Goal: Task Accomplishment & Management: Manage account settings

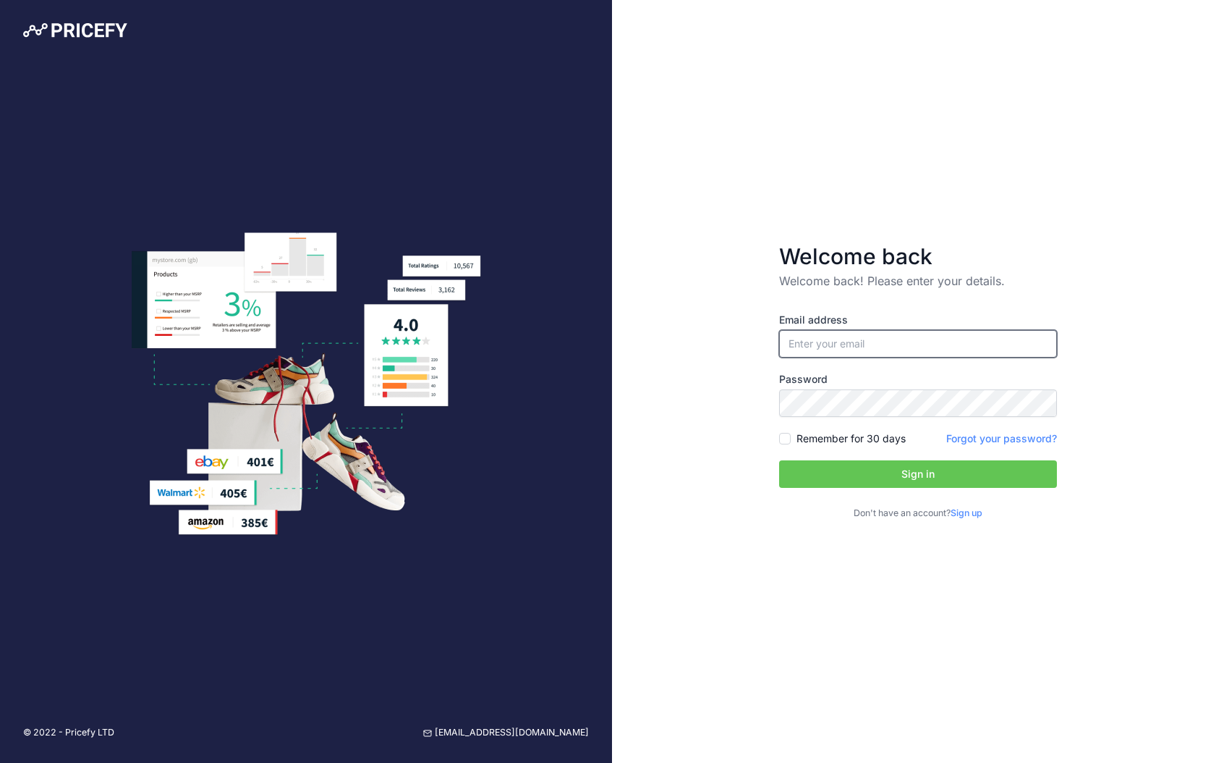
paste input "[EMAIL_ADDRESS][DOMAIN_NAME]"
type input "[EMAIL_ADDRESS][DOMAIN_NAME]"
click at [858, 482] on button "Sign in" at bounding box center [918, 473] width 278 height 27
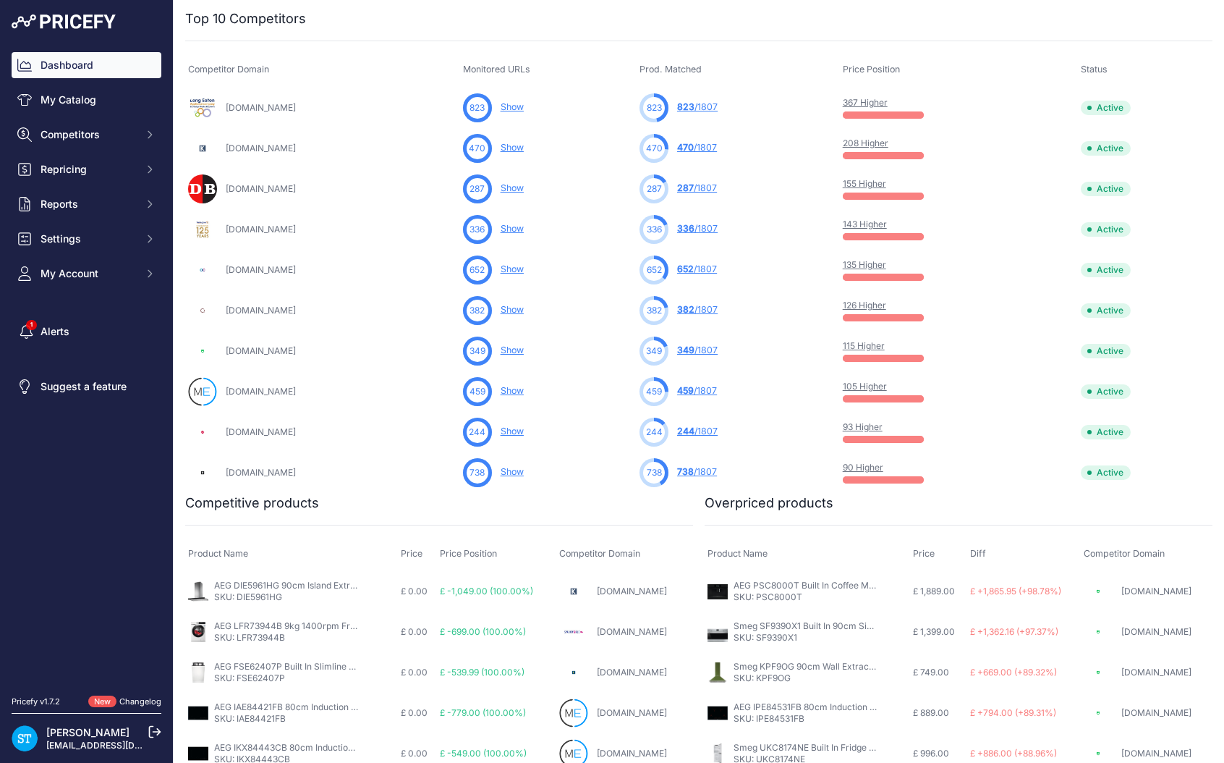
scroll to position [472, 0]
click at [92, 101] on link "My Catalog" at bounding box center [87, 100] width 150 height 26
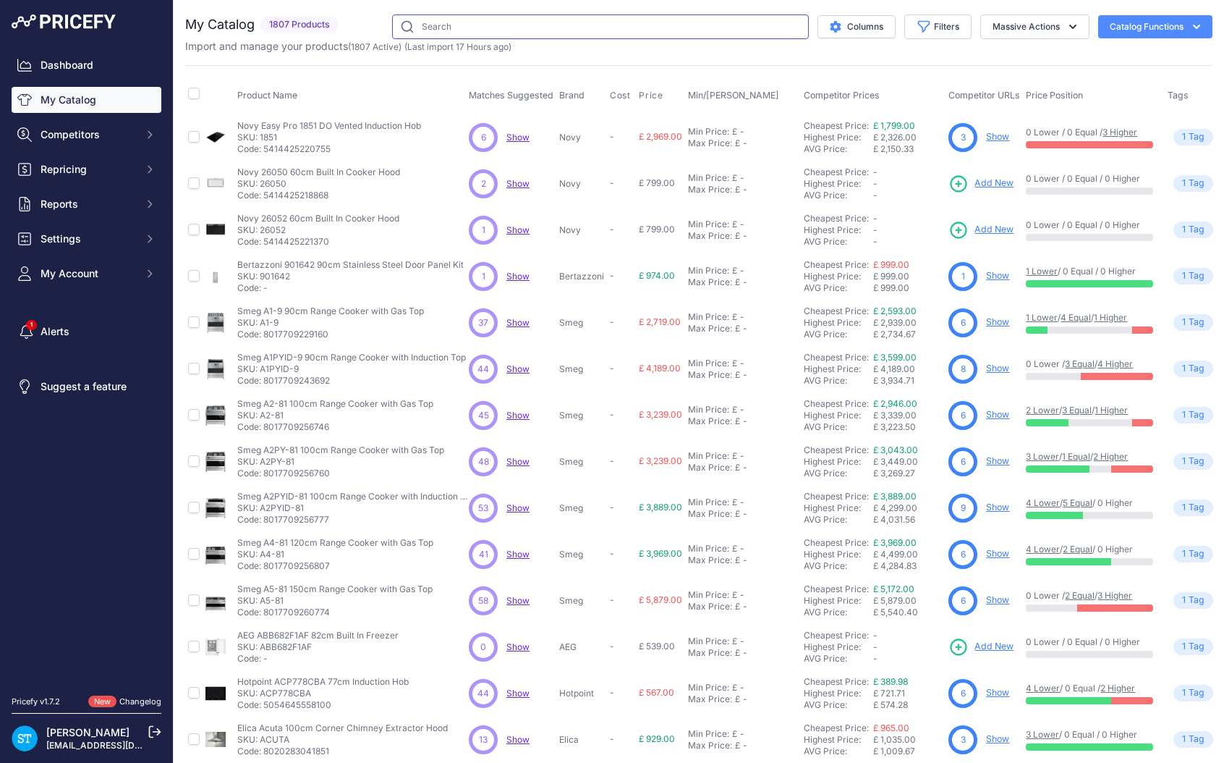
click at [501, 18] on input "text" at bounding box center [600, 26] width 417 height 25
click at [484, 21] on input "text" at bounding box center [600, 26] width 417 height 25
type input "g7080scvi"
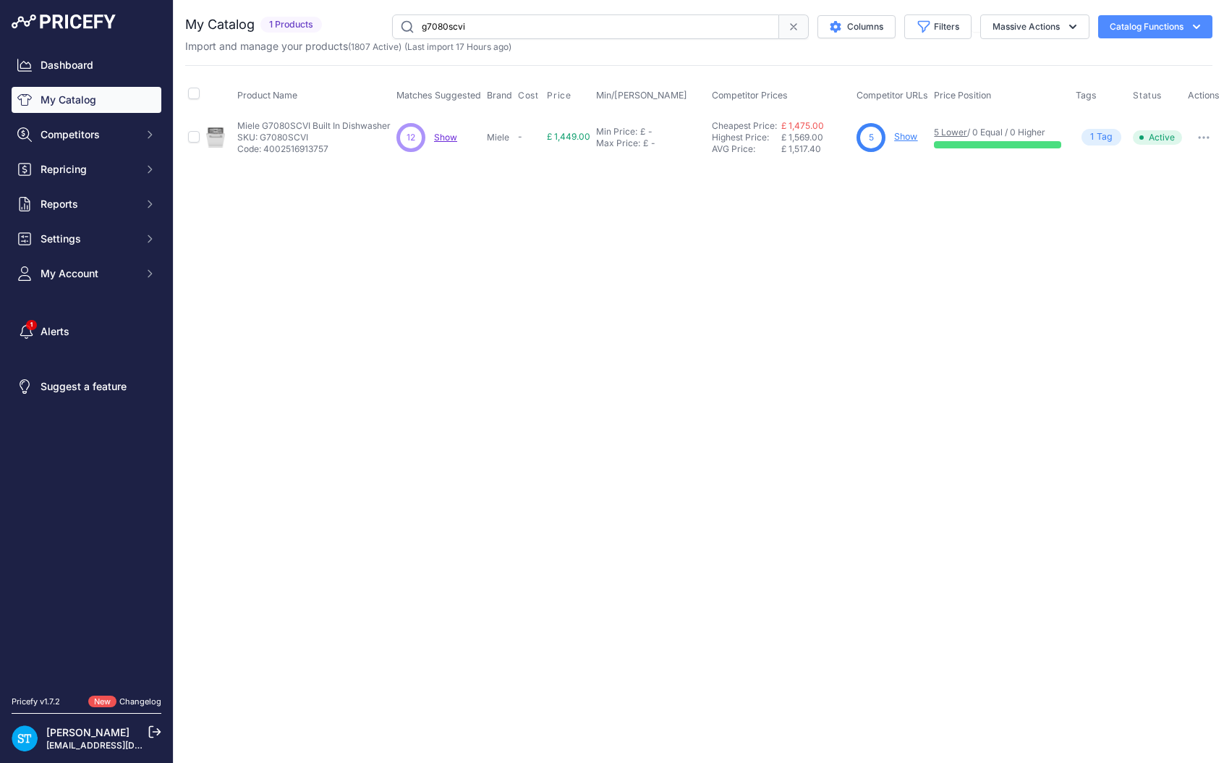
click at [903, 137] on link "Show" at bounding box center [905, 136] width 23 height 11
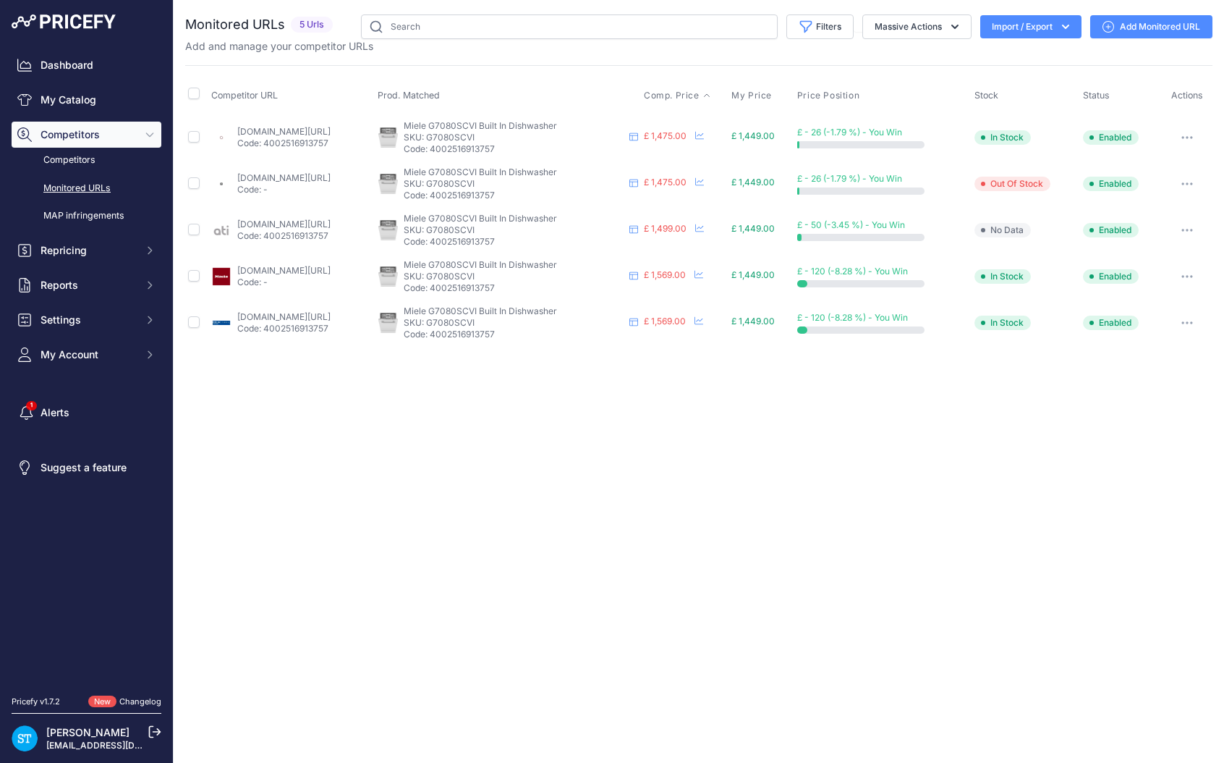
click at [698, 96] on span "Comp. Price" at bounding box center [672, 96] width 56 height 12
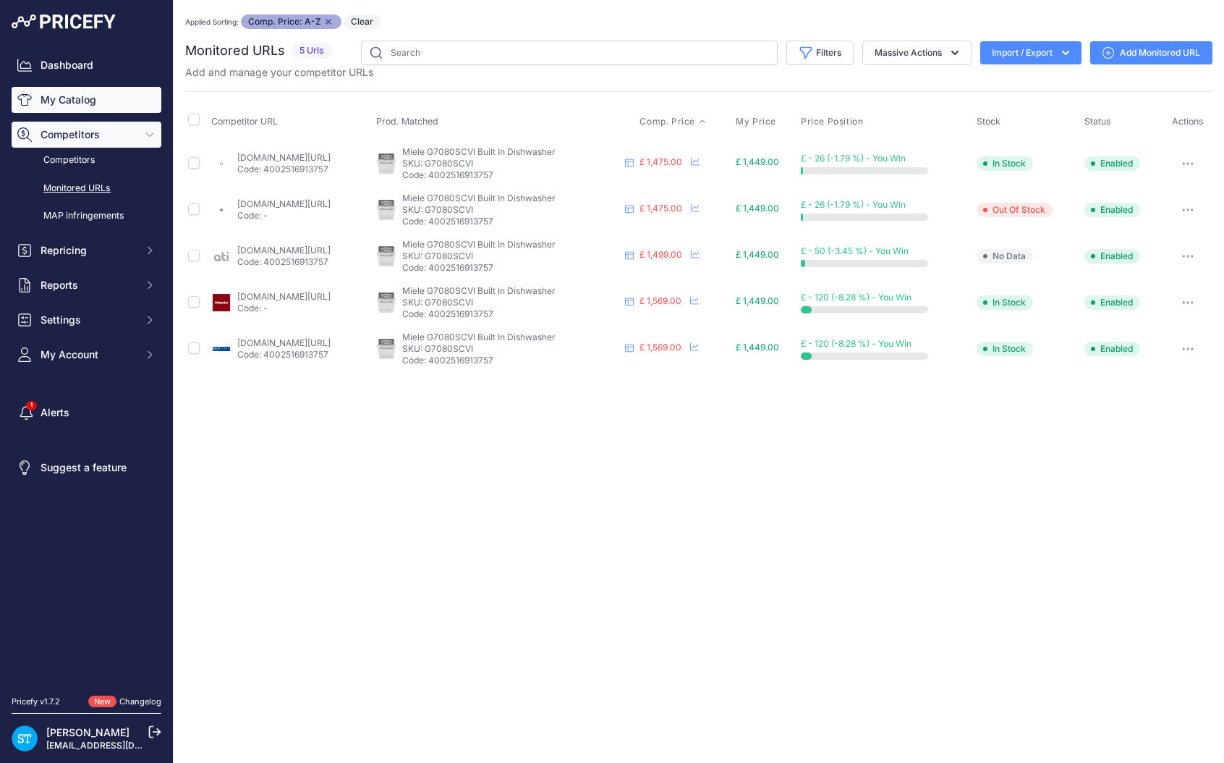
click at [69, 95] on link "My Catalog" at bounding box center [87, 100] width 150 height 26
click at [93, 64] on link "Dashboard" at bounding box center [87, 65] width 150 height 26
click at [90, 64] on link "Dashboard" at bounding box center [87, 65] width 150 height 26
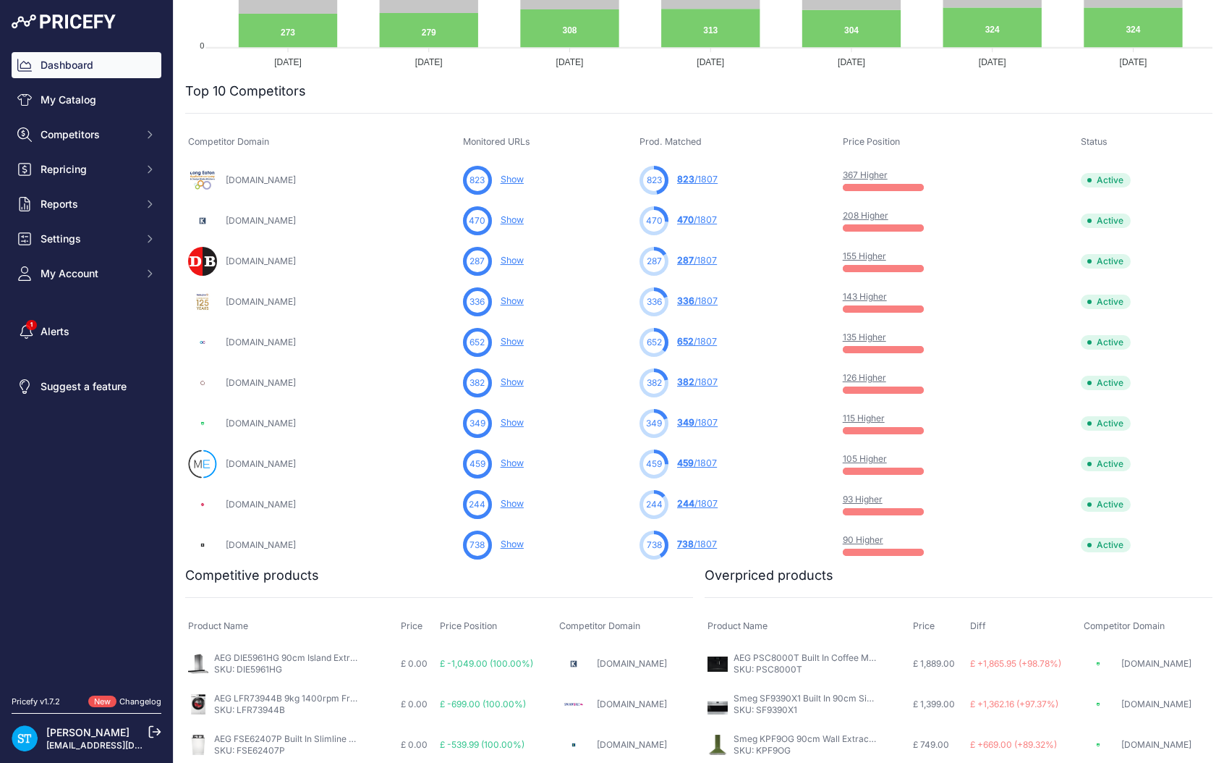
scroll to position [383, 0]
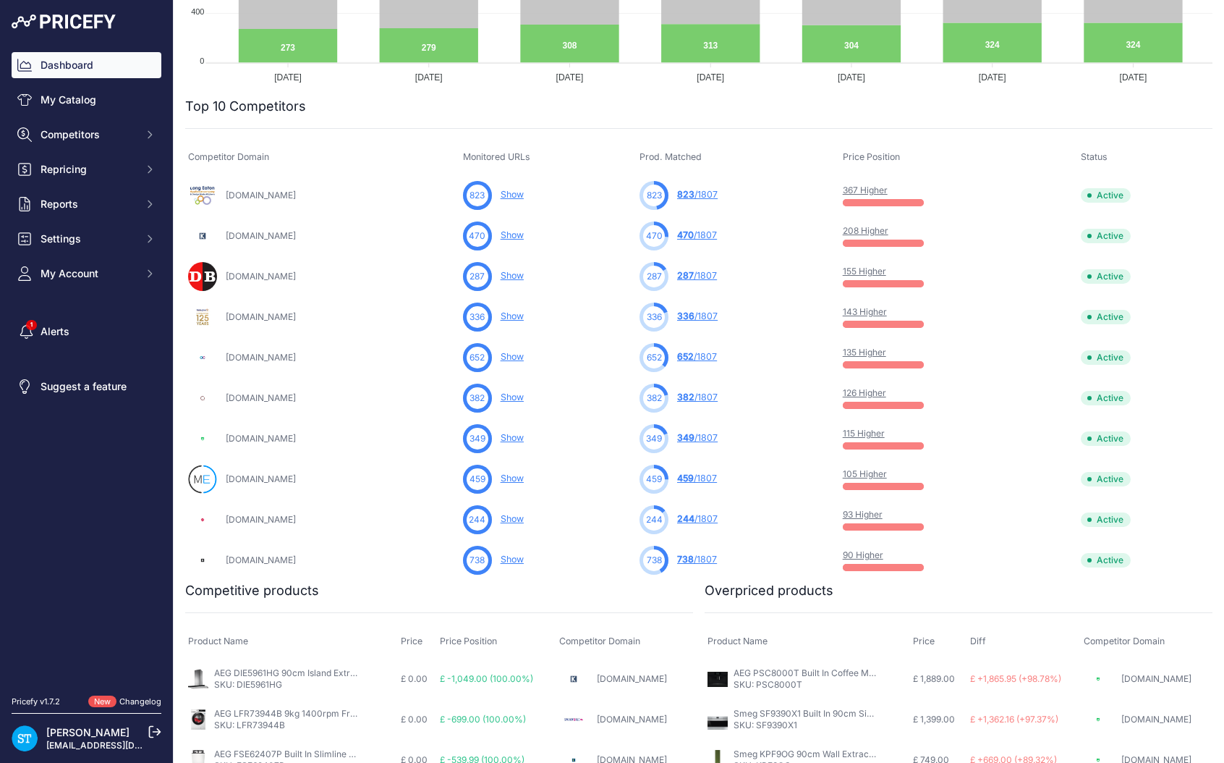
click at [888, 190] on link "367 Higher" at bounding box center [865, 189] width 45 height 11
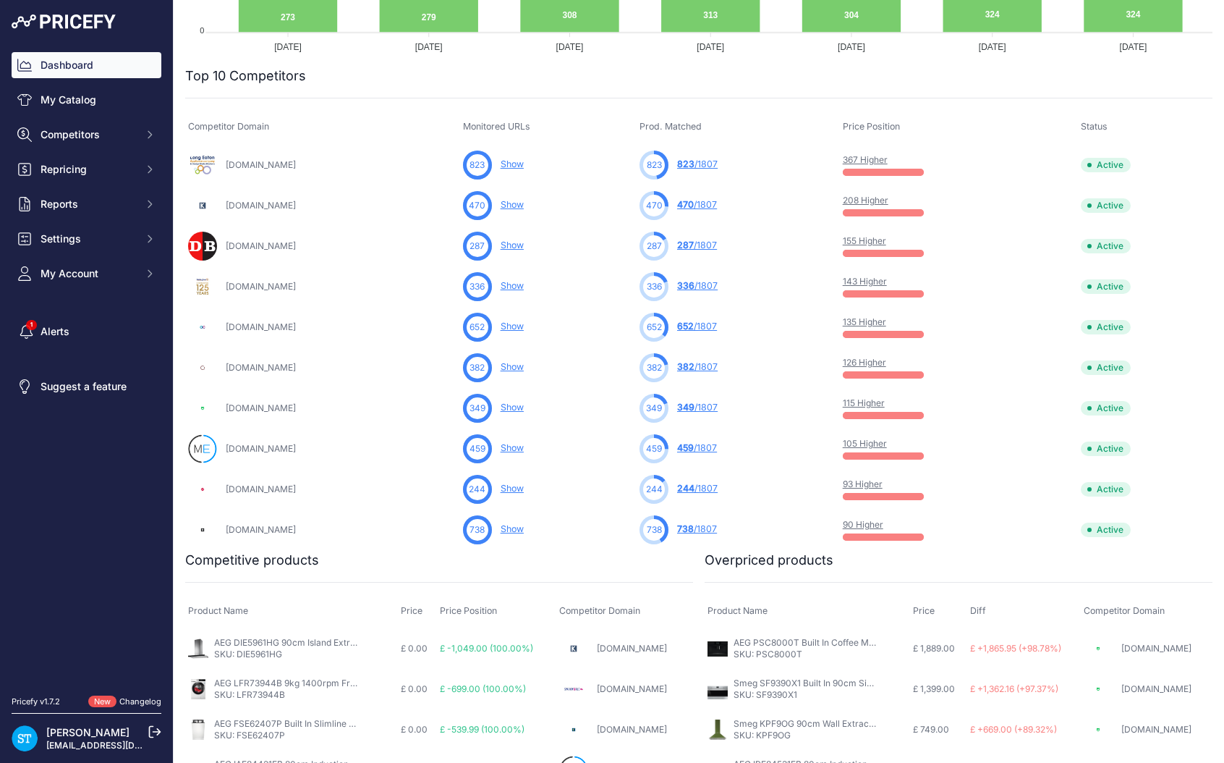
scroll to position [456, 0]
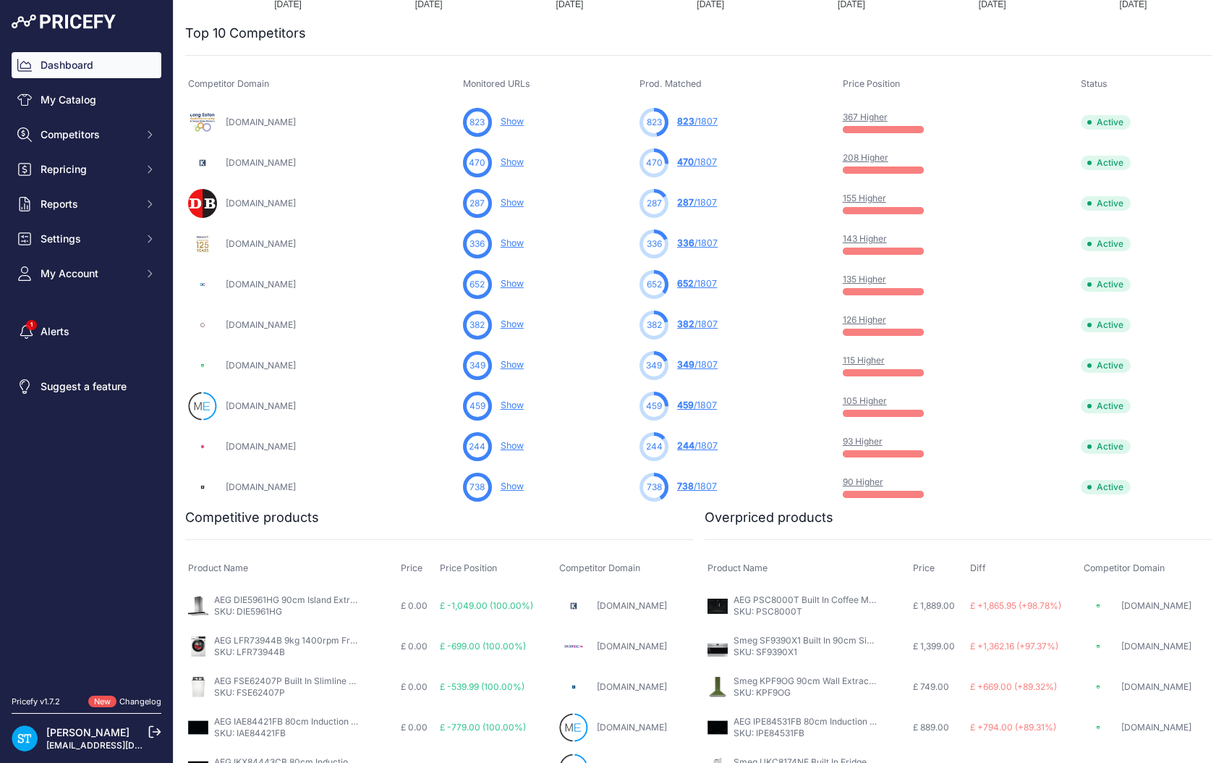
click at [888, 118] on link "367 Higher" at bounding box center [865, 116] width 45 height 11
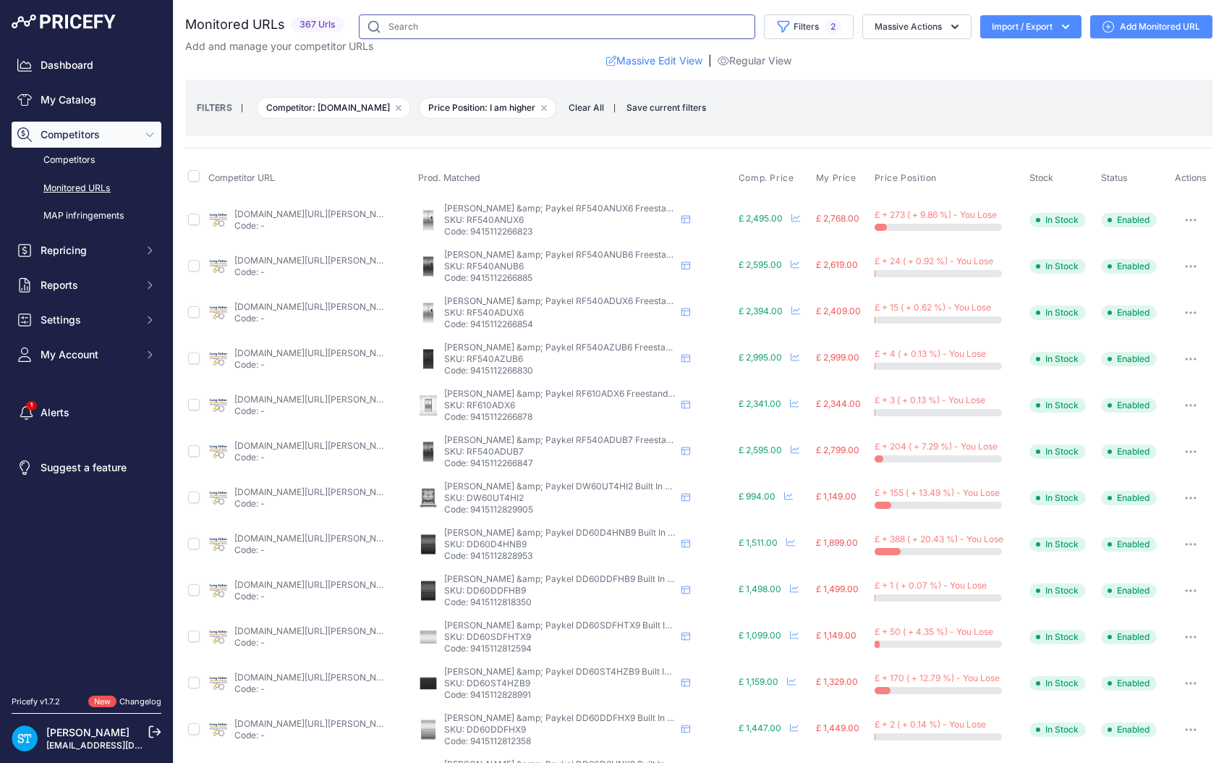
drag, startPoint x: 430, startPoint y: 29, endPoint x: 355, endPoint y: 25, distance: 75.3
click at [355, 25] on div "Filters 2 Saved Filters Set None Competitors Cheaper Than Me Competitors Produc…" at bounding box center [781, 26] width 862 height 25
paste input "Appliance Centre £2,399.00 Fisher & Paykel RF540ANUX6 90cm Recessed Handle Fren…"
drag, startPoint x: 648, startPoint y: 29, endPoint x: 480, endPoint y: 29, distance: 167.8
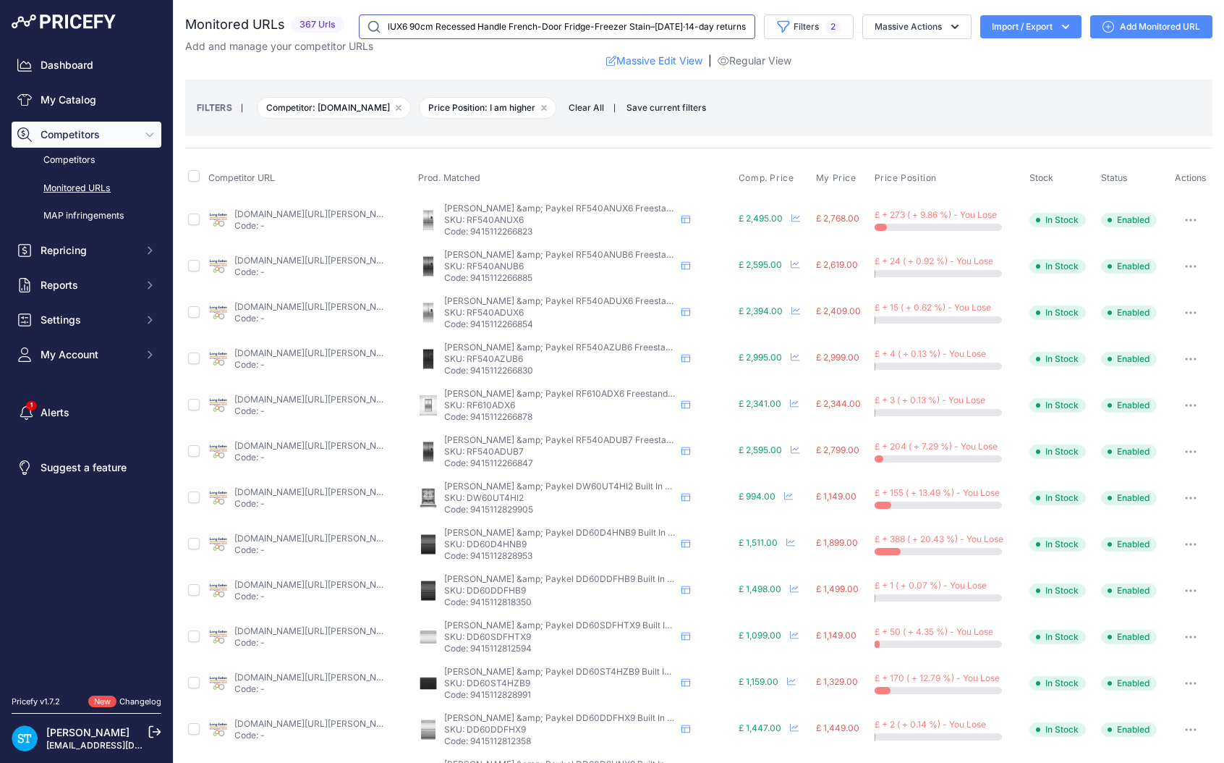
click at [480, 29] on input "Appliance Centre £2,399.00 Fisher & Paykel RF540ANUX6 90cm Recessed Handle Fren…" at bounding box center [557, 26] width 396 height 25
drag, startPoint x: 461, startPoint y: 25, endPoint x: 625, endPoint y: 25, distance: 164.2
click at [625, 25] on input "Appliance Centre £2,399.00 Fisher & Paykel RF540ANUX6 90cm Recessed Handle Fren…" at bounding box center [557, 26] width 396 height 25
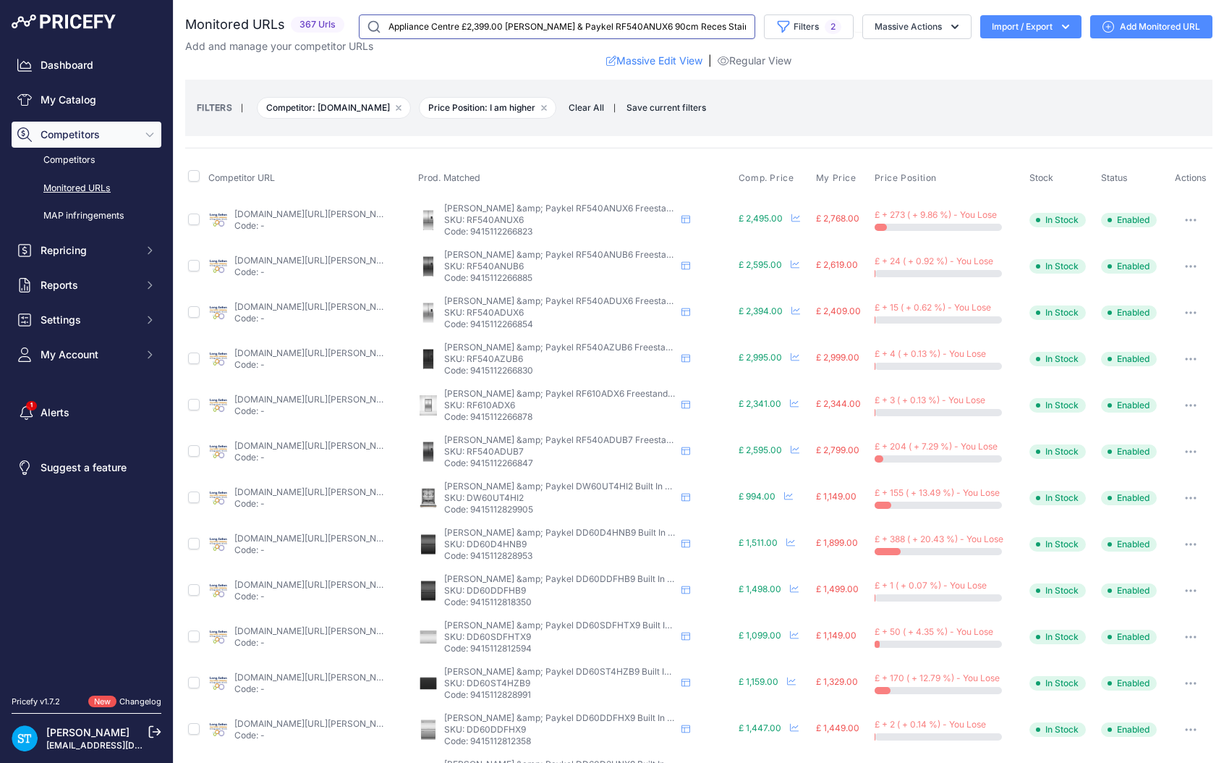
drag, startPoint x: 451, startPoint y: 28, endPoint x: 381, endPoint y: 29, distance: 70.2
click at [381, 29] on input "Appliance Centre £2,399.00 Fisher & Paykel RF540ANUX6 90cm Reces Stain–21 Aug·1…" at bounding box center [557, 26] width 396 height 25
drag, startPoint x: 450, startPoint y: 27, endPoint x: 331, endPoint y: 27, distance: 118.7
click at [332, 27] on div "Monitored URLs 367 Urls" at bounding box center [698, 26] width 1027 height 25
drag, startPoint x: 449, startPoint y: 28, endPoint x: 682, endPoint y: 38, distance: 233.2
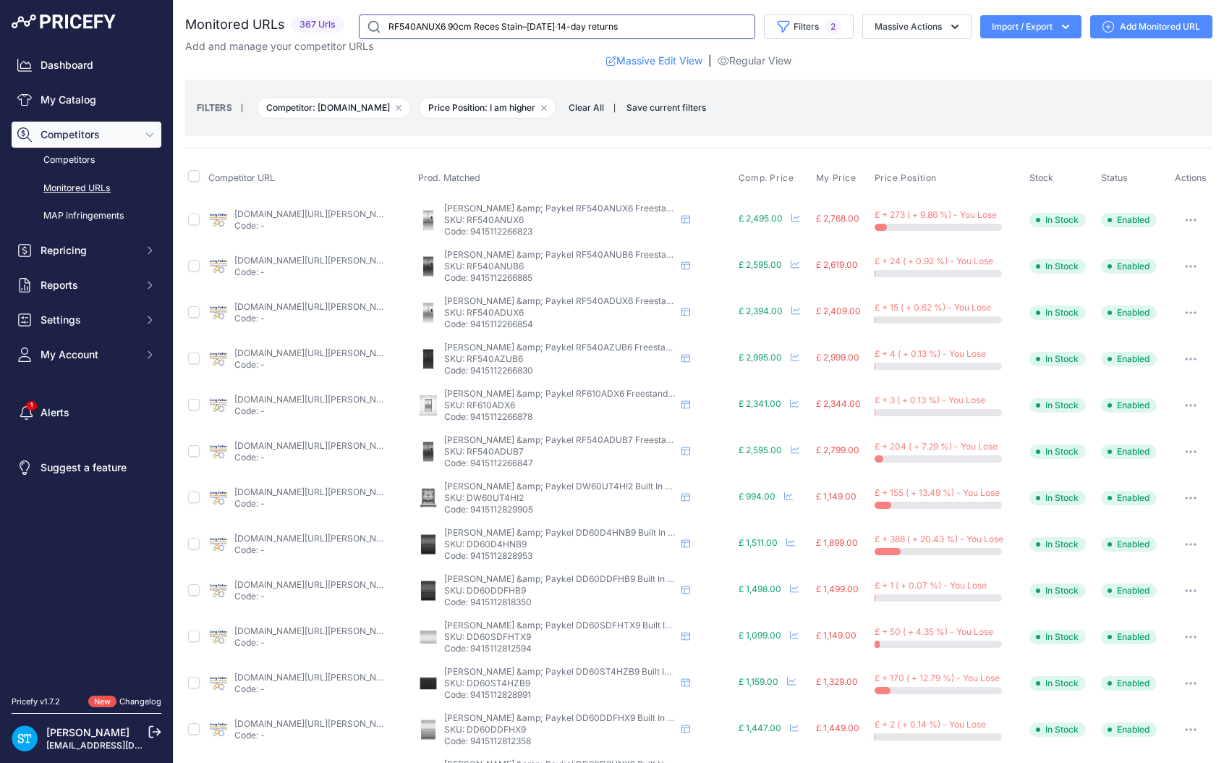
click at [682, 38] on input "RF540ANUX6 90cm Reces Stain–21 Aug·14-day returns" at bounding box center [557, 26] width 396 height 25
type input "RF540ANUX6"
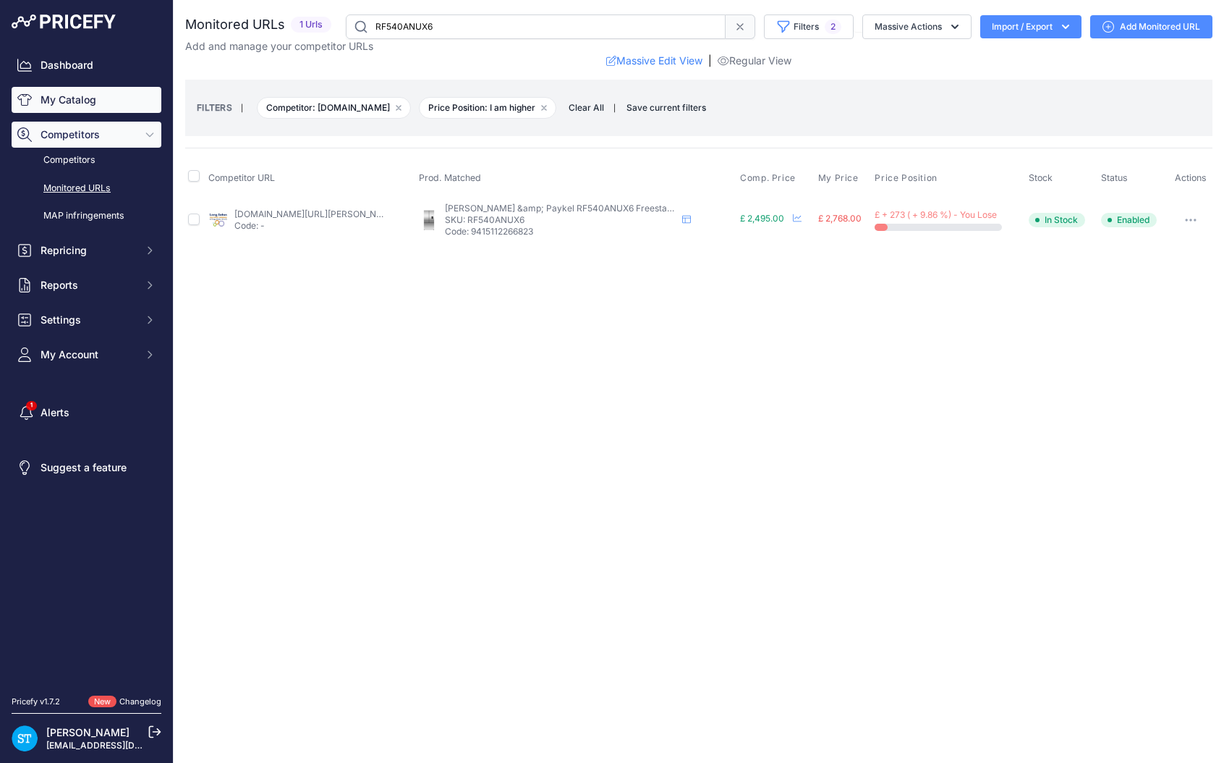
click at [44, 97] on link "My Catalog" at bounding box center [87, 100] width 150 height 26
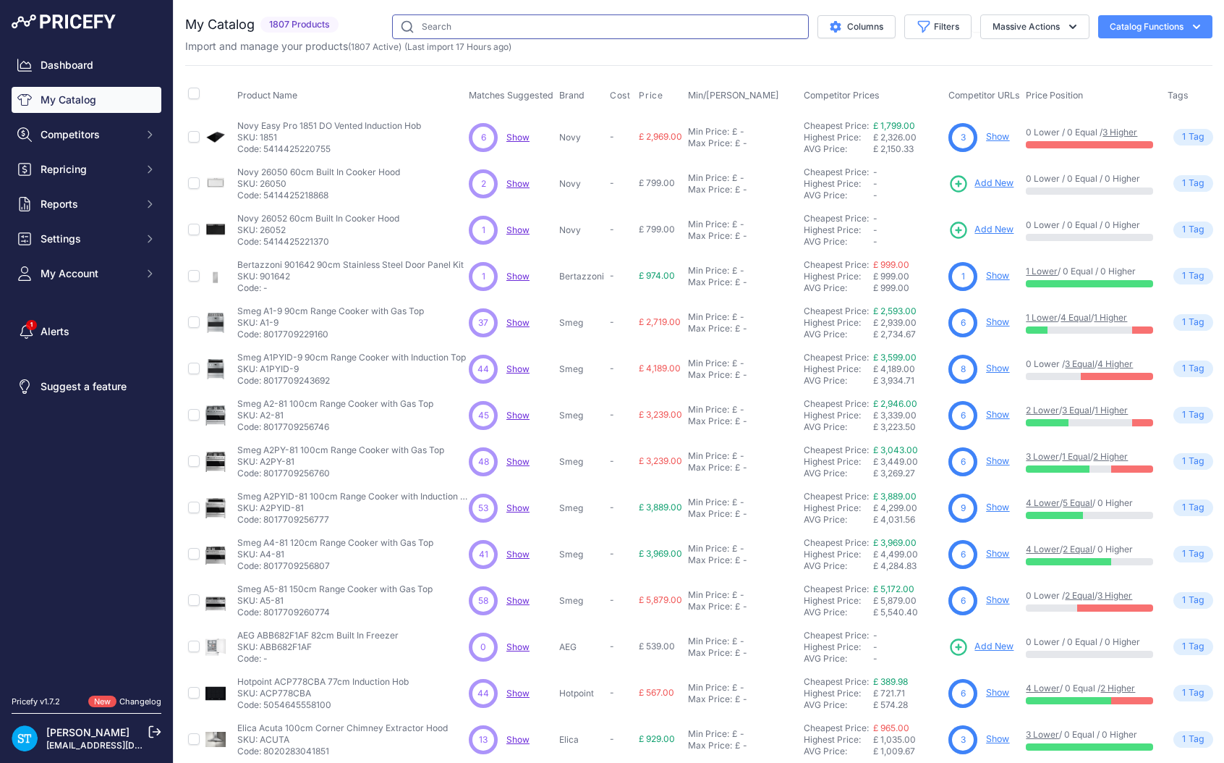
click at [473, 21] on input "text" at bounding box center [600, 26] width 417 height 25
paste input "Appliance Centre £2,399.00 Fisher & Paykel RF540ANUX6 90cm Recessed Handle Fren…"
drag, startPoint x: 594, startPoint y: 21, endPoint x: 469, endPoint y: 22, distance: 125.2
click at [469, 22] on input "Appliance Centre £2,399.00 Fisher & Paykel RF540ANUX6 90cm Recessed Handle Fren…" at bounding box center [600, 26] width 417 height 25
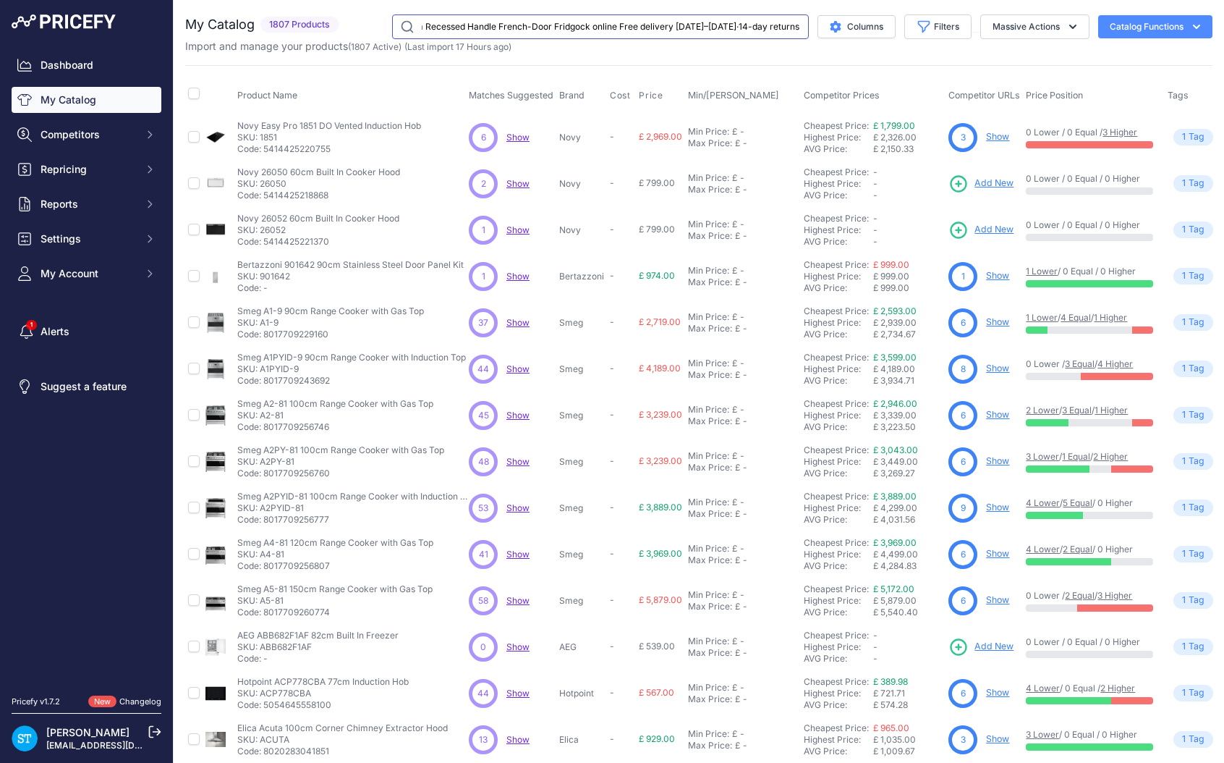
scroll to position [0, 246]
drag, startPoint x: 462, startPoint y: 28, endPoint x: 681, endPoint y: 29, distance: 218.5
click at [681, 29] on input "Appliance Centre £2,399.00 Fisher & Paykel RF540ANUX6 90cm Recessed Handle Fren…" at bounding box center [600, 26] width 417 height 25
drag, startPoint x: 573, startPoint y: 26, endPoint x: 335, endPoint y: 33, distance: 238.1
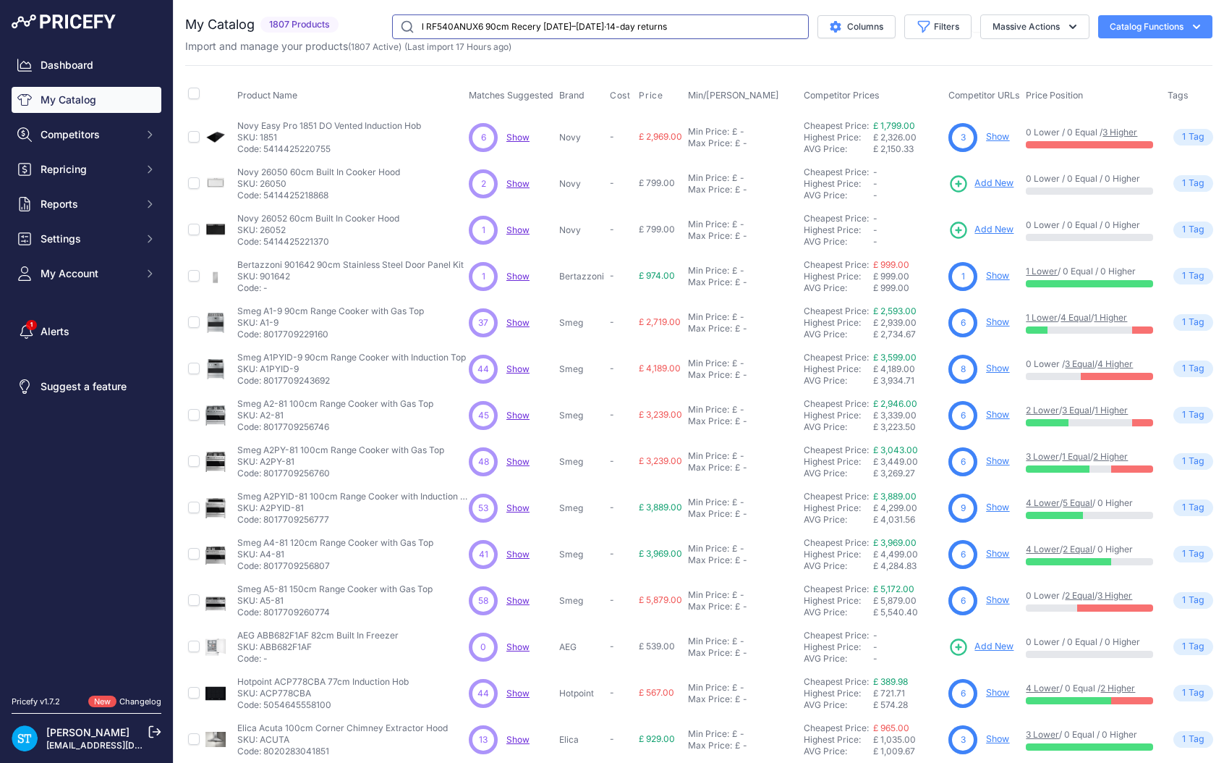
click at [335, 33] on div "My Catalog 1807 Products" at bounding box center [698, 26] width 1027 height 25
drag, startPoint x: 427, startPoint y: 27, endPoint x: 392, endPoint y: 27, distance: 34.7
click at [392, 27] on input "l RF540ANUX6 90cm Recery 19–21 Aug·14-day returns" at bounding box center [600, 26] width 417 height 25
drag, startPoint x: 475, startPoint y: 26, endPoint x: 648, endPoint y: 30, distance: 173.7
click at [648, 30] on input "RF540ANUX6 90cm Recery 19–21 Aug·14-day returns" at bounding box center [600, 26] width 417 height 25
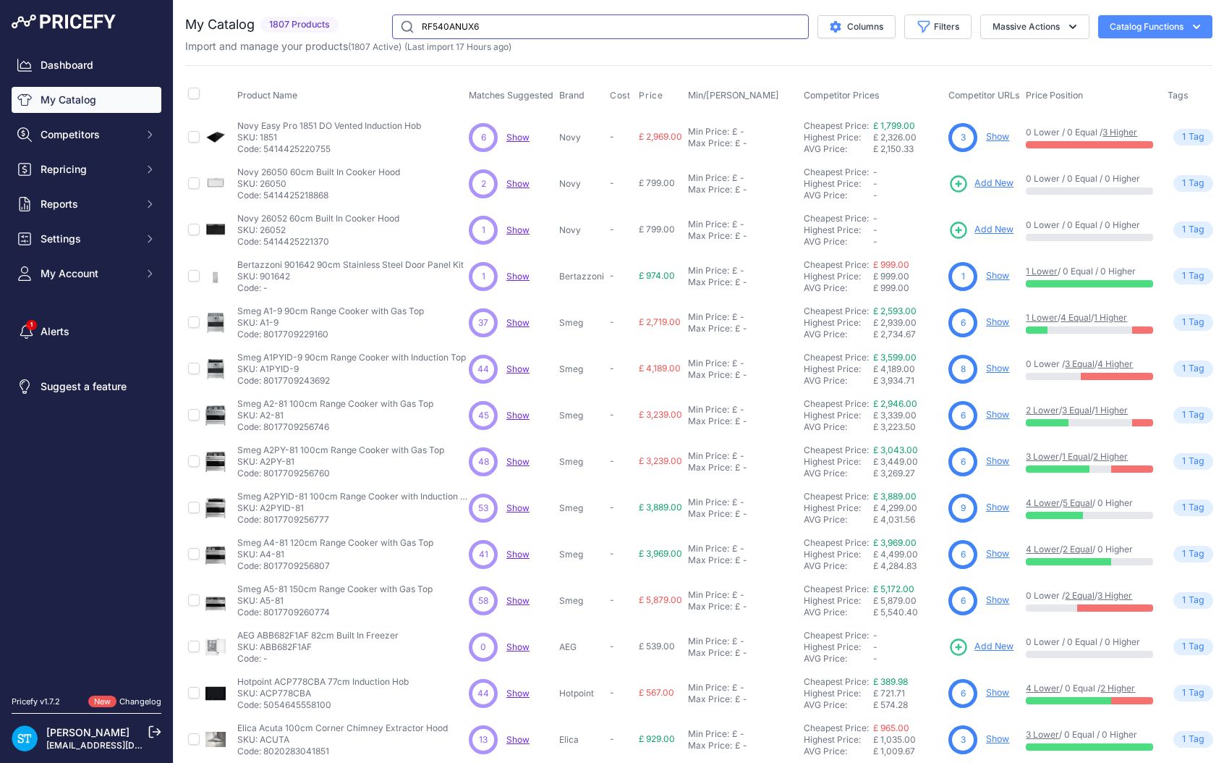
type input "RF540ANUX6"
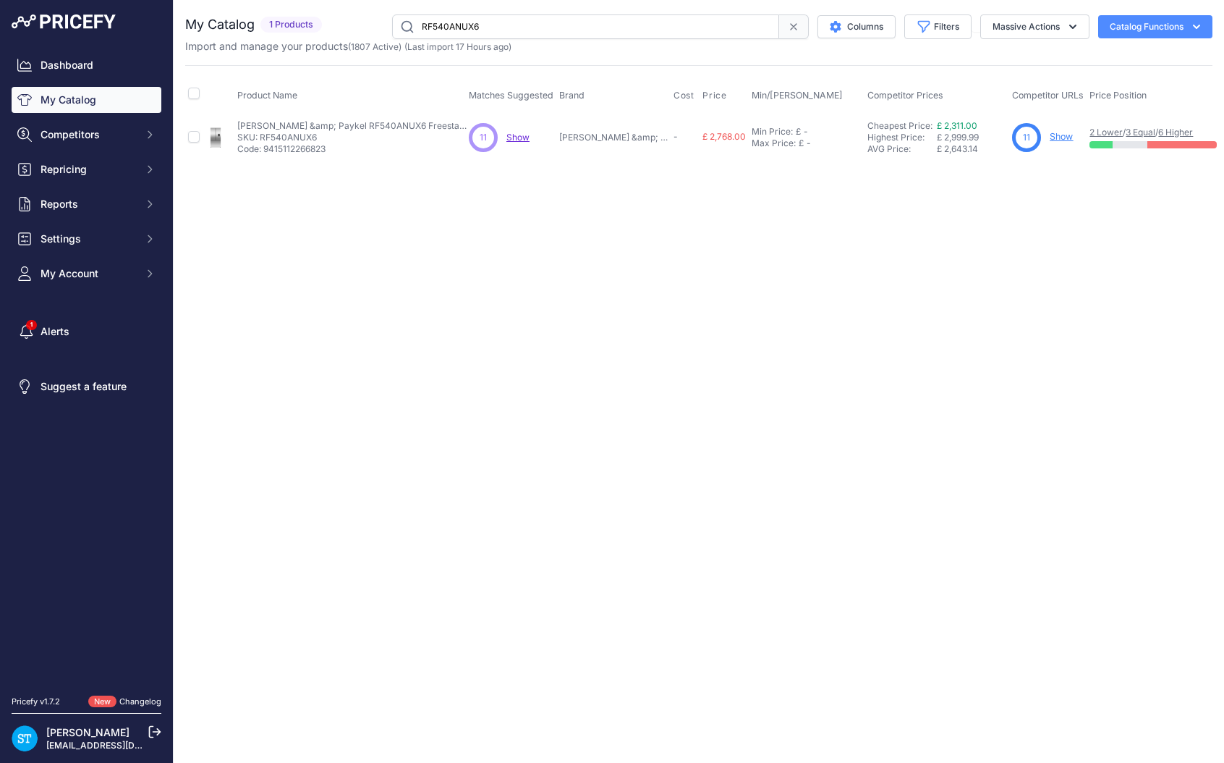
click at [1050, 135] on link "Show" at bounding box center [1061, 136] width 23 height 11
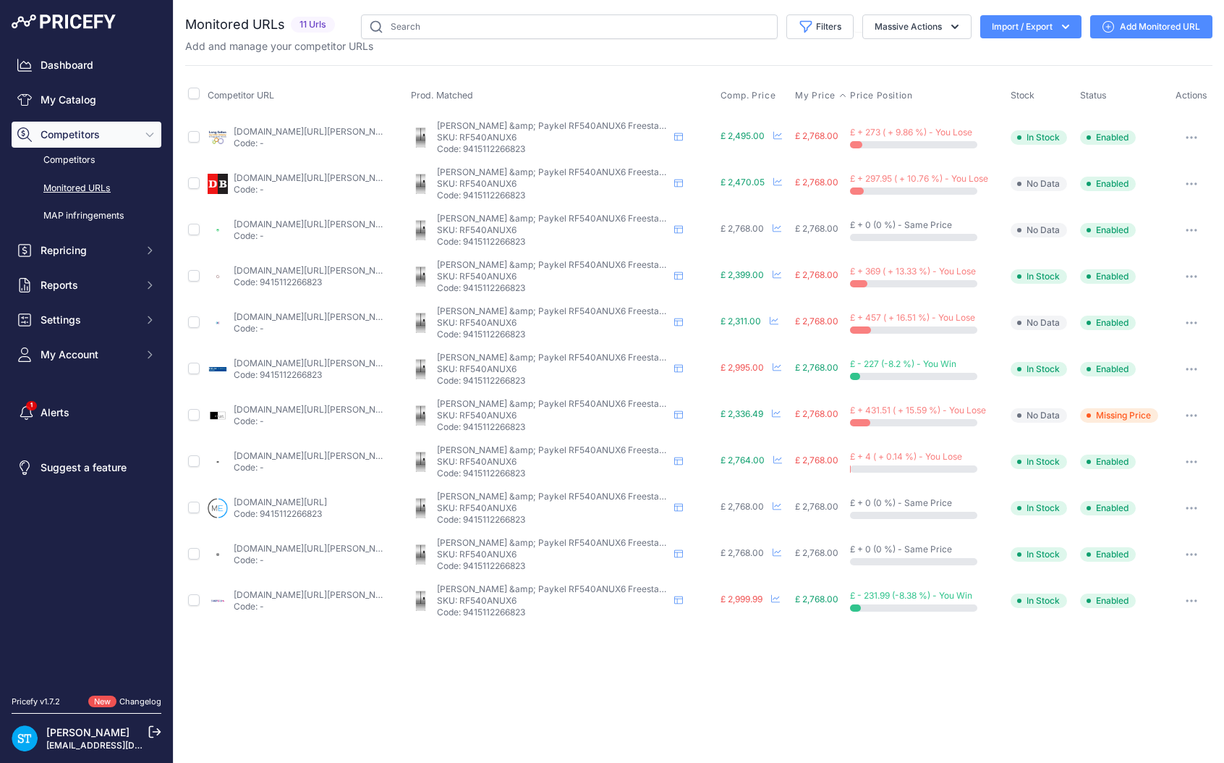
click at [807, 93] on span "My Price" at bounding box center [815, 96] width 41 height 12
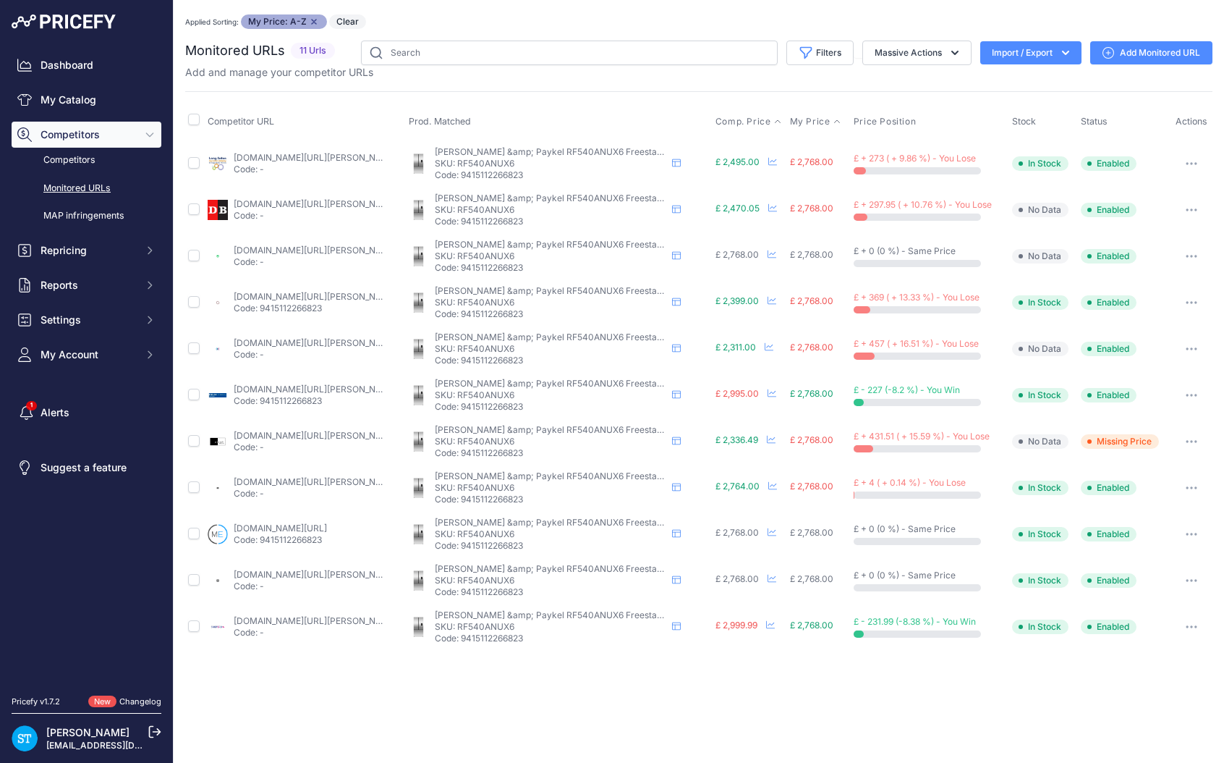
click at [725, 121] on span "Comp. Price" at bounding box center [744, 122] width 56 height 12
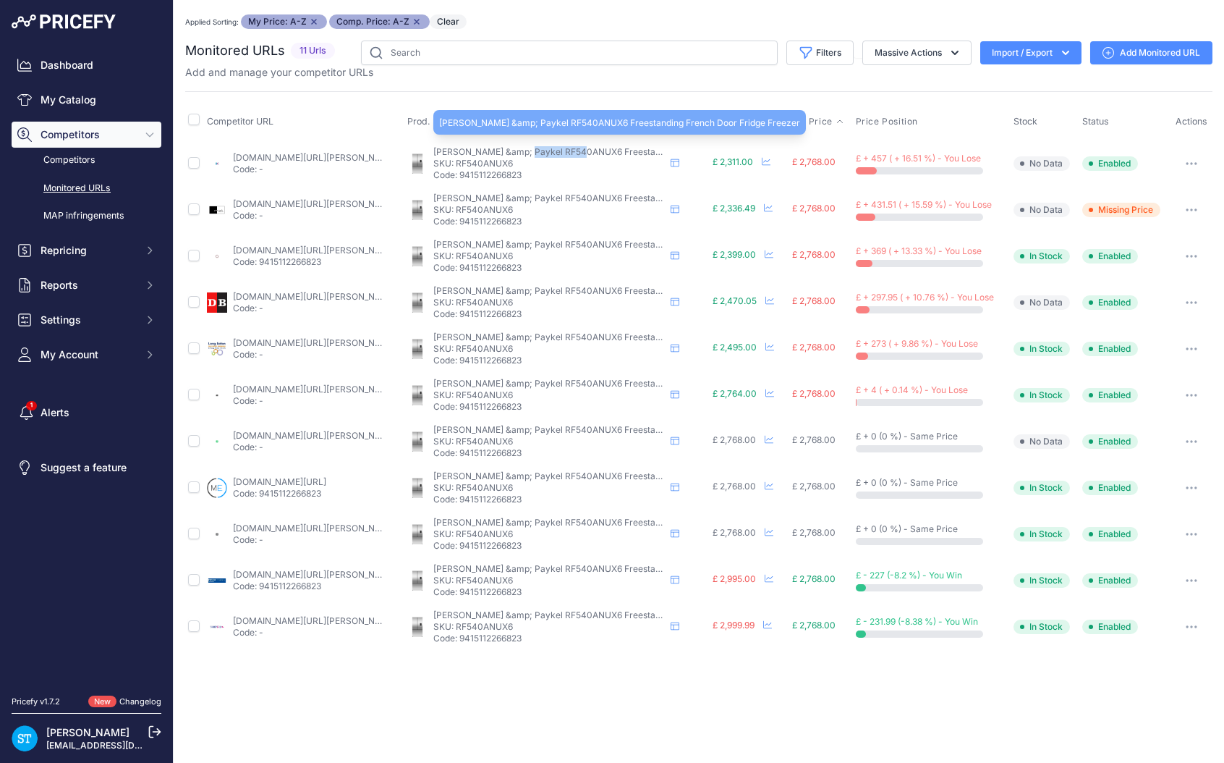
drag, startPoint x: 519, startPoint y: 151, endPoint x: 577, endPoint y: 151, distance: 57.9
click at [577, 151] on span "[PERSON_NAME] &amp; Paykel RF540ANUX6 Freestanding French Door Fridge Freezer" at bounding box center [613, 151] width 361 height 11
copy span "RF540ANUX6"
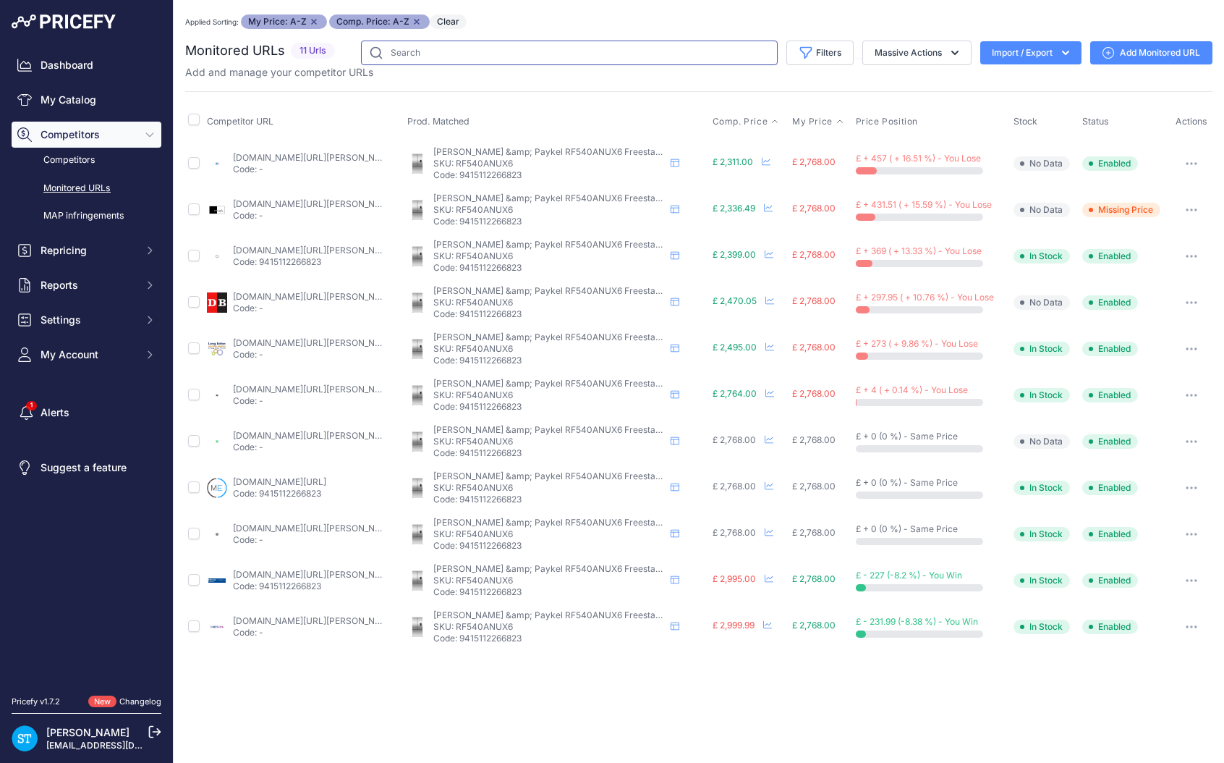
click at [422, 59] on input "text" at bounding box center [569, 53] width 417 height 25
click at [438, 44] on input "text" at bounding box center [569, 53] width 417 height 25
click at [438, 56] on input "text" at bounding box center [569, 53] width 417 height 25
type input "rf540adux6"
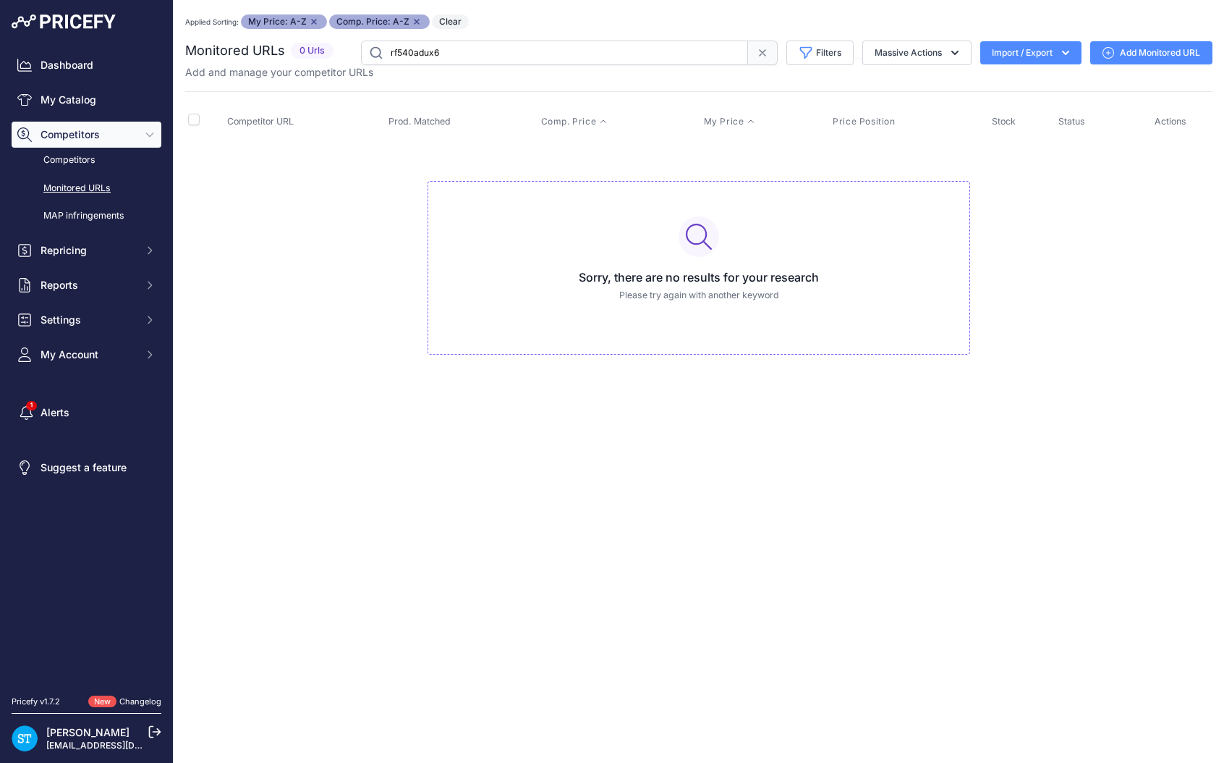
drag, startPoint x: 456, startPoint y: 48, endPoint x: 311, endPoint y: 48, distance: 144.7
click at [311, 48] on div "Monitored URLs 0 Urls" at bounding box center [698, 53] width 1027 height 25
click at [414, 53] on input "text" at bounding box center [554, 53] width 387 height 25
click at [414, 54] on input "text" at bounding box center [554, 53] width 387 height 25
click at [452, 54] on input "RF540ADUX7" at bounding box center [554, 53] width 387 height 25
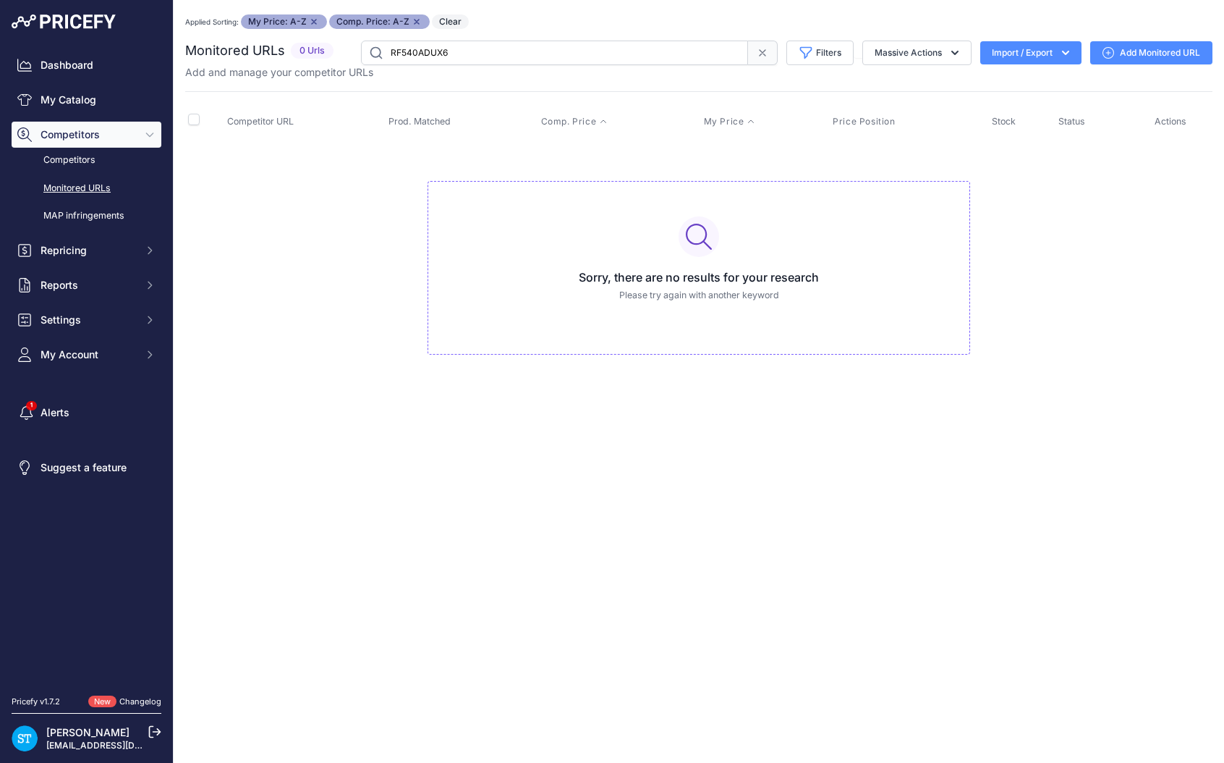
type input "RF540ADUX6"
drag, startPoint x: 484, startPoint y: 45, endPoint x: 335, endPoint y: 45, distance: 149.0
click at [335, 45] on div "Monitored URLs 0 Urls" at bounding box center [698, 53] width 1027 height 25
click at [85, 104] on link "My Catalog" at bounding box center [87, 100] width 150 height 26
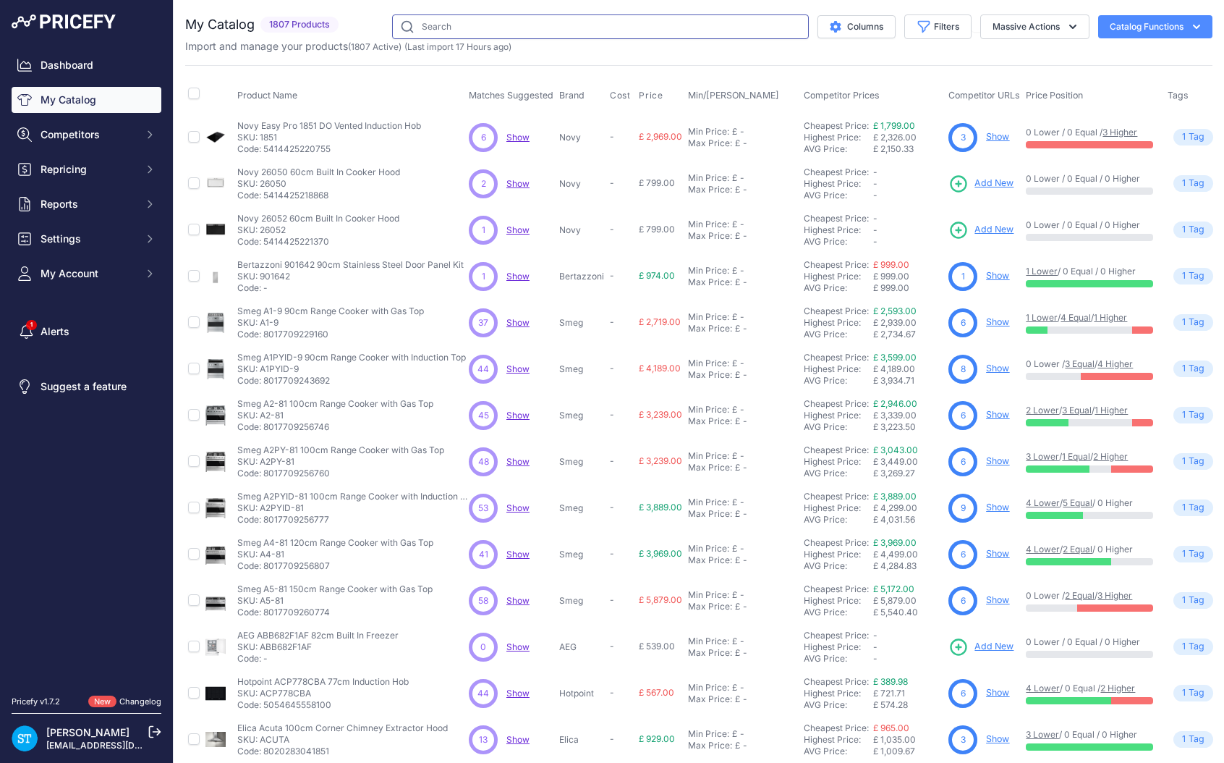
click at [450, 25] on input "text" at bounding box center [600, 26] width 417 height 25
type input "rf540adux6"
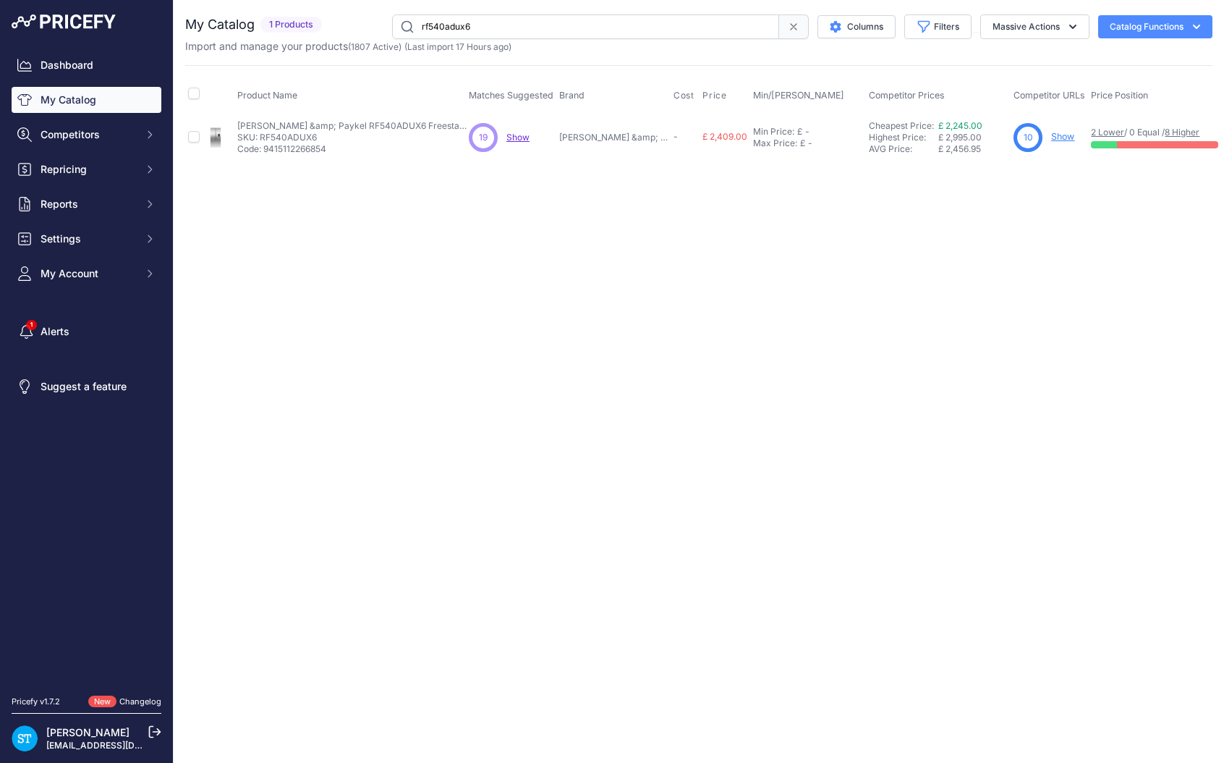
click at [1051, 135] on link "Show" at bounding box center [1062, 136] width 23 height 11
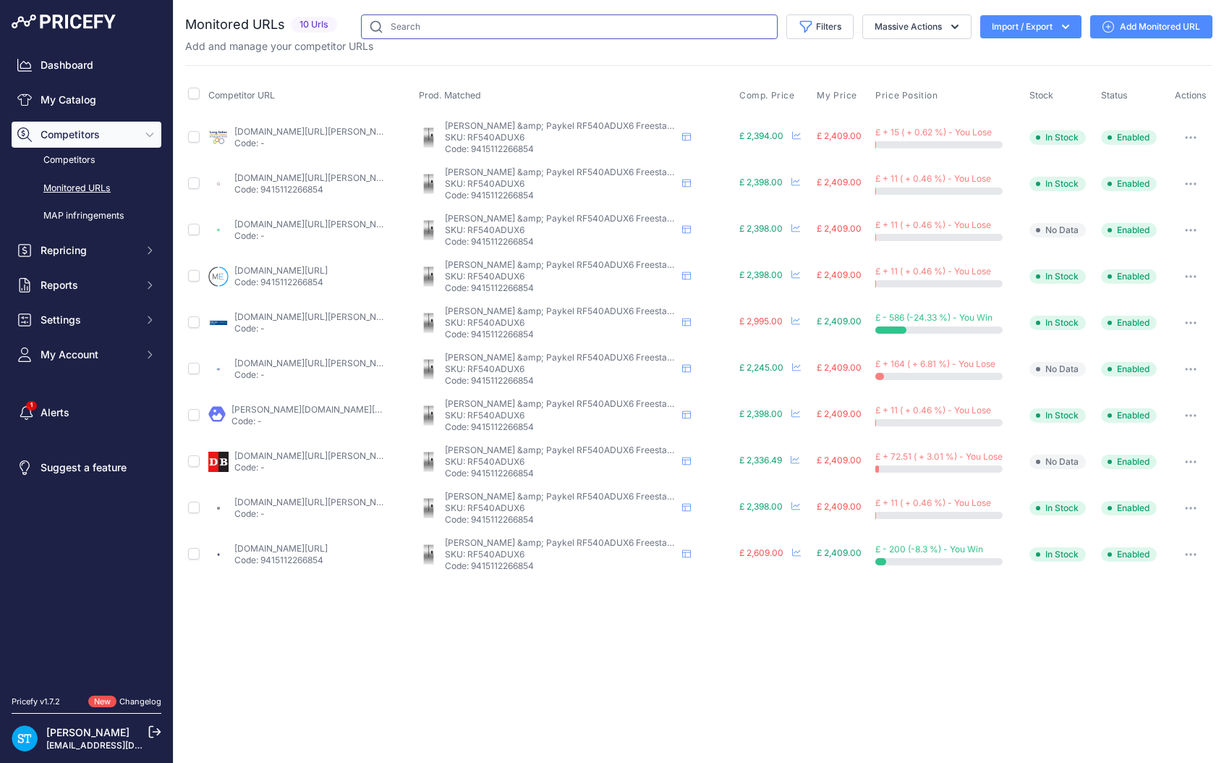
click at [437, 22] on input "text" at bounding box center [569, 26] width 417 height 25
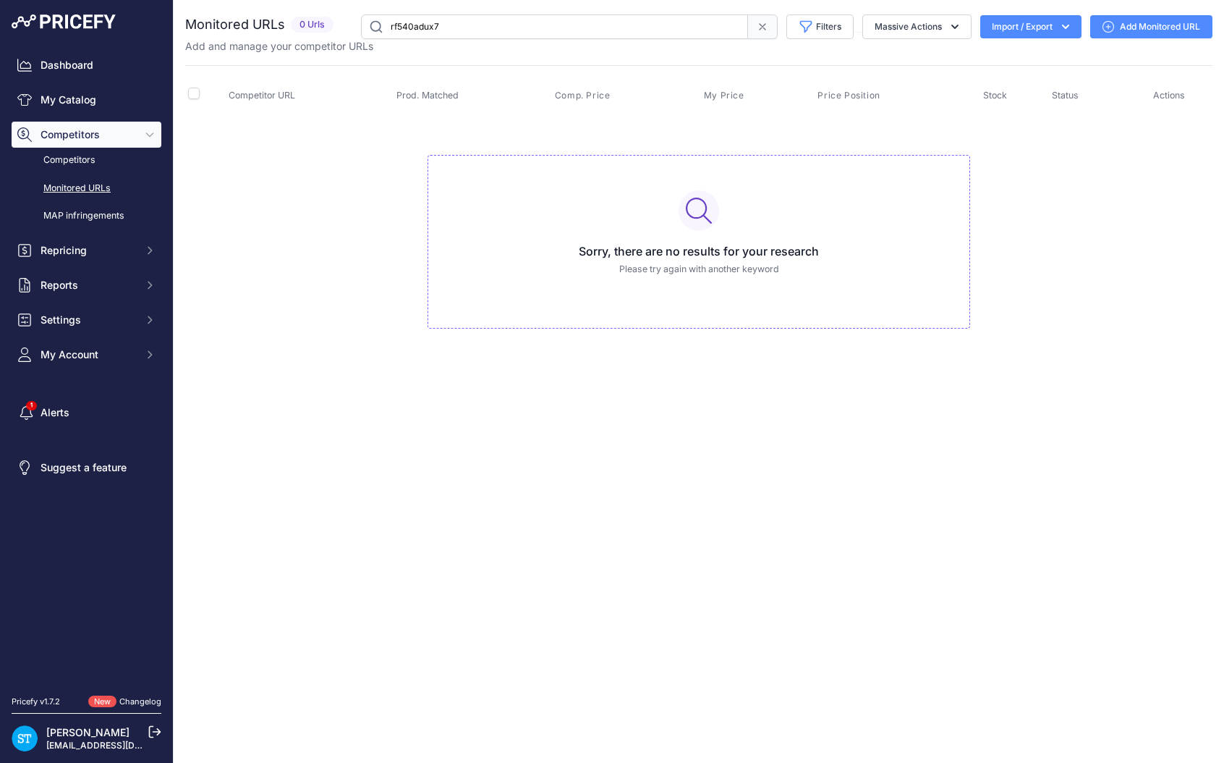
click at [459, 35] on input "rf540adux7" at bounding box center [554, 26] width 387 height 25
click at [456, 32] on input "rf540adux7" at bounding box center [554, 26] width 387 height 25
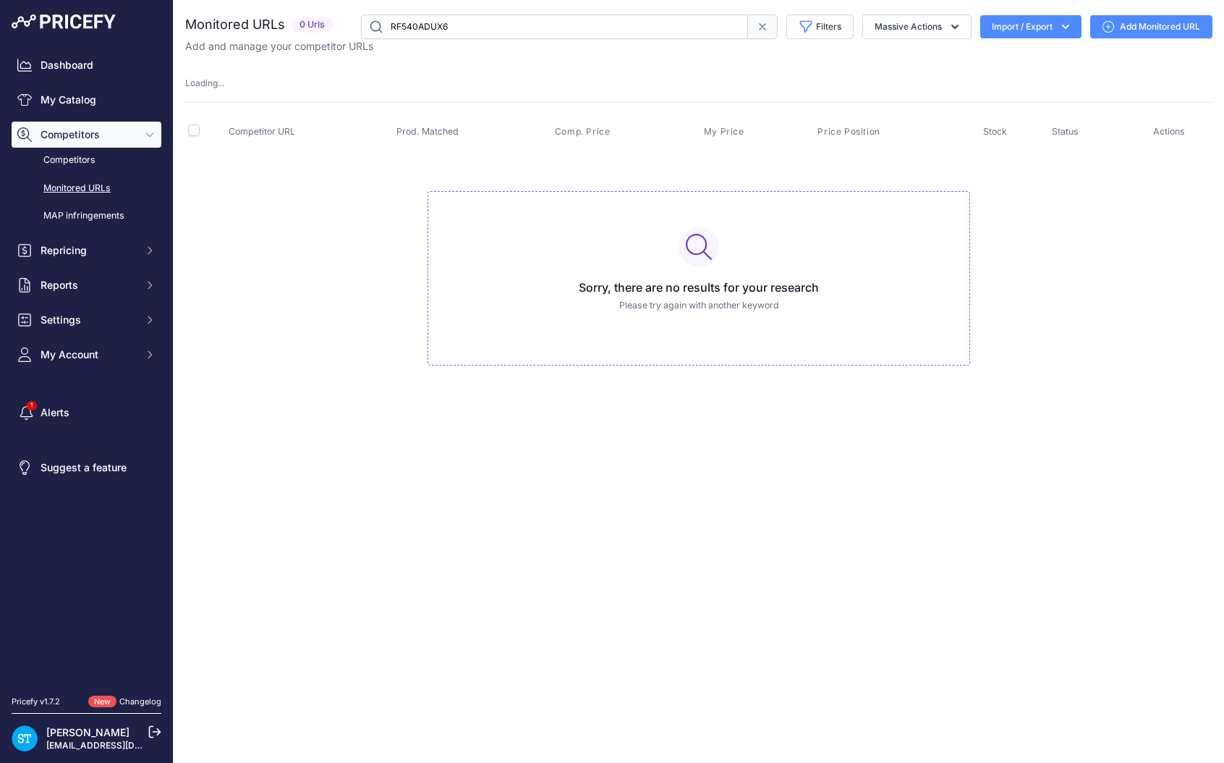
click at [463, 25] on input "RF540ADUX6" at bounding box center [554, 26] width 387 height 25
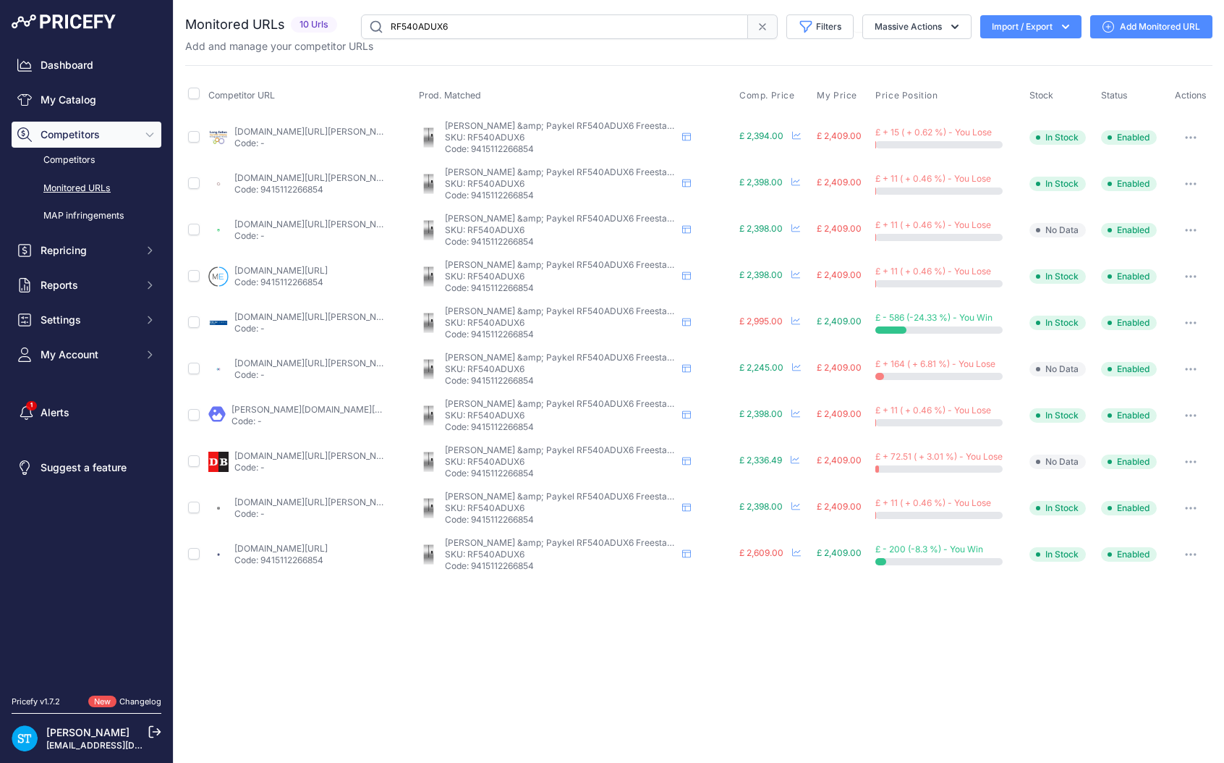
drag, startPoint x: 448, startPoint y: 23, endPoint x: 323, endPoint y: 23, distance: 124.4
click at [325, 23] on div "Monitored URLs 10 Urls None" at bounding box center [698, 26] width 1027 height 25
click at [451, 27] on input "RF540ADUX6" at bounding box center [554, 26] width 387 height 25
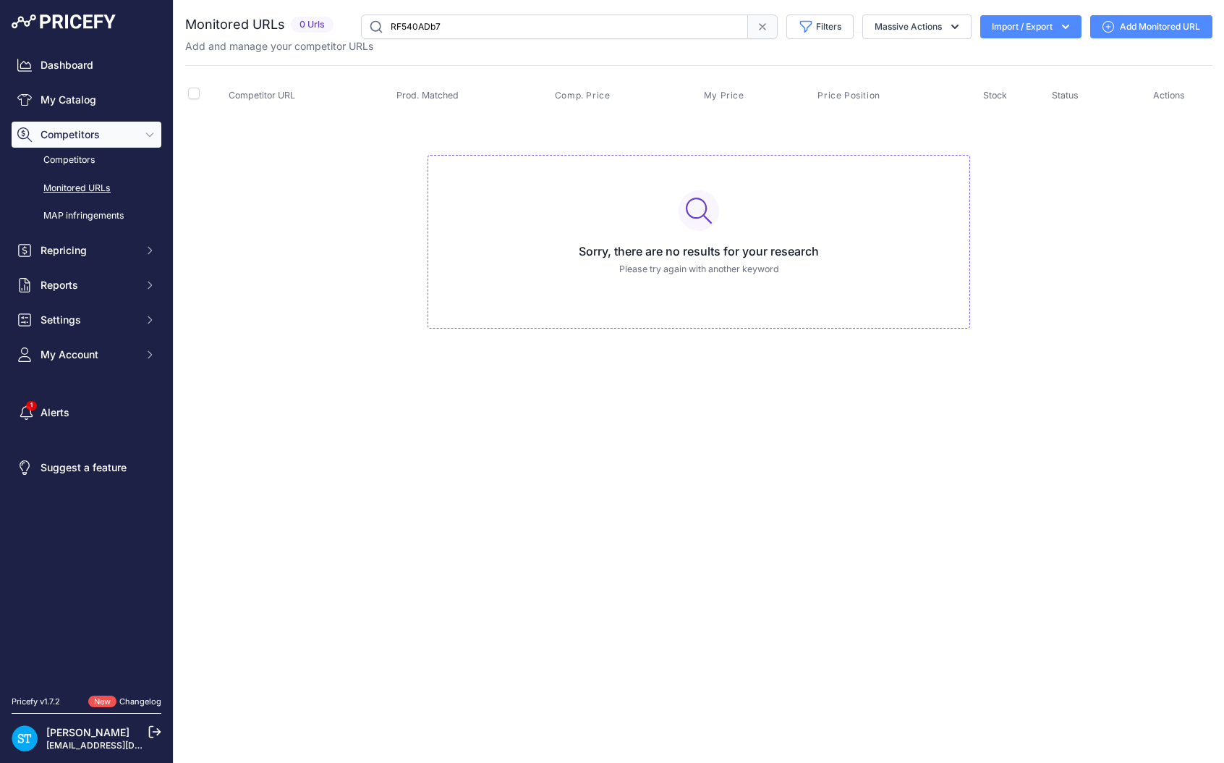
click at [451, 30] on input "RF540ADb7" at bounding box center [554, 26] width 387 height 25
type input "R"
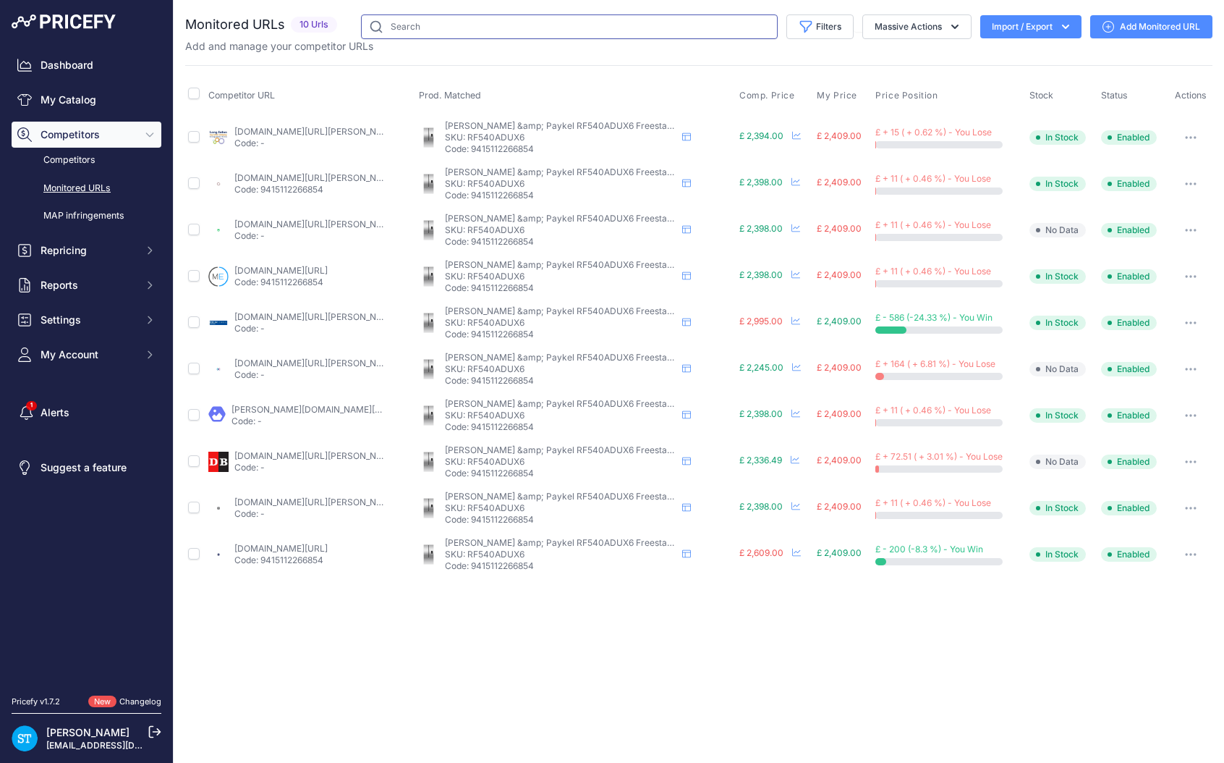
click at [420, 34] on input "text" at bounding box center [569, 26] width 417 height 25
paste input "[PERSON_NAME] & Paykel RF540AZUB6 Freestanding French Door Fridge Freezer [PERS…"
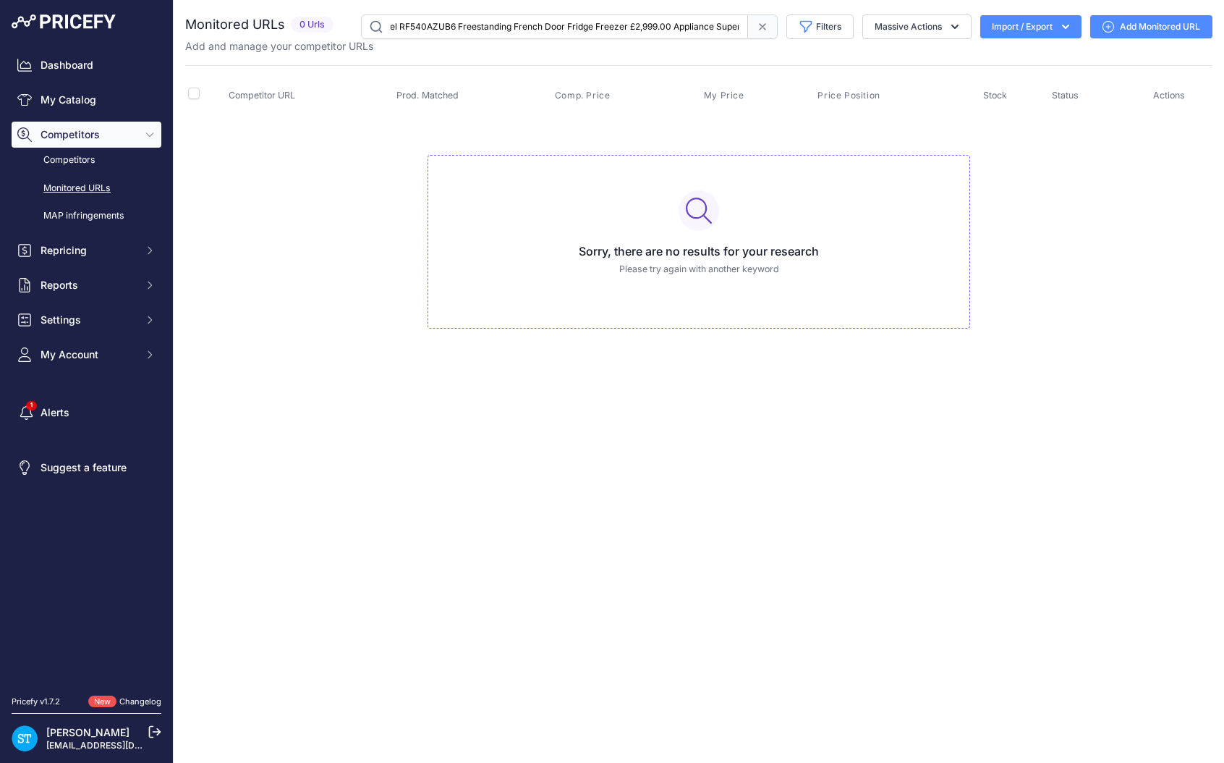
drag, startPoint x: 529, startPoint y: 30, endPoint x: 685, endPoint y: 30, distance: 156.3
click at [685, 30] on input "[PERSON_NAME] & Paykel RF540AZUB6 Freestanding French Door Fridge Freezer [PERS…" at bounding box center [554, 26] width 387 height 25
drag, startPoint x: 680, startPoint y: 28, endPoint x: 563, endPoint y: 29, distance: 117.2
click at [563, 29] on input "Fisher & Paykel RF540AZUB6 Freestanding French Door Fridge Freezer Fisher & Pay…" at bounding box center [554, 26] width 387 height 25
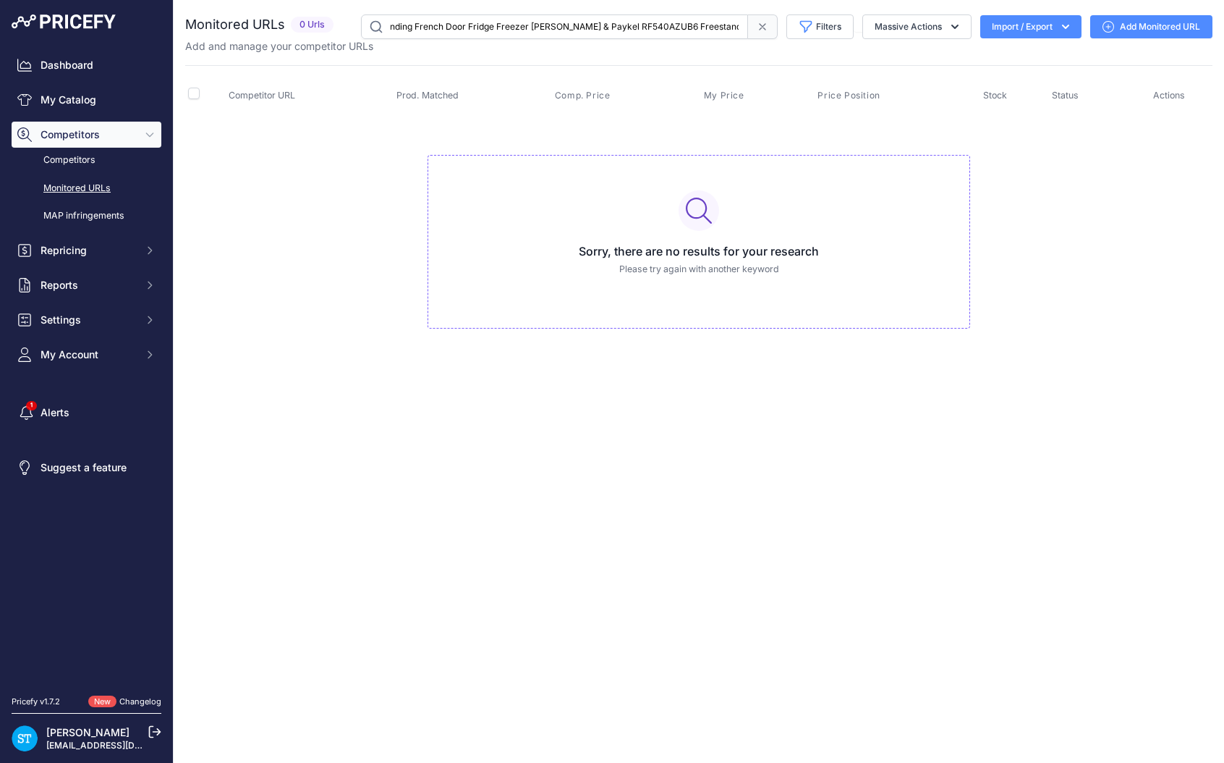
click at [550, 25] on input "Fisher & Paykel RF540AZUB6 Freestanding French Door Fridge Freezer Fisher & Pay…" at bounding box center [554, 26] width 387 height 25
drag, startPoint x: 549, startPoint y: 27, endPoint x: 334, endPoint y: 21, distance: 215.7
click at [334, 21] on div "Monitored URLs 0 Urls" at bounding box center [698, 26] width 1027 height 25
drag, startPoint x: 447, startPoint y: 29, endPoint x: 621, endPoint y: 43, distance: 174.2
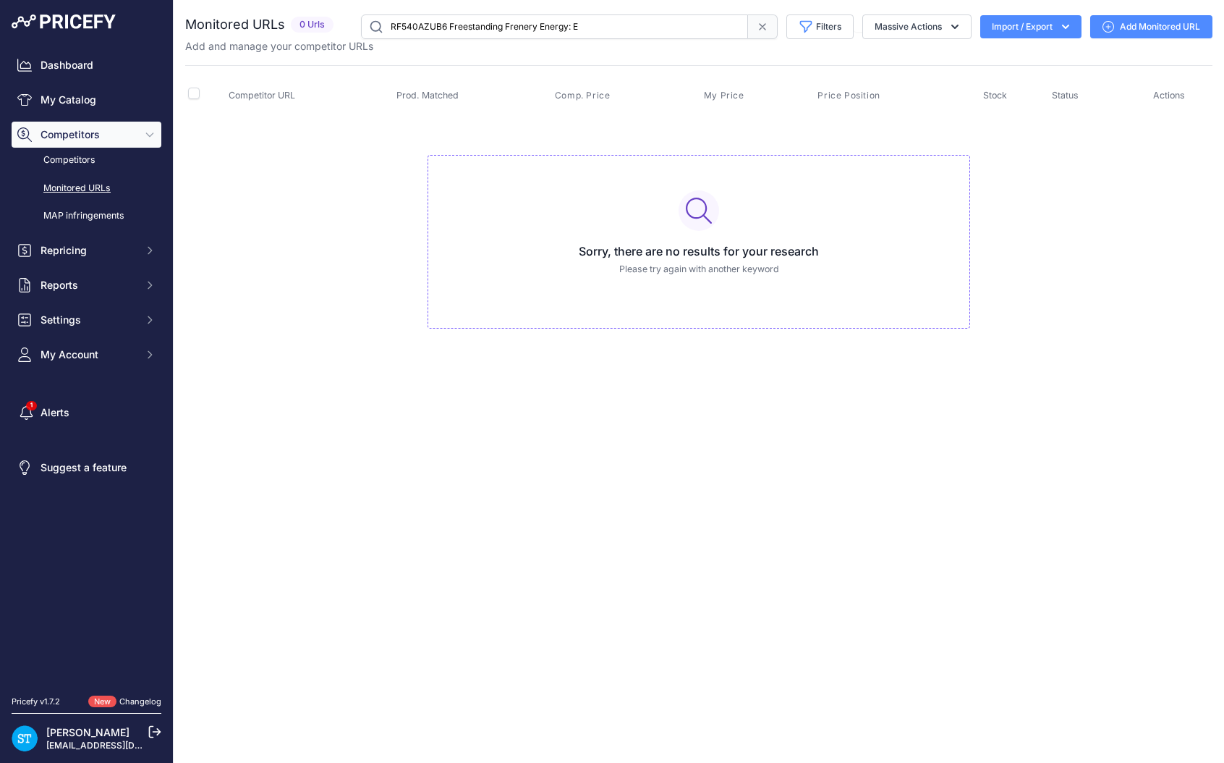
click at [621, 43] on div "Monitored URLs 0 Urls" at bounding box center [698, 33] width 1027 height 39
type input "RF540AZUB6"
click at [455, 22] on input "RF540AZUB6" at bounding box center [554, 26] width 387 height 25
click at [457, 30] on input "RF540AZUB6" at bounding box center [554, 26] width 387 height 25
click at [67, 106] on link "My Catalog" at bounding box center [87, 100] width 150 height 26
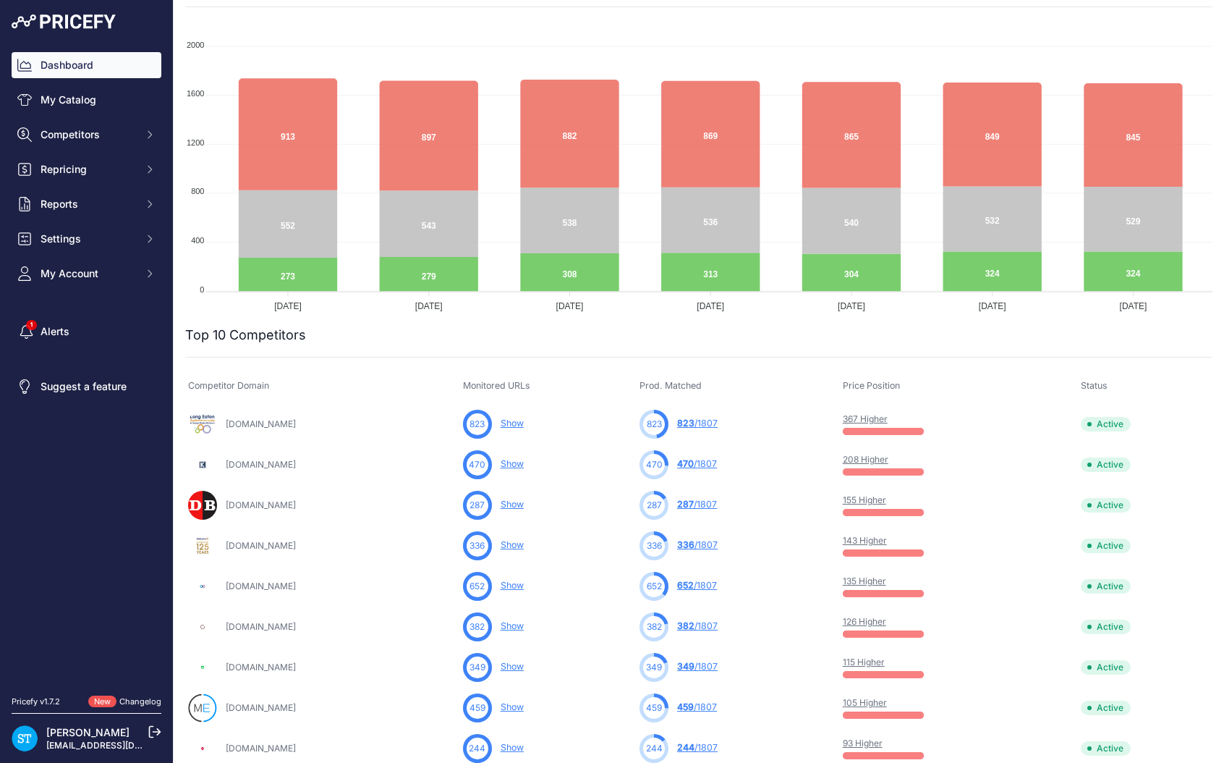
scroll to position [218, 0]
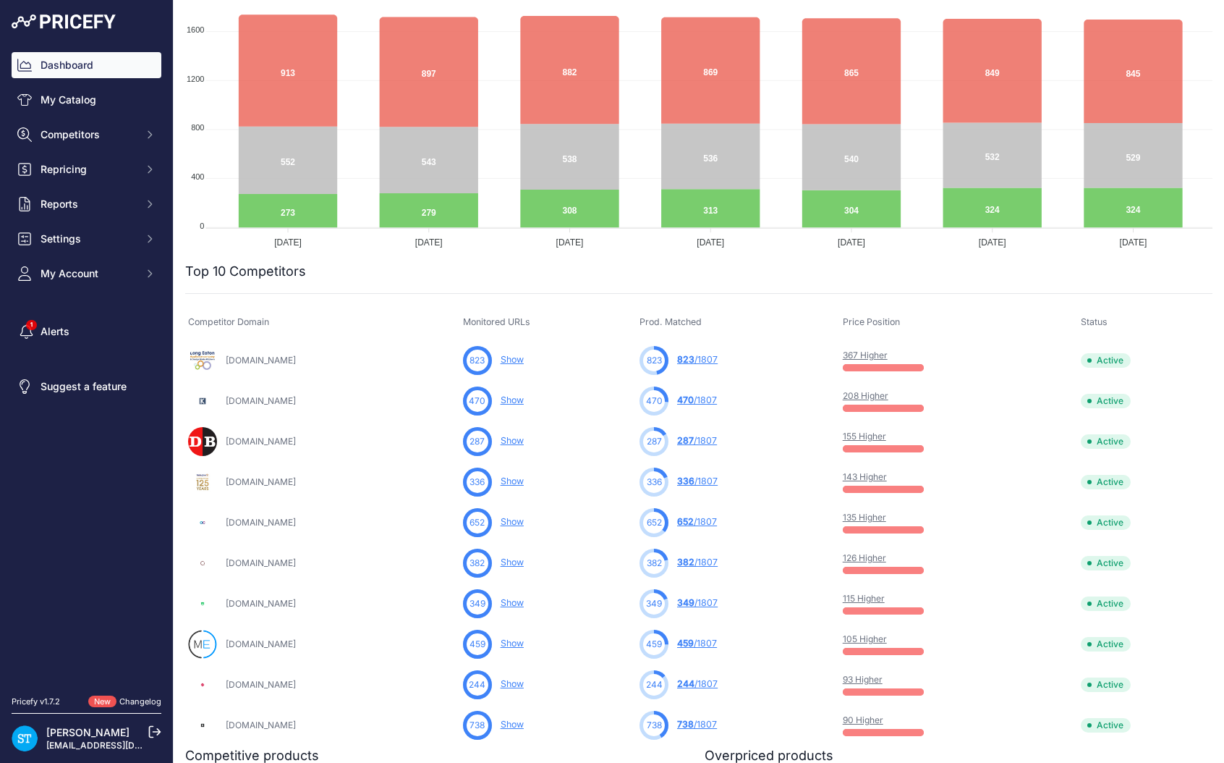
click at [887, 475] on link "143 Higher" at bounding box center [865, 476] width 44 height 11
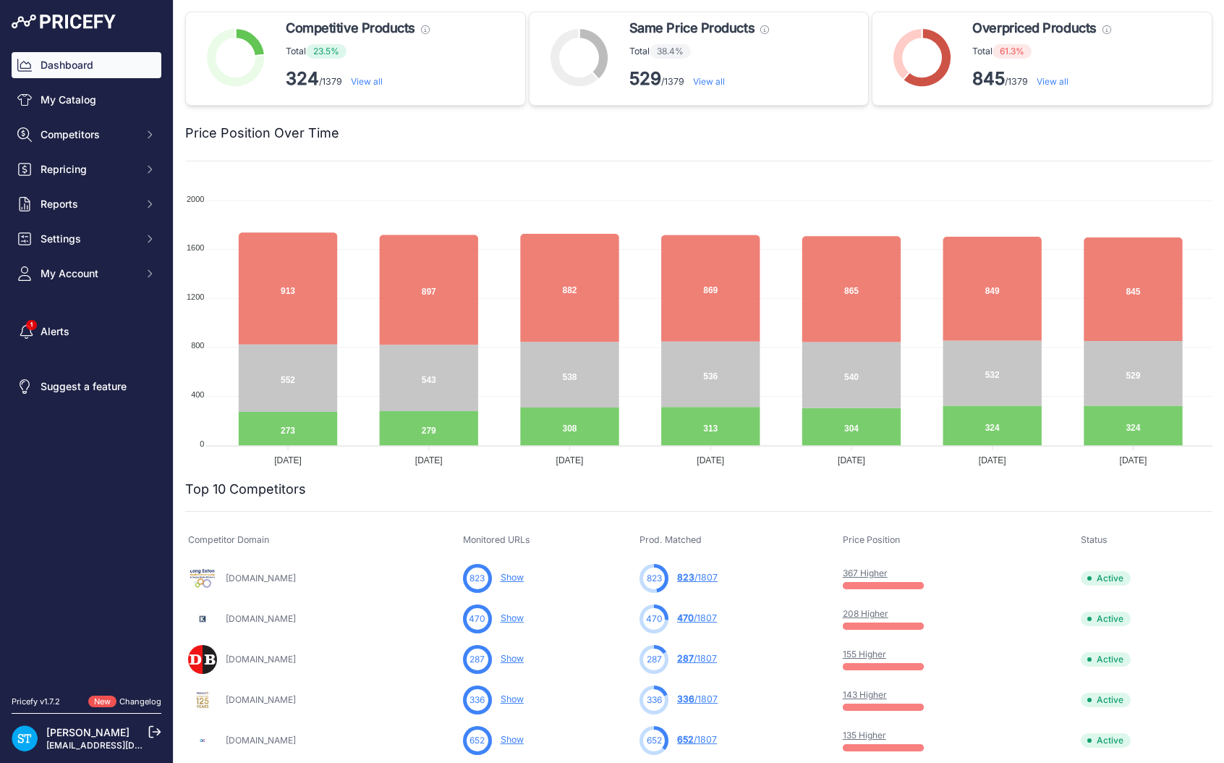
scroll to position [222, 0]
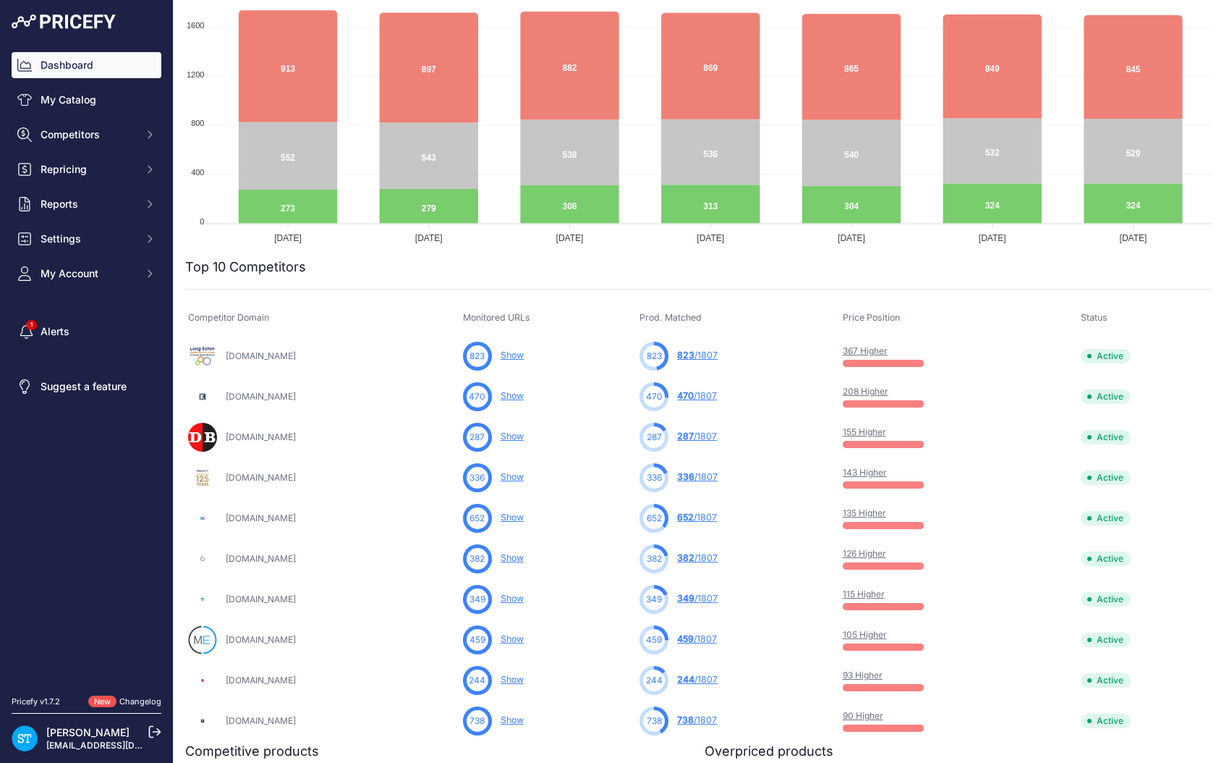
click at [524, 476] on link "Show" at bounding box center [512, 476] width 23 height 11
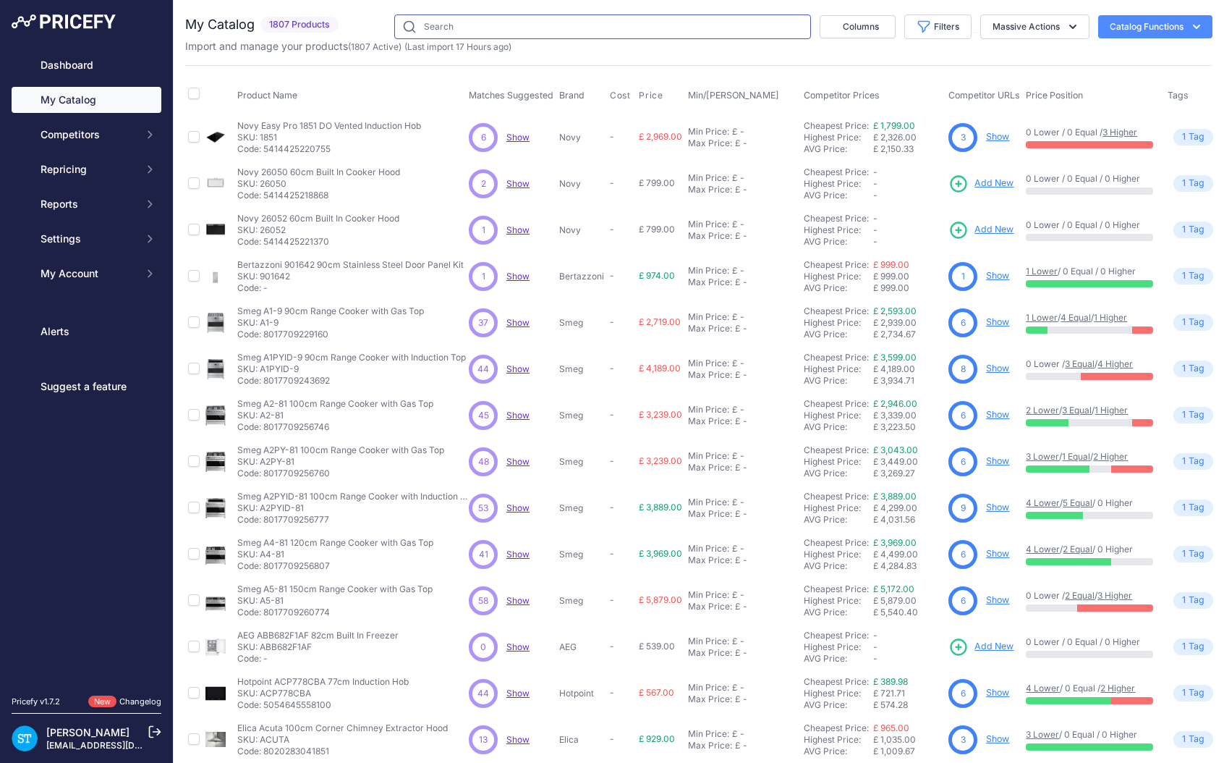
click at [459, 23] on input "text" at bounding box center [602, 26] width 417 height 25
paste input "[PERSON_NAME] & Paykel RF540AZUB6 Freestanding French Door Fridge Freezer [PERS…"
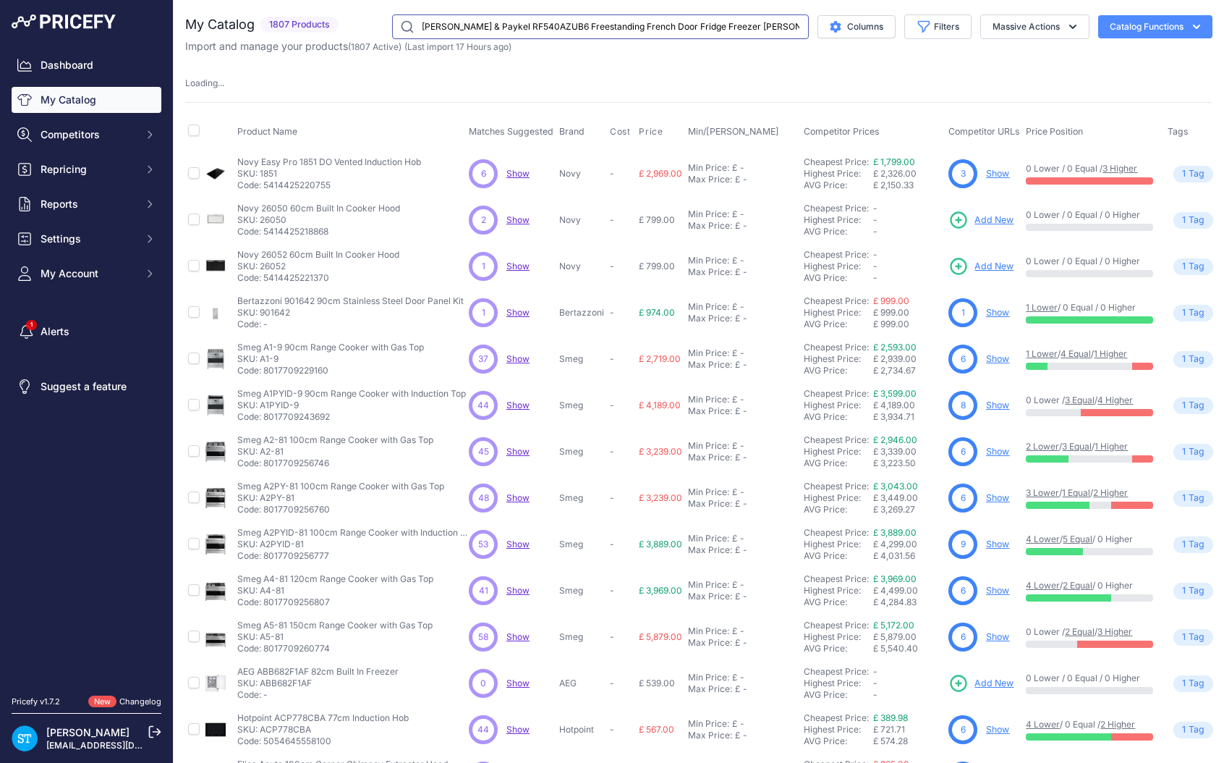
scroll to position [0, 443]
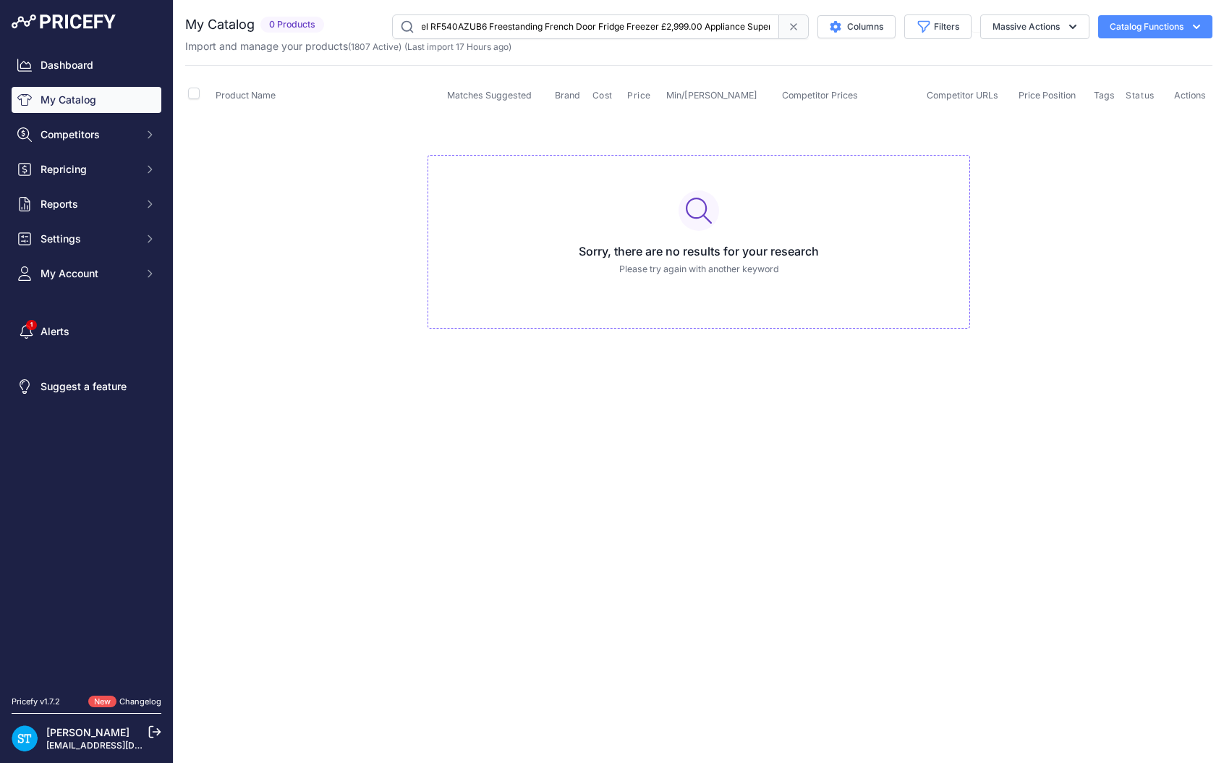
click at [534, 35] on input "[PERSON_NAME] & Paykel RF540AZUB6 Freestanding French Door Fridge Freezer [PERS…" at bounding box center [585, 26] width 387 height 25
drag, startPoint x: 544, startPoint y: 27, endPoint x: 771, endPoint y: 35, distance: 226.6
click at [770, 35] on input "[PERSON_NAME] & Paykel RF540AZUB6 Freestanding French Door Fridge Freezer [PERS…" at bounding box center [585, 26] width 387 height 25
drag, startPoint x: 616, startPoint y: 24, endPoint x: 818, endPoint y: 36, distance: 202.2
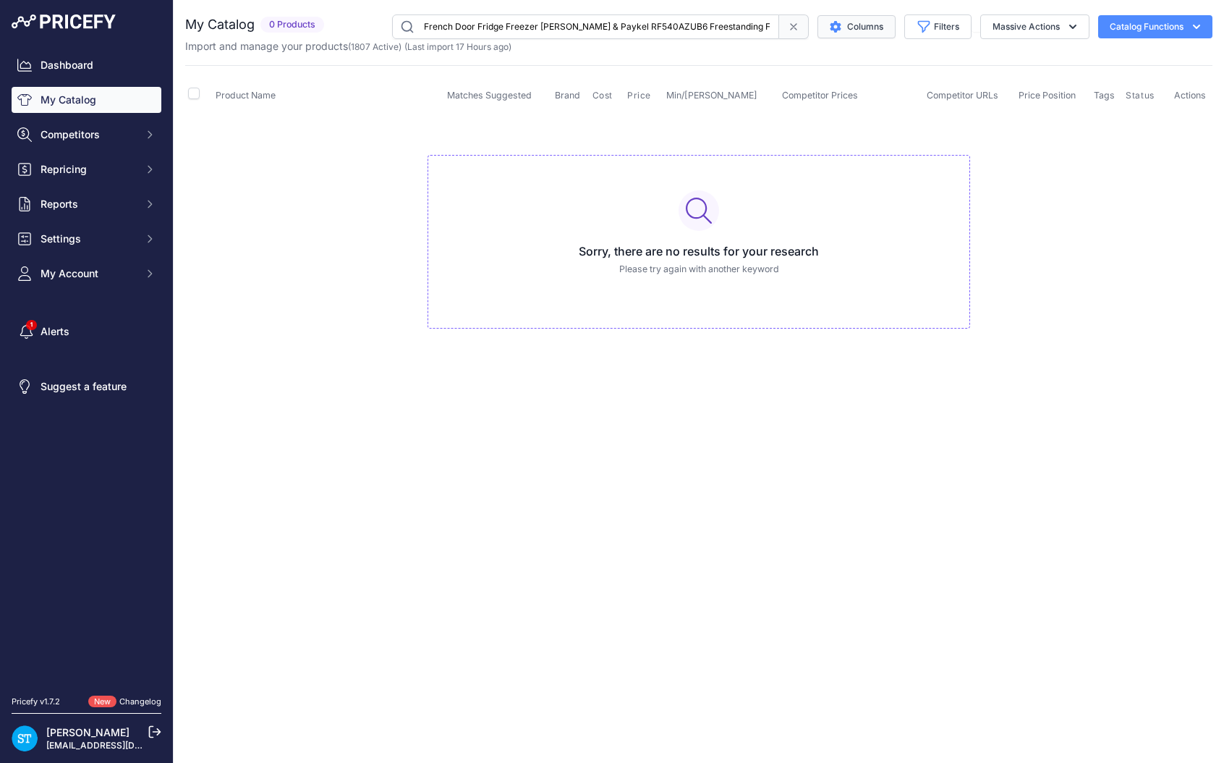
click at [818, 35] on div "[PERSON_NAME] & Paykel RF540AZUB6 Freestanding French Door Fridge Freezer [PERS…" at bounding box center [771, 26] width 883 height 25
drag, startPoint x: 708, startPoint y: 25, endPoint x: 380, endPoint y: 25, distance: 327.7
click at [380, 25] on div "RF540AZUB6 Columns Filters Status All Status Only Enabled Only Disabled" at bounding box center [771, 26] width 883 height 25
click at [479, 30] on input "RF540AZUB6" at bounding box center [585, 26] width 387 height 25
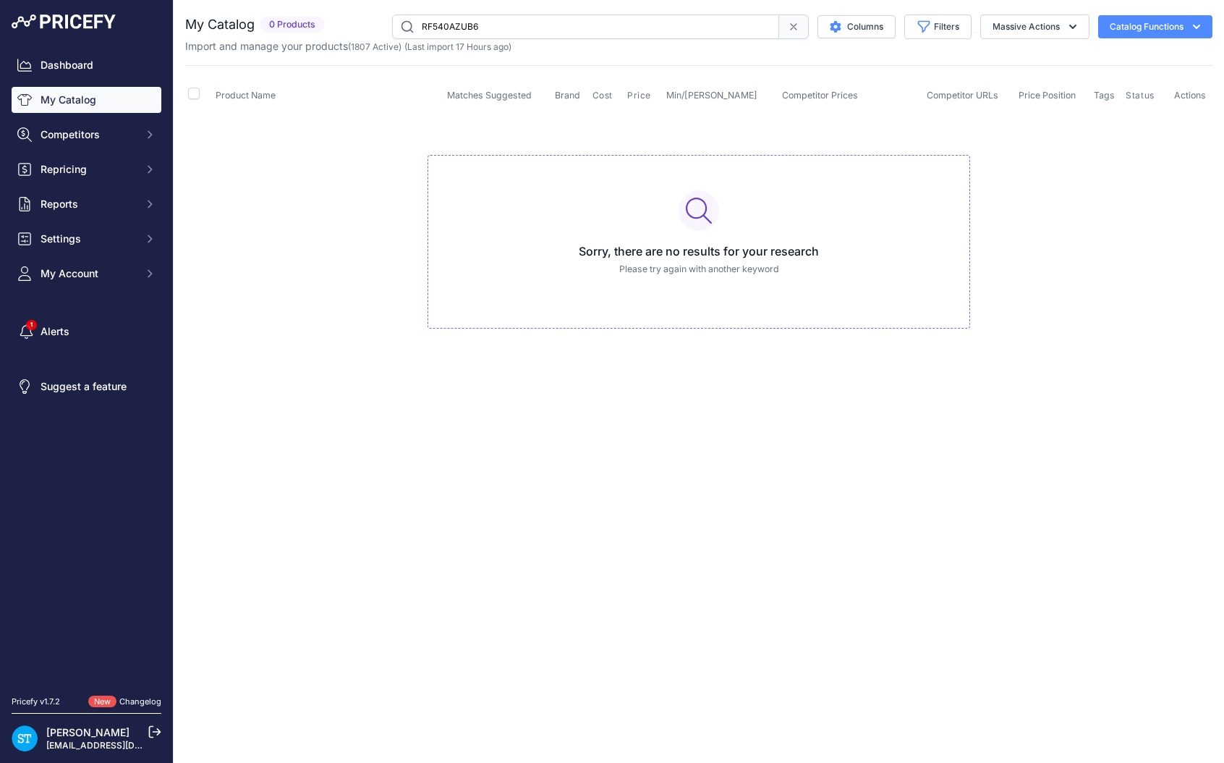
type input "RF540AZUB6"
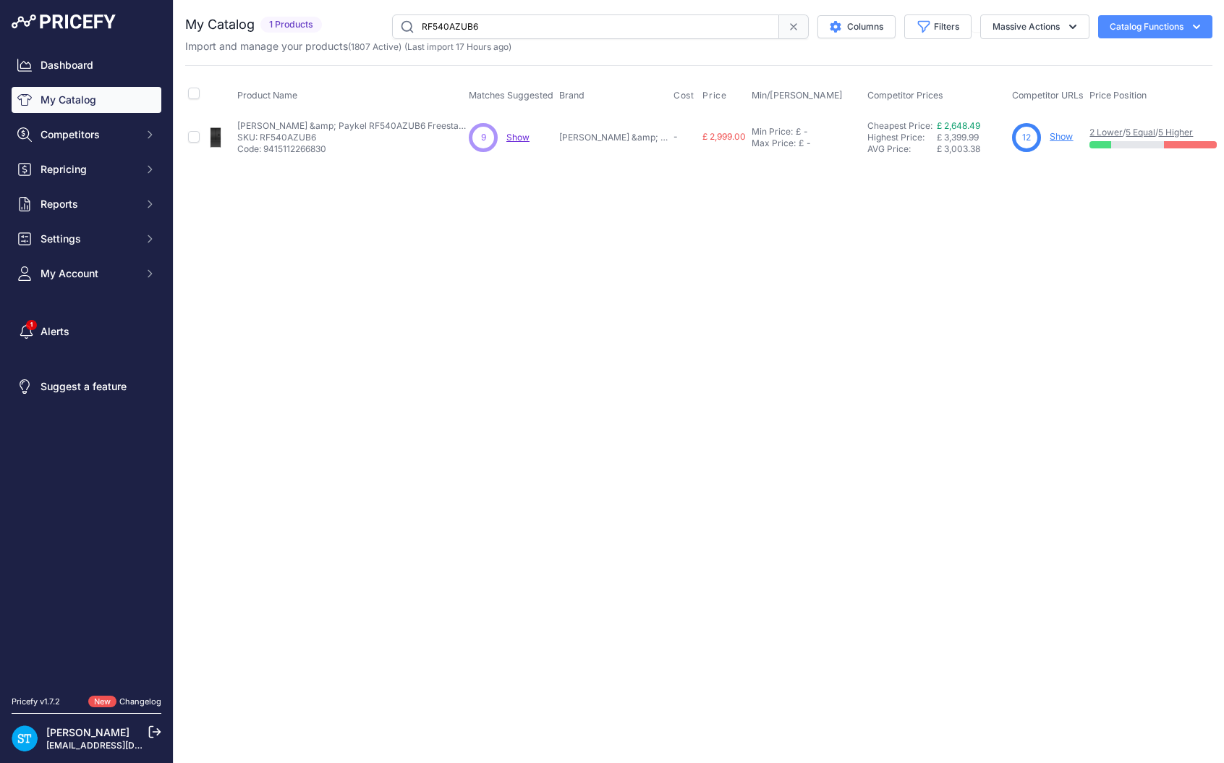
click at [1050, 139] on link "Show" at bounding box center [1061, 136] width 23 height 11
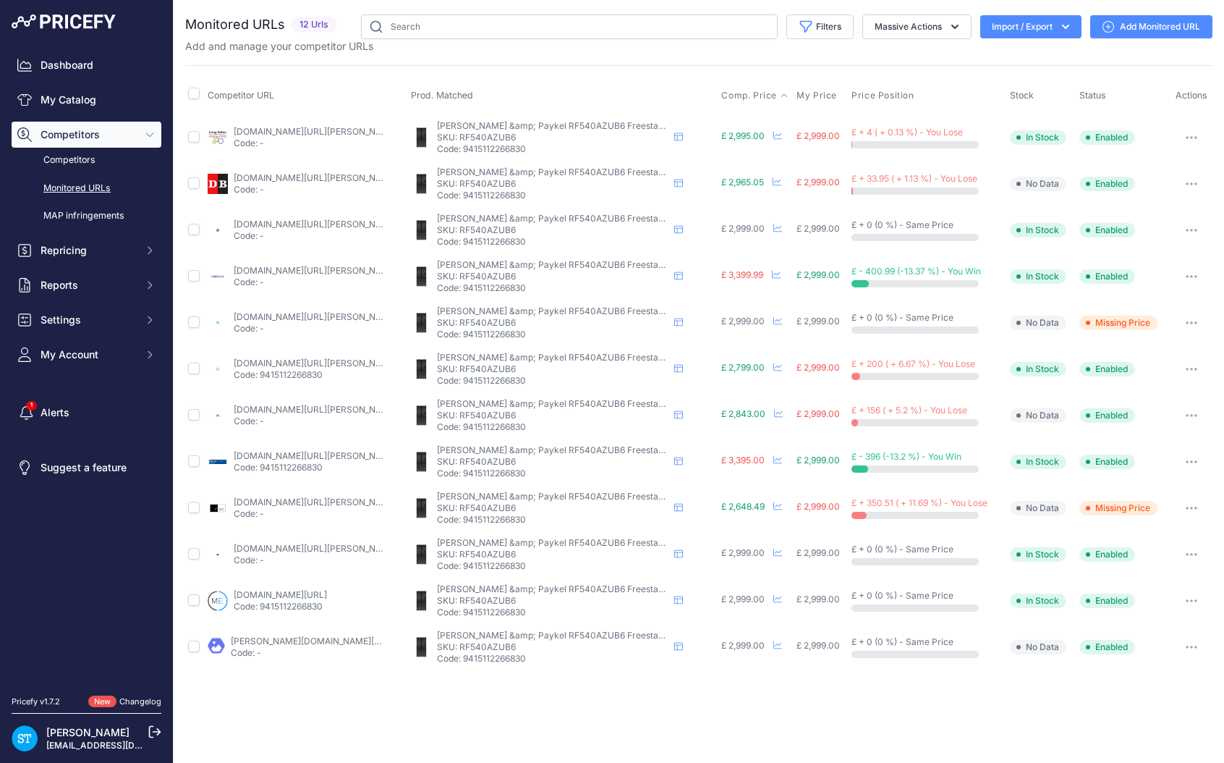
click at [745, 94] on span "Comp. Price" at bounding box center [749, 96] width 56 height 12
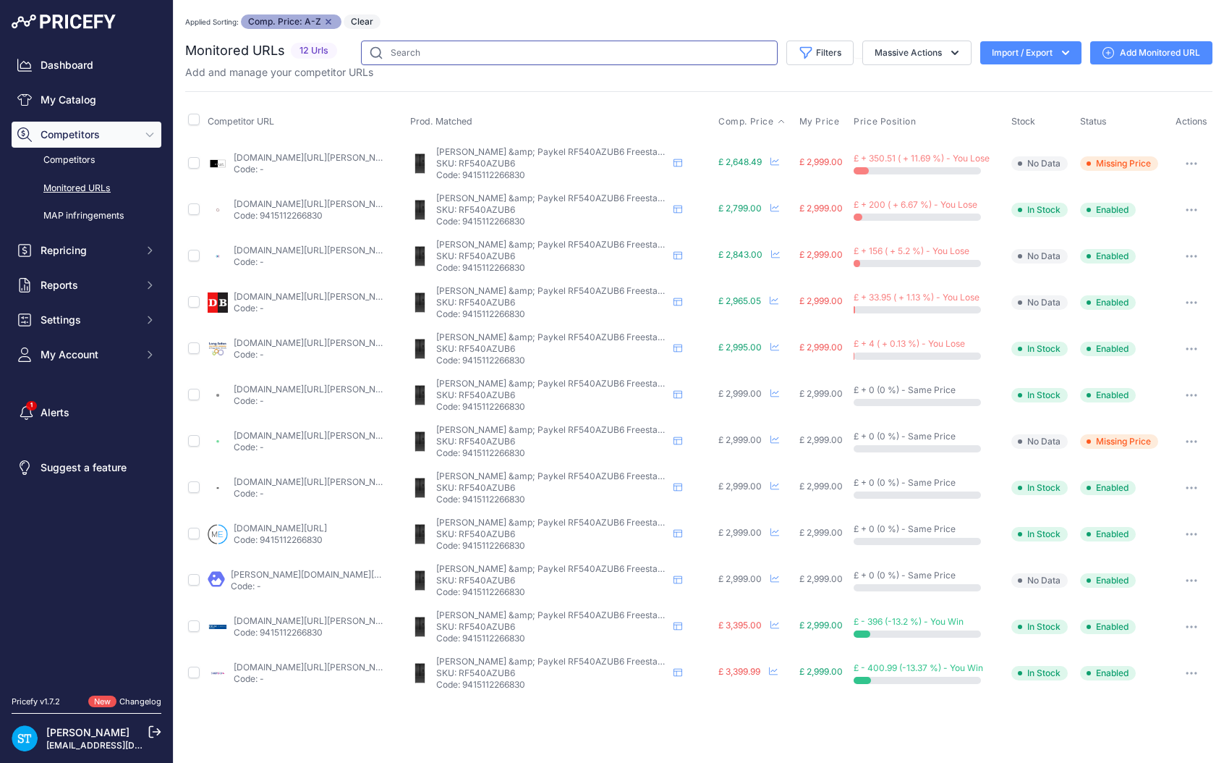
click at [414, 62] on input "text" at bounding box center [569, 53] width 417 height 25
paste input "rf610adjx6"
type input "rf610adjx6"
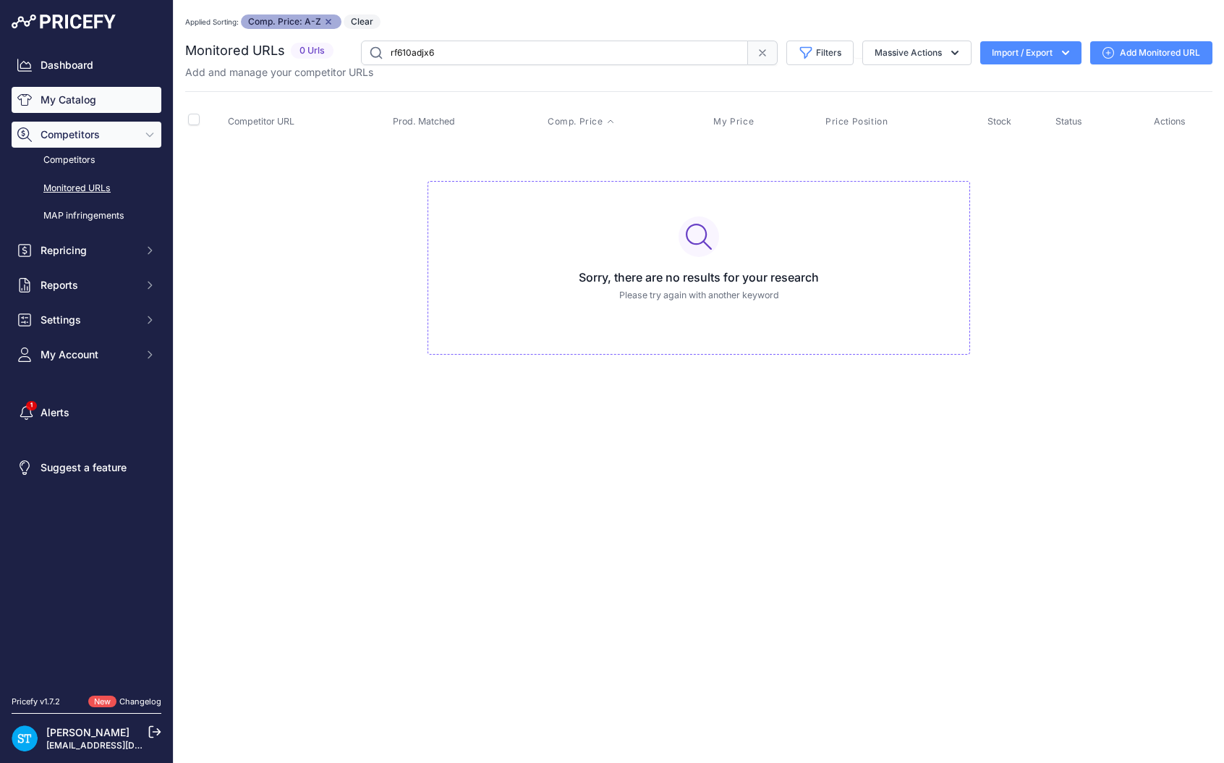
click at [81, 94] on link "My Catalog" at bounding box center [87, 100] width 150 height 26
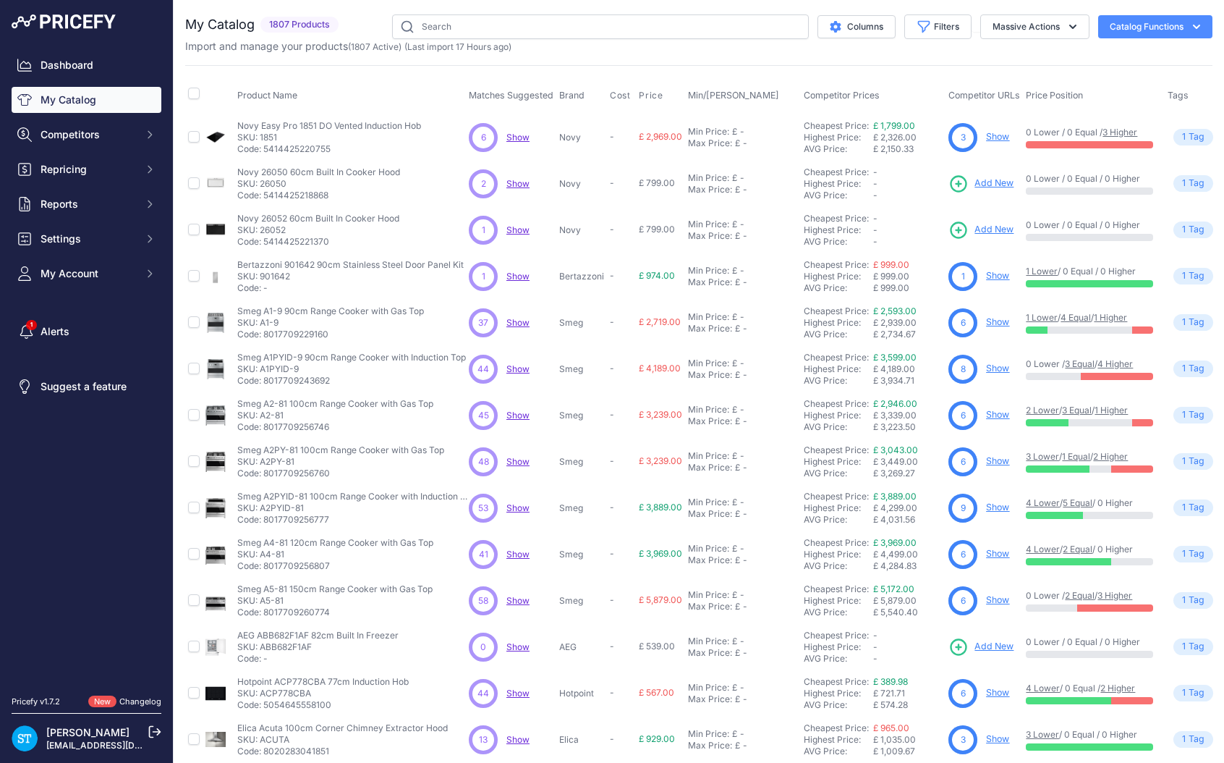
click at [462, 51] on span "(Last import 17 Hours ago)" at bounding box center [457, 46] width 107 height 11
click at [466, 5] on div "You are not connected to the internet. My Catalog" at bounding box center [698, 434] width 1027 height 869
click at [467, 25] on input "text" at bounding box center [600, 26] width 417 height 25
paste input "rf610adjx6"
type input "rf610adjx6"
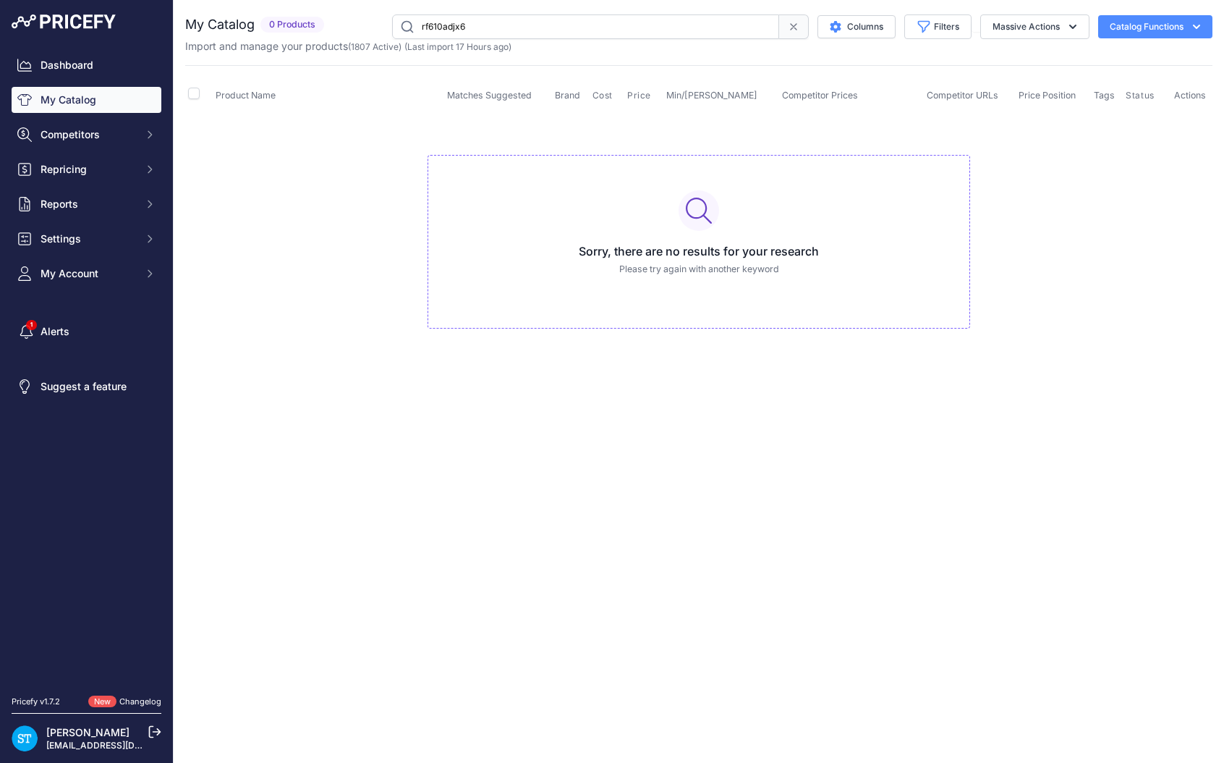
drag, startPoint x: 482, startPoint y: 29, endPoint x: 373, endPoint y: 29, distance: 108.5
click at [375, 29] on div "rf610adjx6 Columns Filters Status All Status Only Enabled Only Disabled" at bounding box center [771, 26] width 883 height 25
paste input "[PERSON_NAME] Paykel RF610ADX6 Fridge Freezer French Door 900mm| Designer Handl…"
drag, startPoint x: 464, startPoint y: 28, endPoint x: 682, endPoint y: 30, distance: 218.5
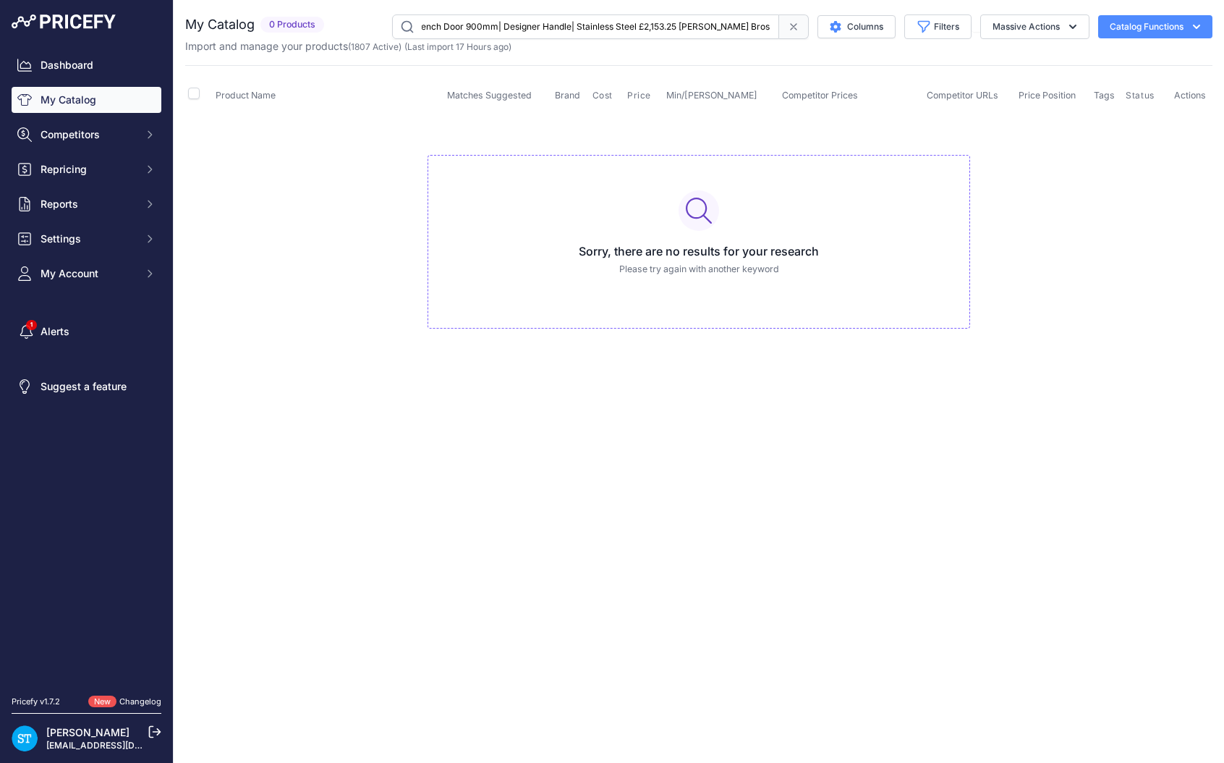
click at [681, 32] on input "[PERSON_NAME] Paykel RF610ADX6 Fridge Freezer French Door 900mm| Designer Handl…" at bounding box center [585, 26] width 387 height 25
drag, startPoint x: 604, startPoint y: 25, endPoint x: 777, endPoint y: 28, distance: 172.9
click at [777, 27] on div "[PERSON_NAME] Paykel RF610ADX6 Fridge Freezer French Door 900mm| Designer Handl…" at bounding box center [600, 26] width 417 height 25
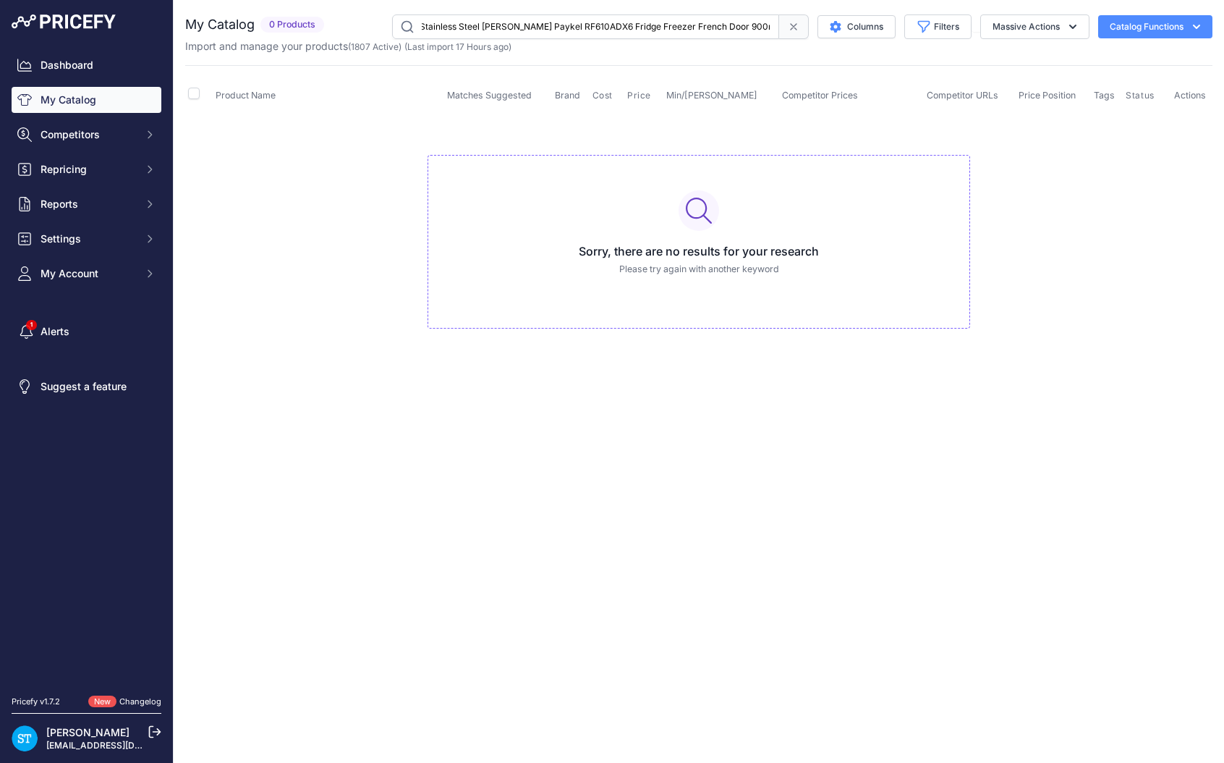
drag, startPoint x: 544, startPoint y: 30, endPoint x: 789, endPoint y: 35, distance: 244.6
click at [788, 35] on div "[PERSON_NAME] Paykel RF610ADX6 Fridge Freezer French Door 900mm| Designer Handl…" at bounding box center [600, 26] width 417 height 25
drag, startPoint x: 569, startPoint y: 28, endPoint x: 763, endPoint y: 24, distance: 193.2
click at [763, 24] on input "[PERSON_NAME] Paykel RF610ADX6 Fridge Freezer French Door 900mm| Designer Handl…" at bounding box center [585, 26] width 387 height 25
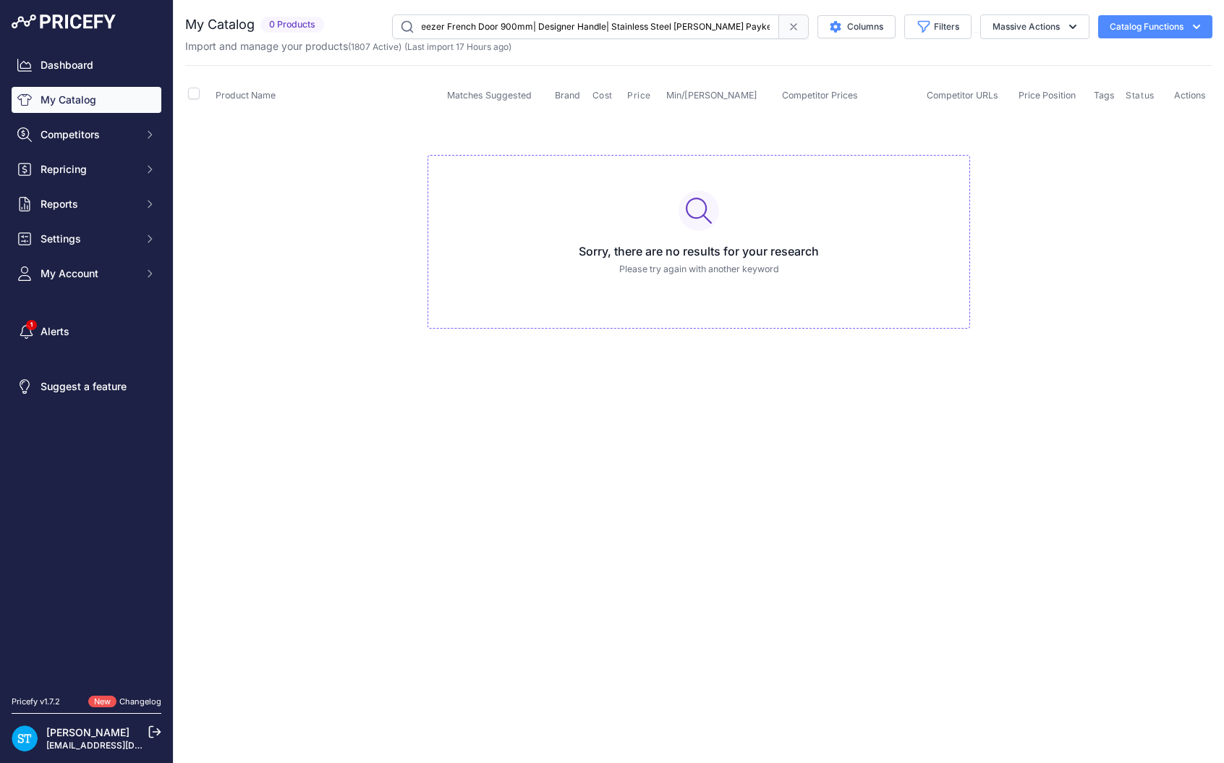
drag, startPoint x: 560, startPoint y: 26, endPoint x: 682, endPoint y: 29, distance: 122.3
click at [682, 29] on input "[PERSON_NAME] Paykel RF610ADX6 Fridge Freezer French Door 900mm| Designer Handl…" at bounding box center [585, 26] width 387 height 25
drag, startPoint x: 607, startPoint y: 32, endPoint x: 402, endPoint y: 30, distance: 204.8
click at [402, 30] on input "[PERSON_NAME] Paykel RF610ADX6 Fridge Freezer French Door 900mm| Designer Handl…" at bounding box center [585, 26] width 387 height 25
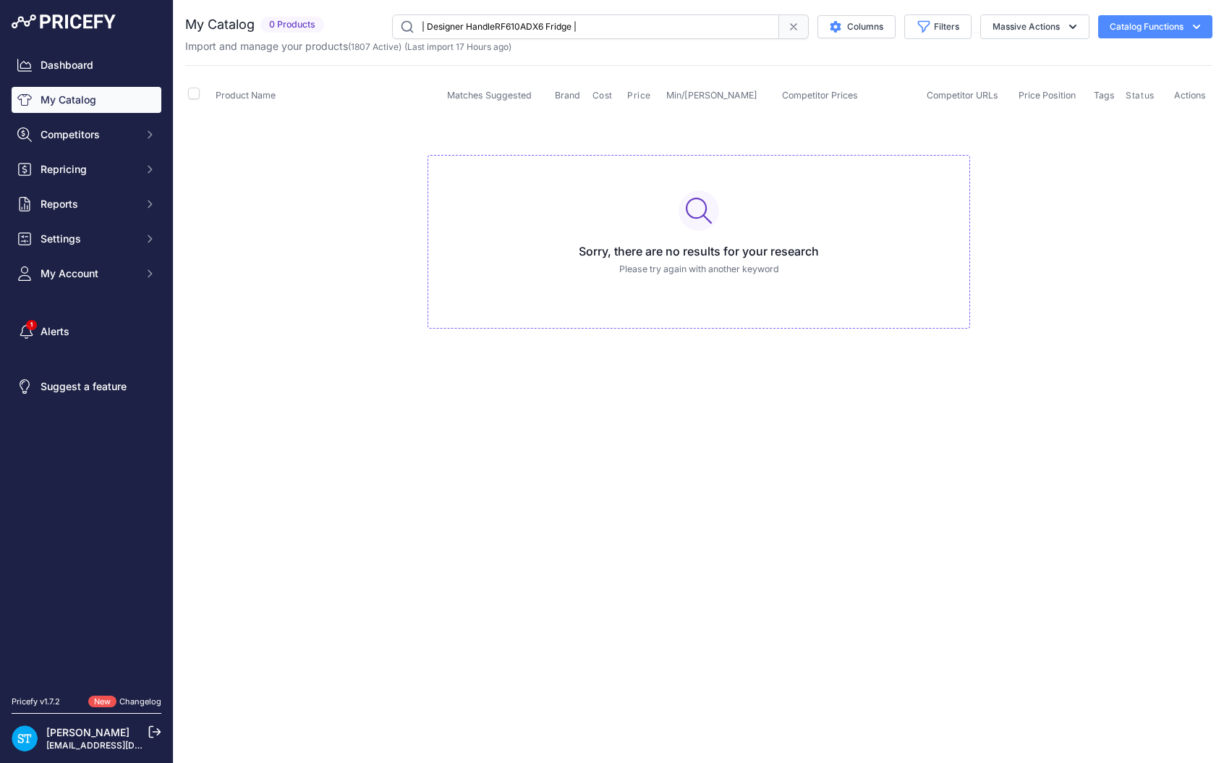
click at [496, 27] on input "| Designer HandleRF610ADX6 Fridge |" at bounding box center [585, 26] width 387 height 25
click at [556, 20] on input "RF610ADX6 Fridge |" at bounding box center [585, 26] width 387 height 25
click at [504, 30] on input "RF610ADX6 Fridge |" at bounding box center [585, 26] width 387 height 25
type input "RF610ADX6"
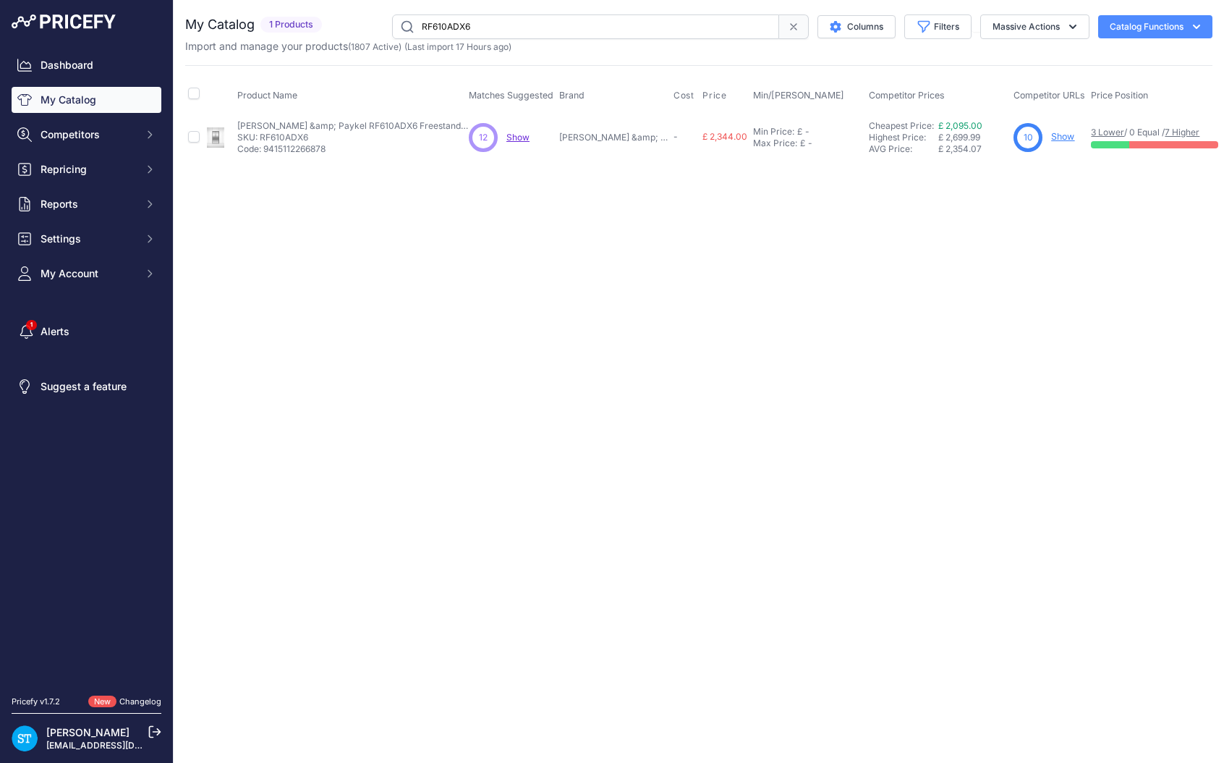
click at [1051, 139] on link "Show" at bounding box center [1062, 136] width 23 height 11
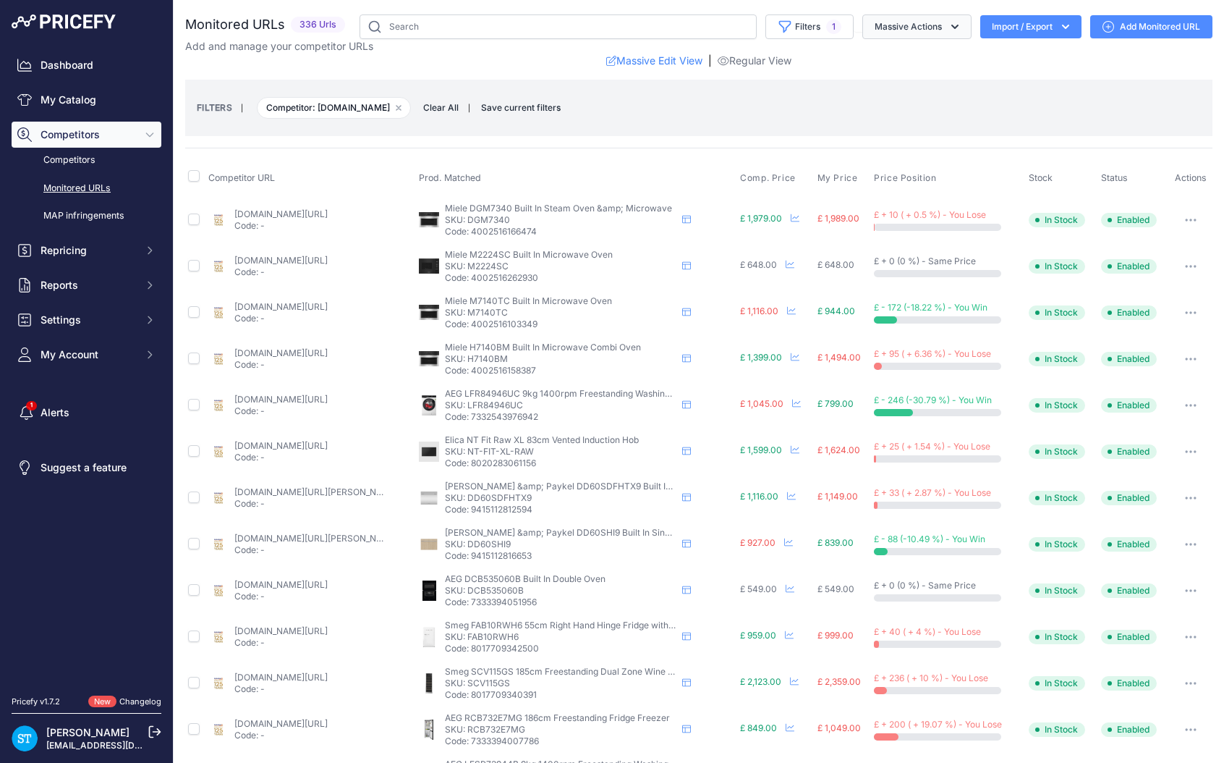
click at [926, 28] on button "Massive Actions" at bounding box center [916, 26] width 109 height 25
click at [833, 59] on div "Massive Edit View | Regular View" at bounding box center [698, 61] width 1027 height 14
click at [909, 29] on button "Massive Actions" at bounding box center [916, 26] width 109 height 25
click at [899, 61] on button "Enable" at bounding box center [914, 61] width 116 height 26
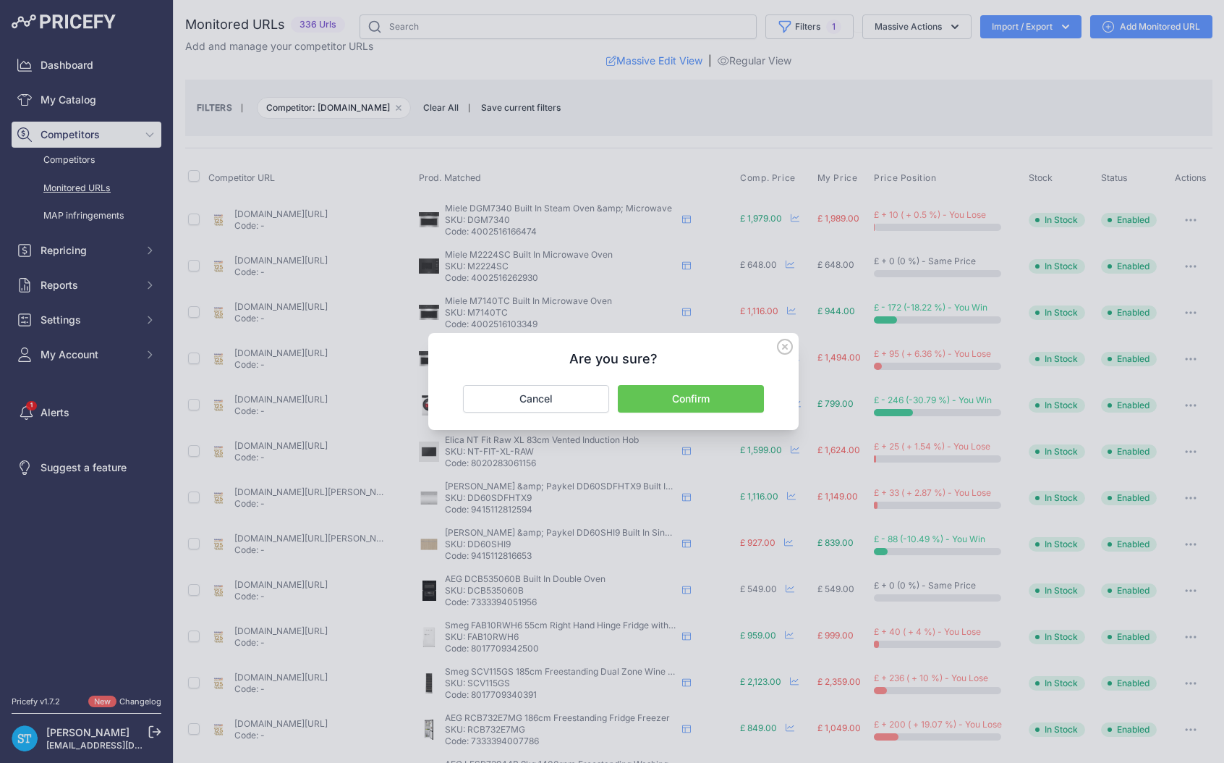
click at [787, 347] on icon at bounding box center [785, 347] width 16 height 16
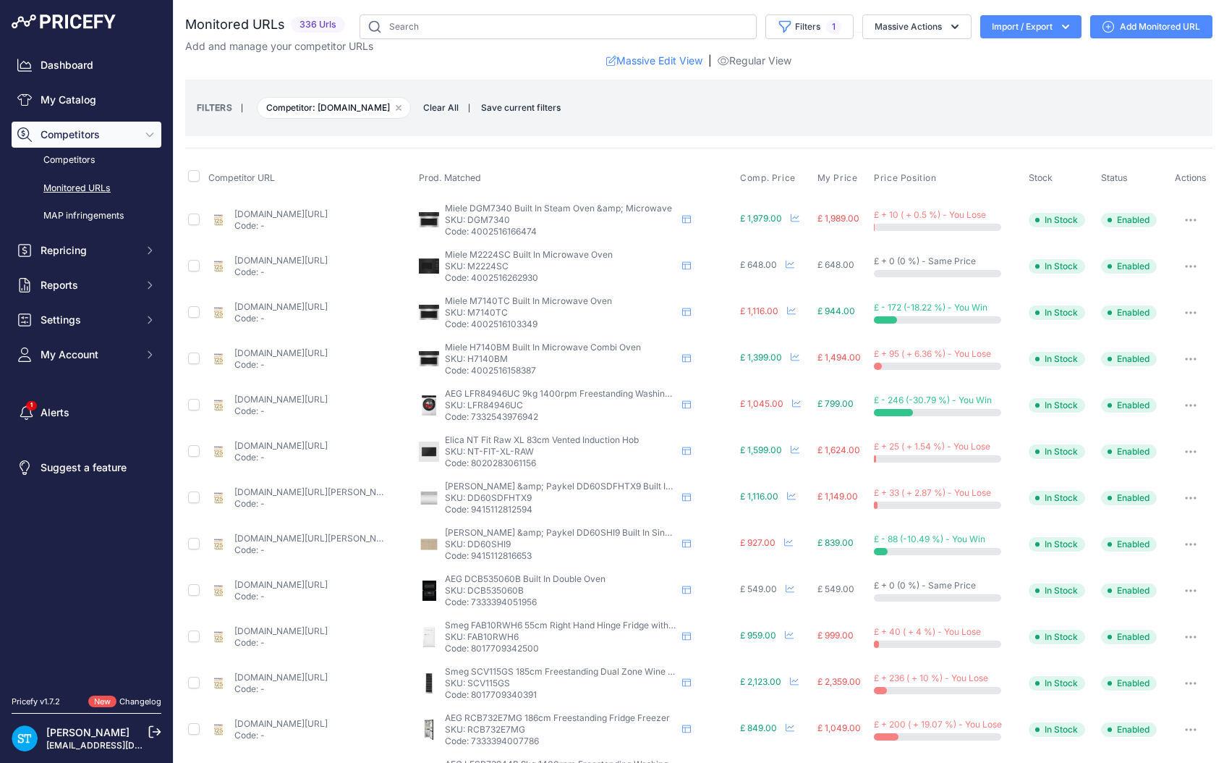
click at [810, 24] on button "Filters 1" at bounding box center [809, 26] width 88 height 25
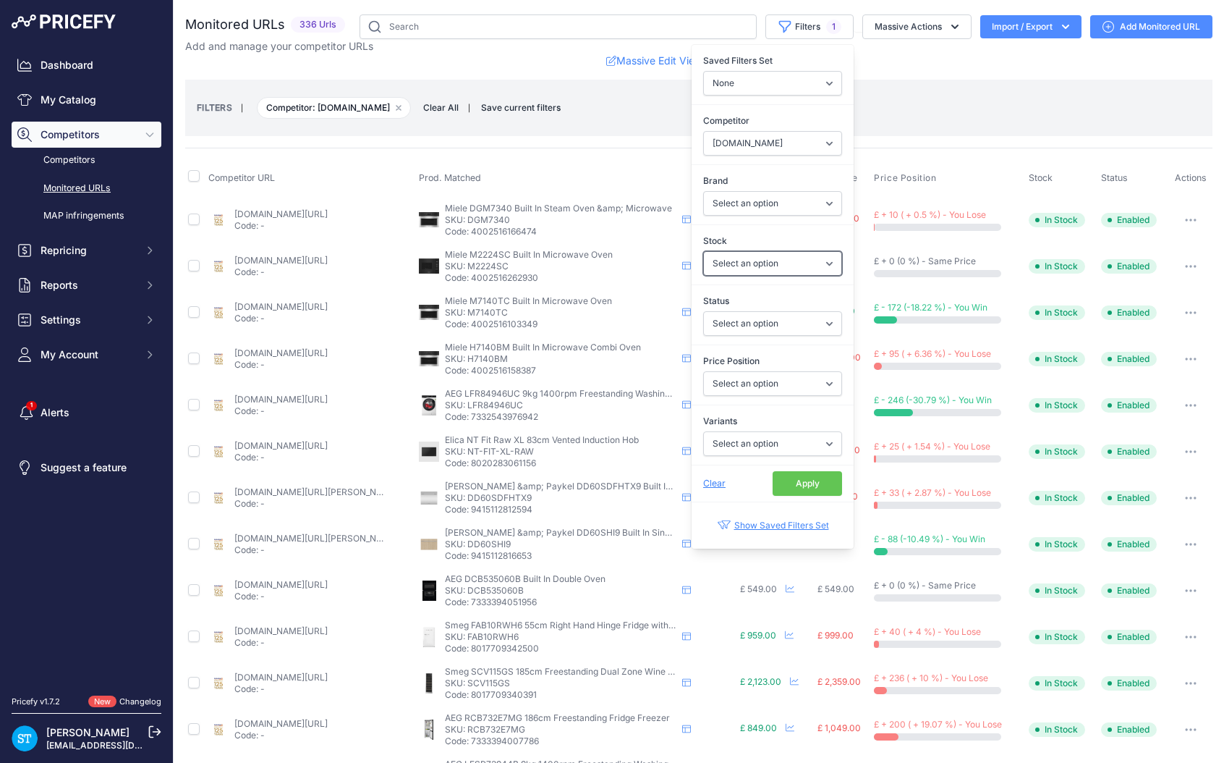
click at [755, 201] on div "Saved Filters Set None Competitors Cheaper Than Me Competitors Products Out Of …" at bounding box center [773, 297] width 162 height 504
click at [787, 483] on button "Apply" at bounding box center [807, 483] width 69 height 25
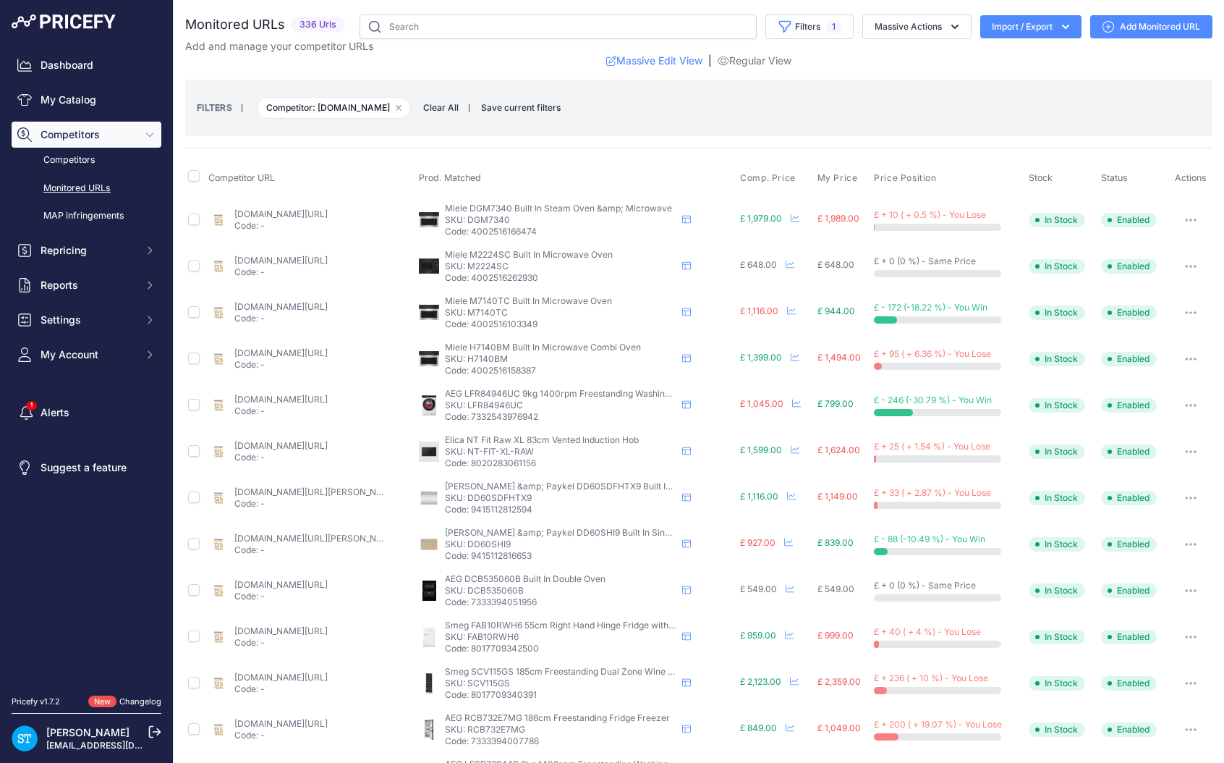
click at [692, 158] on div "Competitor URL Prod. Matched Comp. Price My Price" at bounding box center [698, 635] width 1027 height 975
click at [886, 27] on button "Massive Actions" at bounding box center [916, 26] width 109 height 25
click at [864, 70] on button "Enable" at bounding box center [914, 61] width 116 height 26
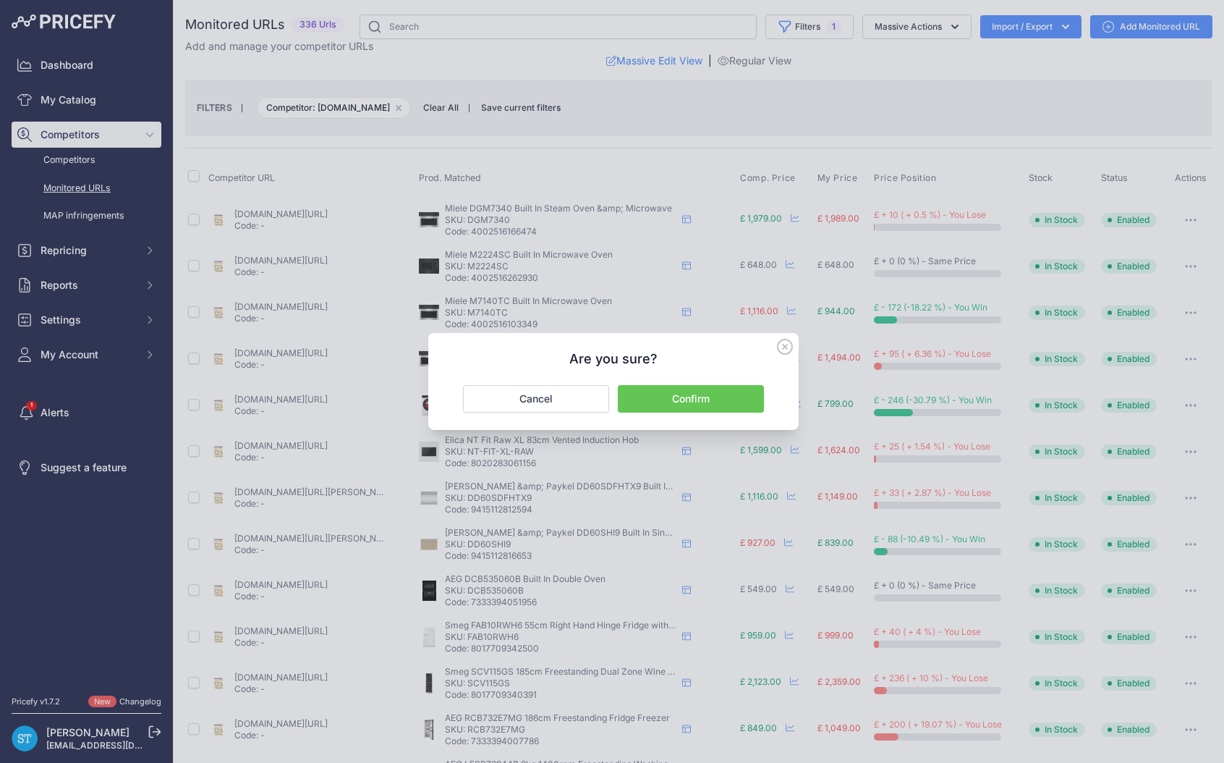
click at [668, 404] on button "Confirm" at bounding box center [691, 398] width 146 height 27
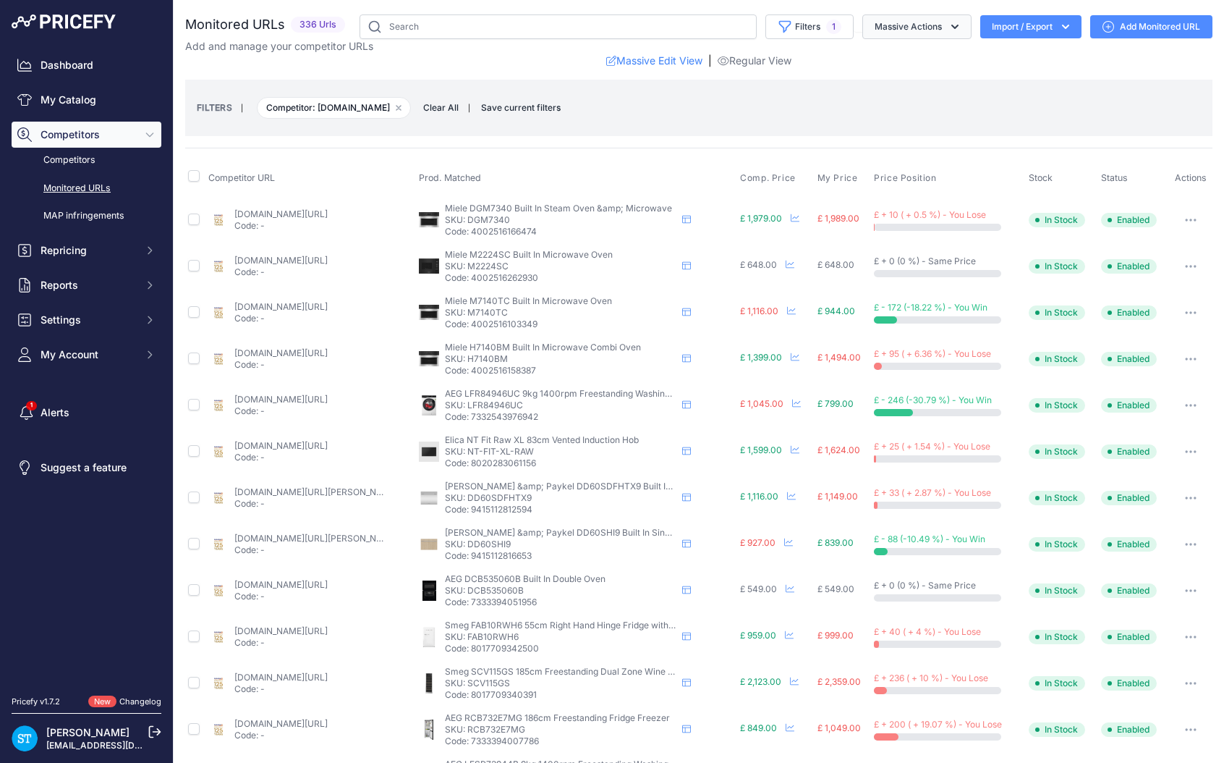
click at [899, 27] on button "Massive Actions" at bounding box center [916, 26] width 109 height 25
click at [828, 23] on span "1" at bounding box center [833, 27] width 15 height 14
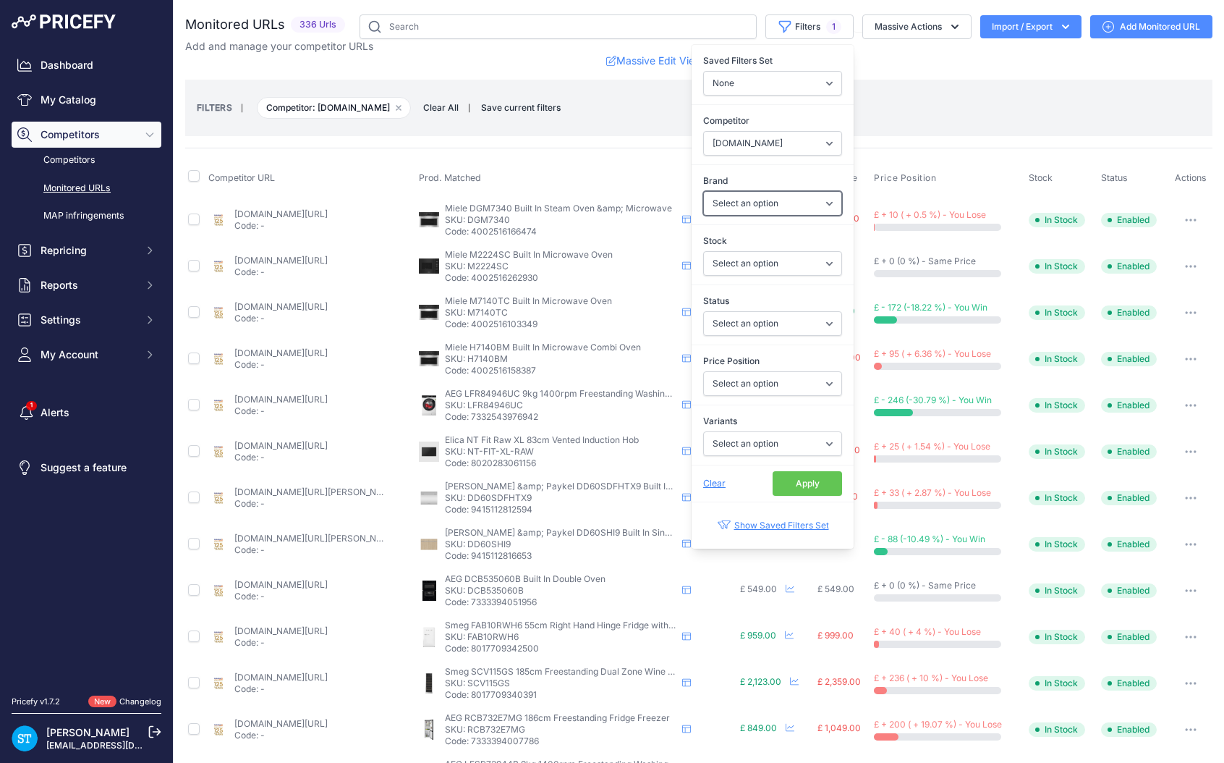
click at [779, 202] on select "Select an option AEG ASKO beko Bertazzoni Bosch Dyson Electrolux Elica Fisher &…" at bounding box center [772, 203] width 139 height 25
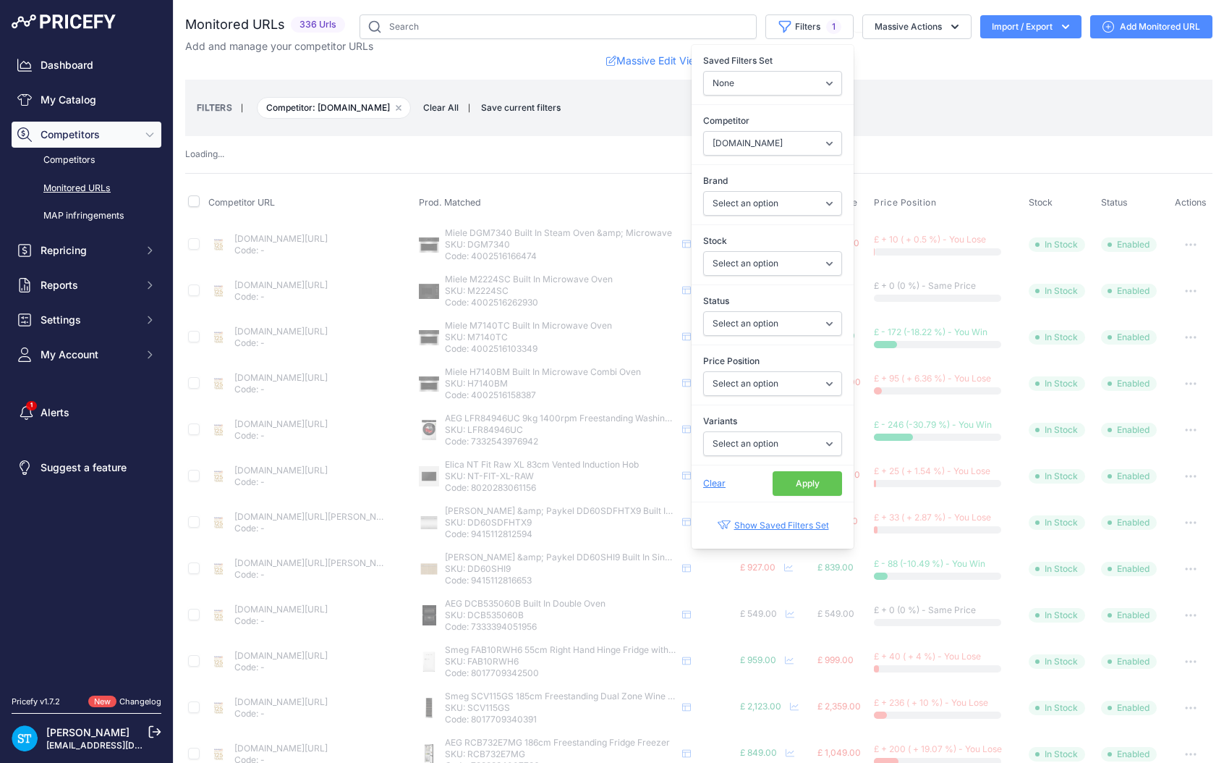
click at [799, 487] on button "Apply" at bounding box center [807, 483] width 69 height 25
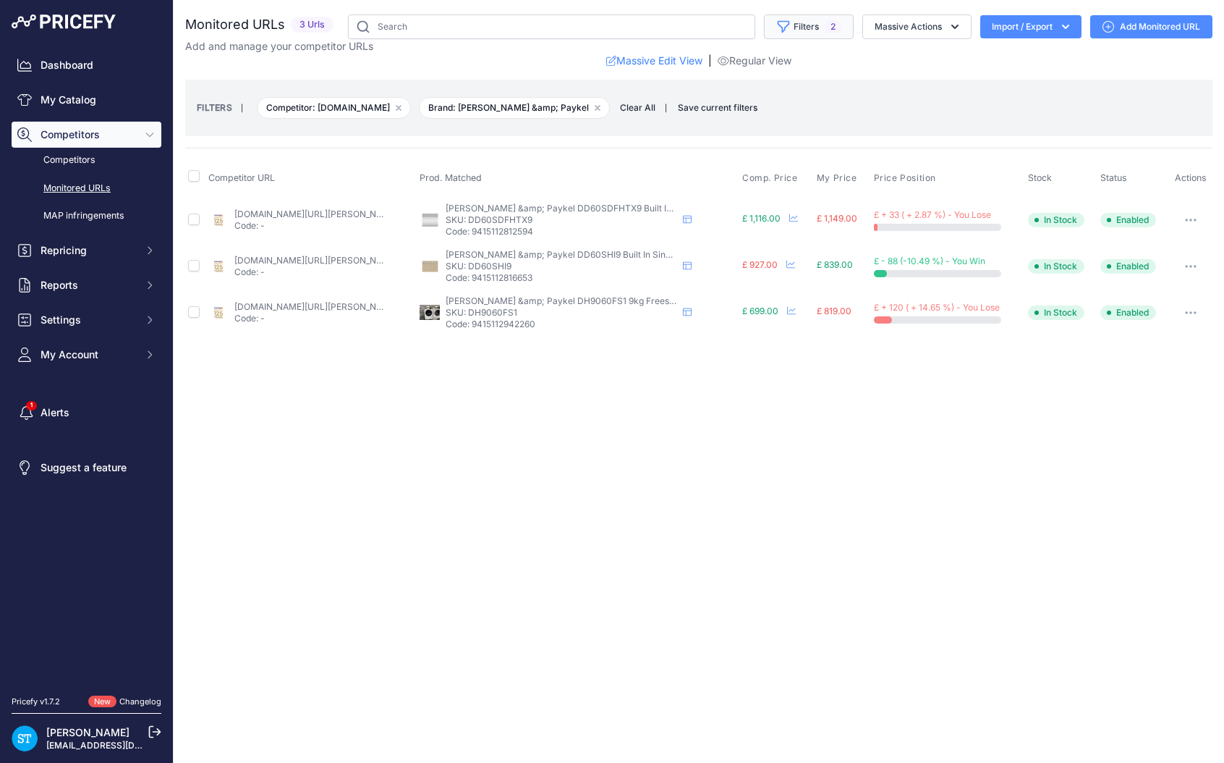
click at [828, 32] on span "2" at bounding box center [833, 27] width 17 height 14
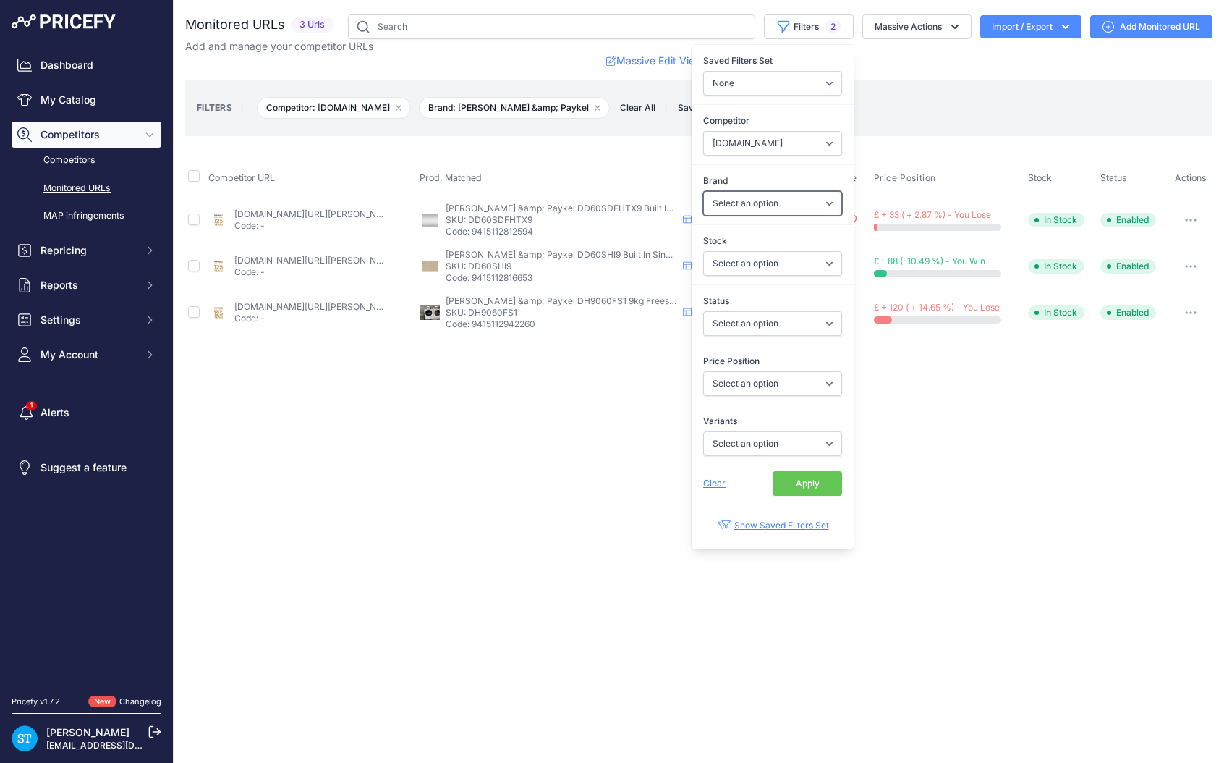
click at [762, 205] on select "Select an option AEG ASKO beko Bertazzoni Bosch Dyson Electrolux Elica Fisher &…" at bounding box center [772, 203] width 139 height 25
select select "Miele"
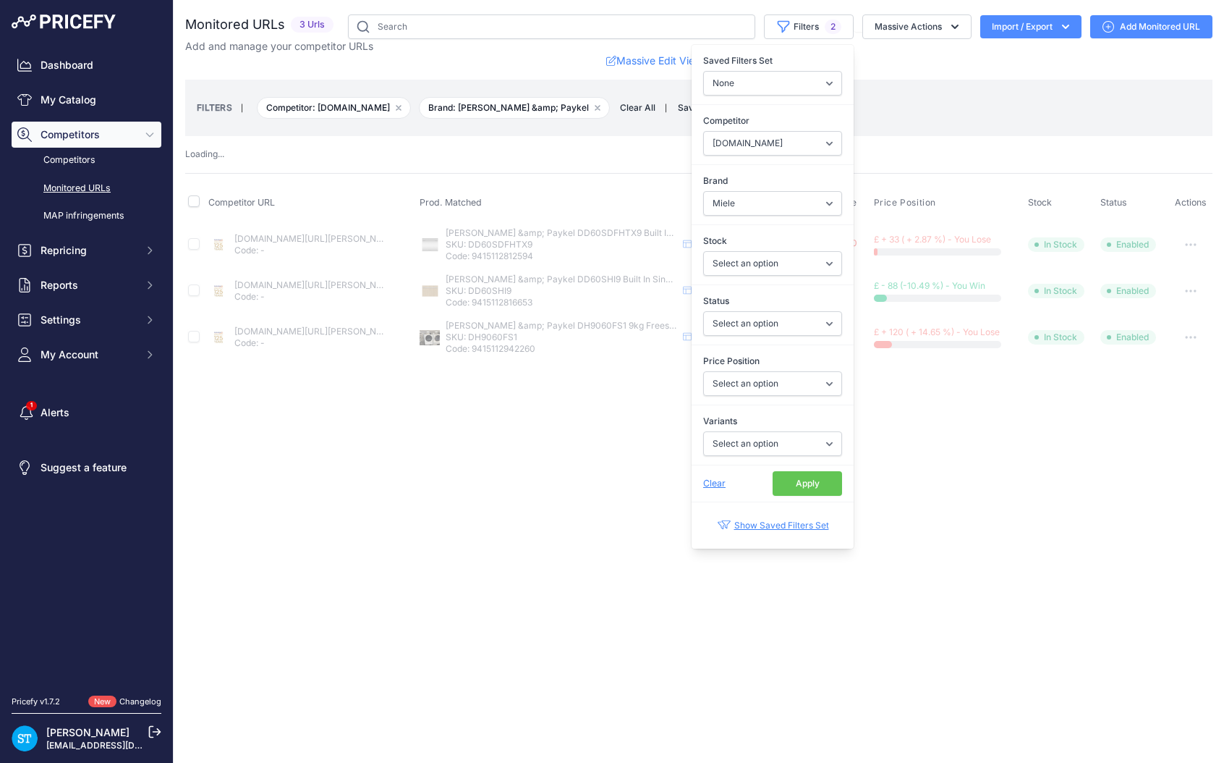
click at [802, 485] on button "Apply" at bounding box center [807, 483] width 69 height 25
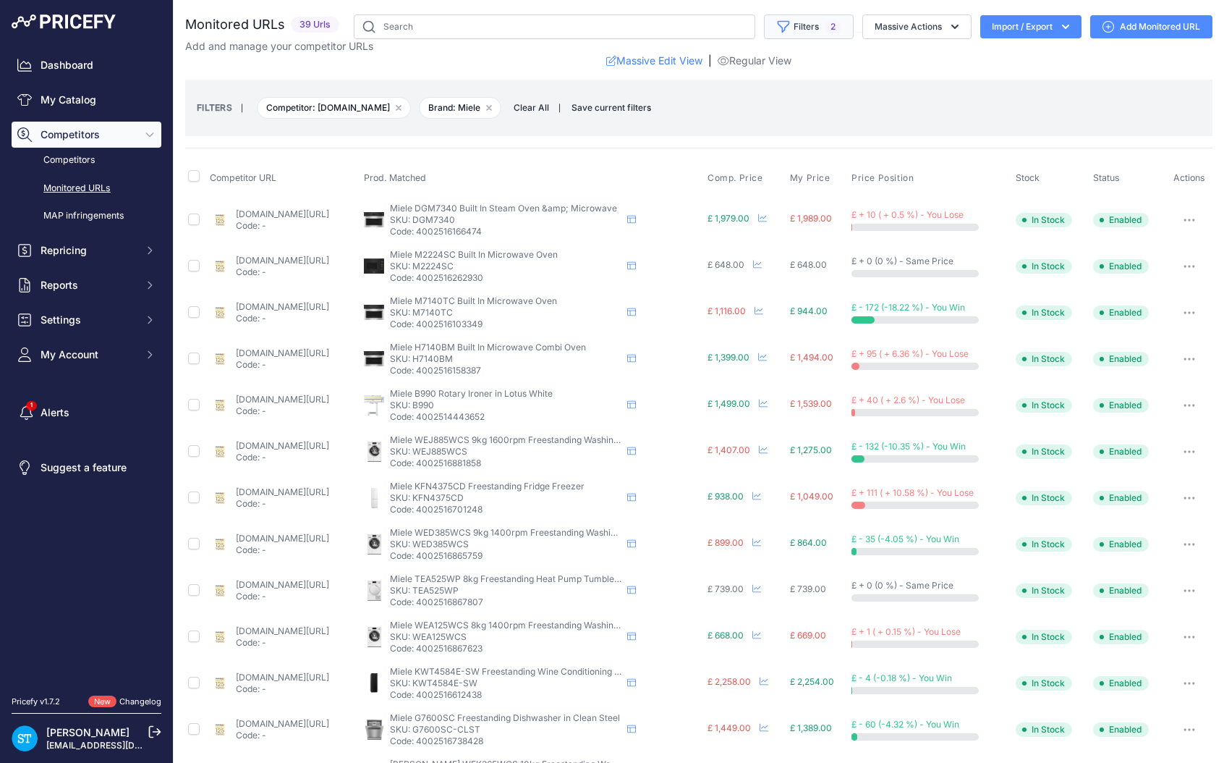
click at [790, 20] on button "Filters 2" at bounding box center [809, 26] width 90 height 25
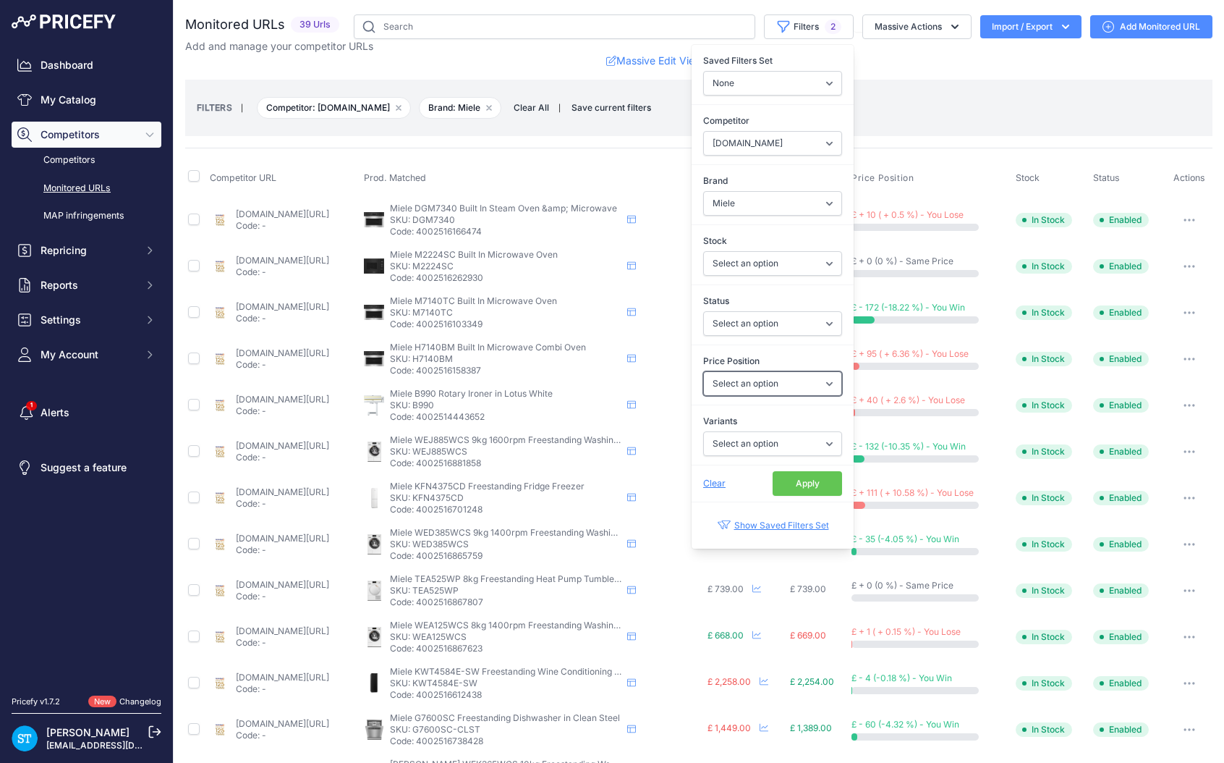
click at [770, 394] on select "Select an option I am lower Same price I am higher" at bounding box center [772, 383] width 139 height 25
select select "0"
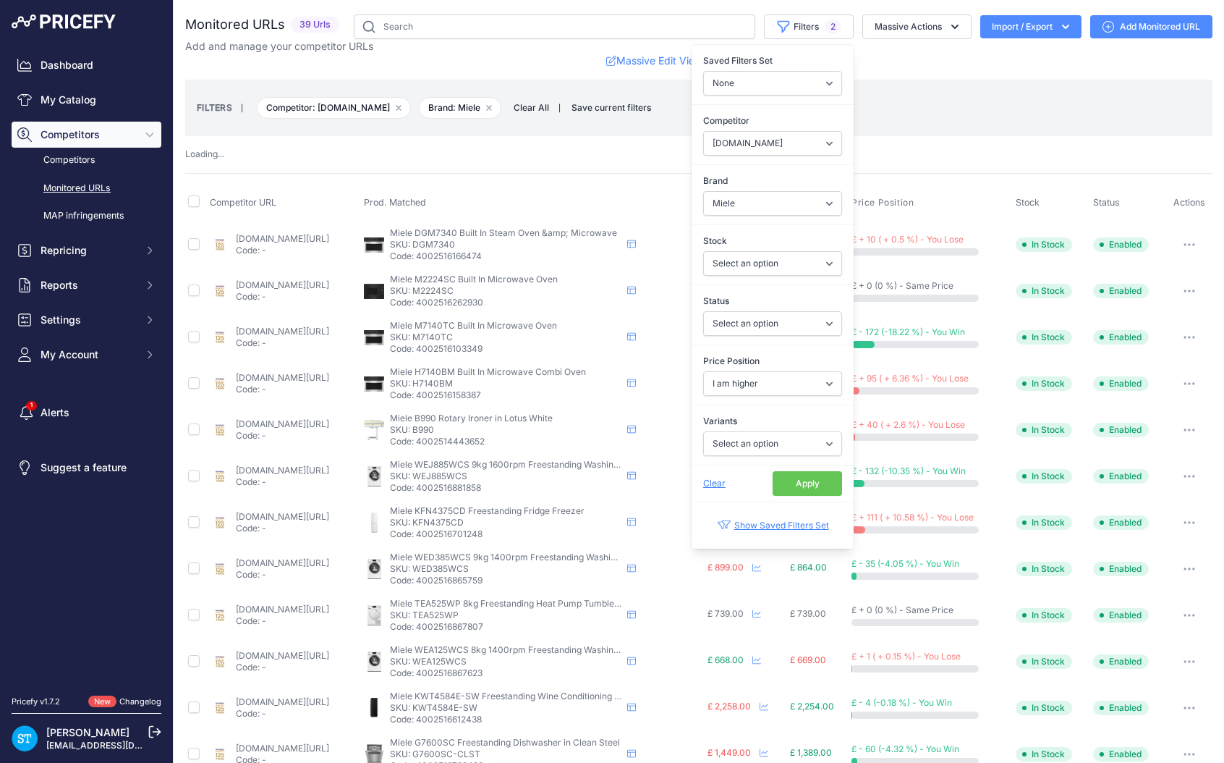
click at [809, 493] on button "Apply" at bounding box center [807, 483] width 69 height 25
